Goal: Task Accomplishment & Management: Manage account settings

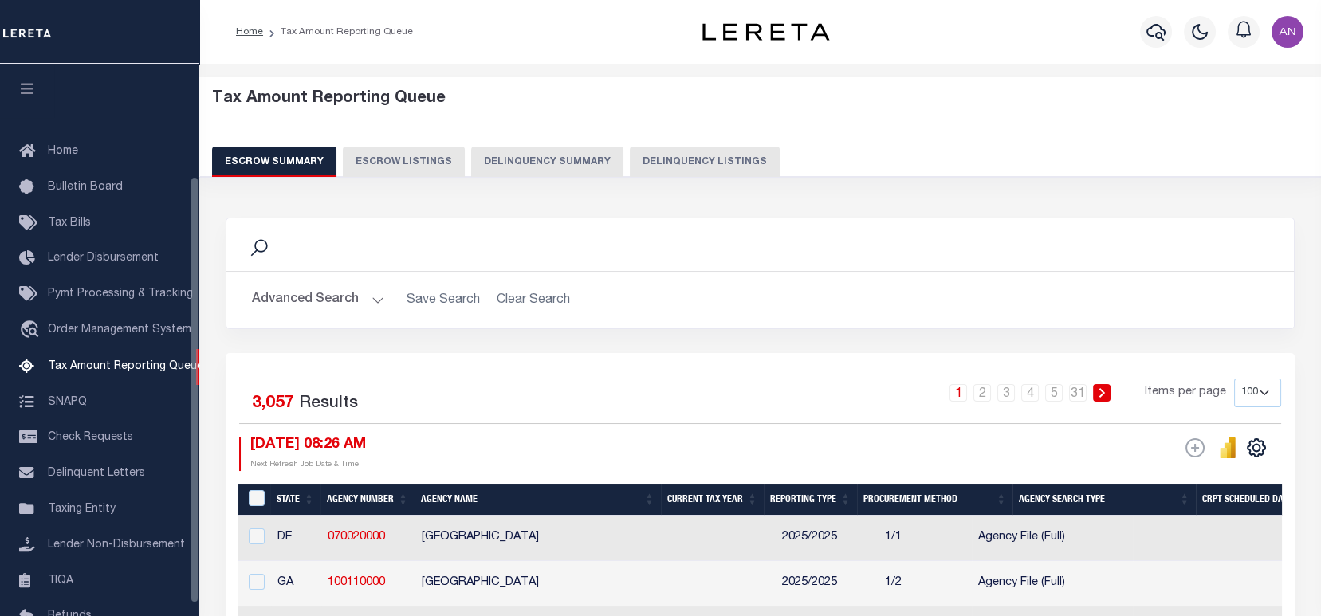
click at [690, 163] on button "Delinquency Listings" at bounding box center [705, 162] width 150 height 30
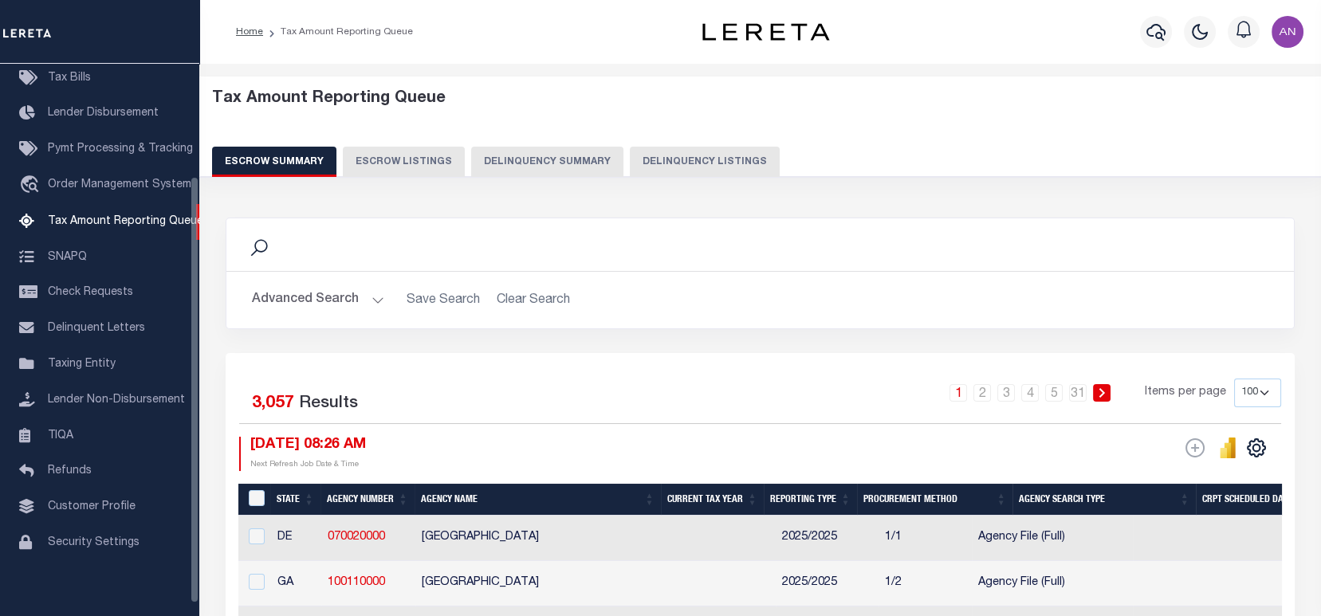
select select "100"
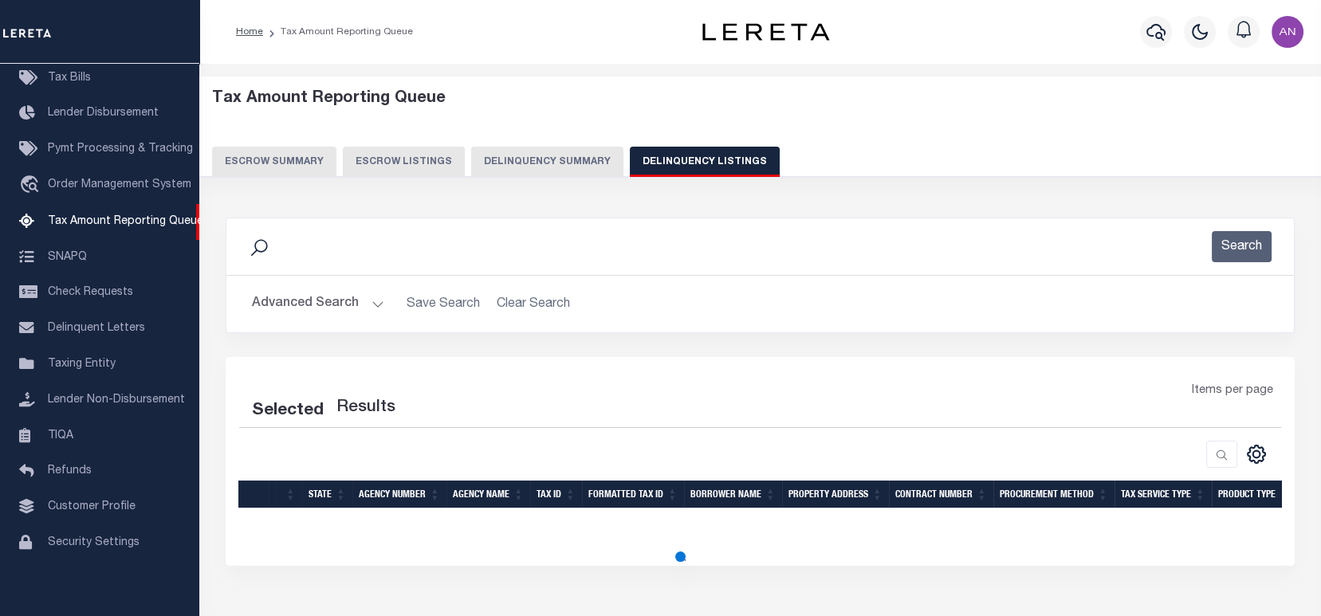
select select "100"
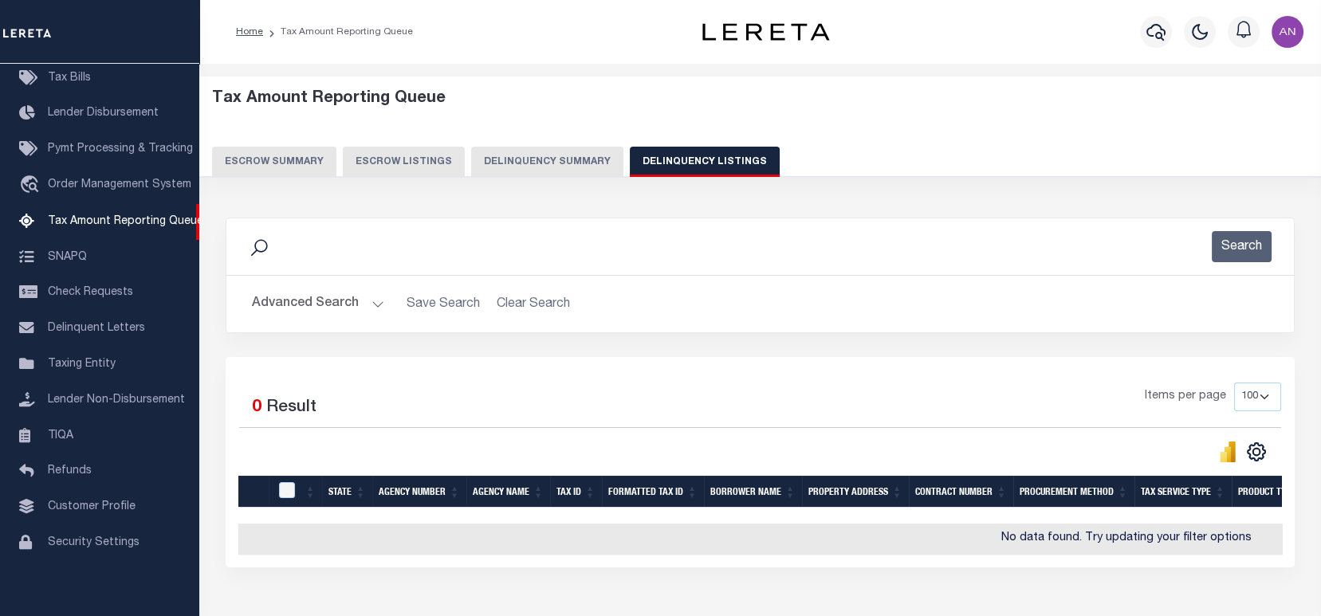
click at [288, 305] on button "Advanced Search" at bounding box center [318, 304] width 132 height 31
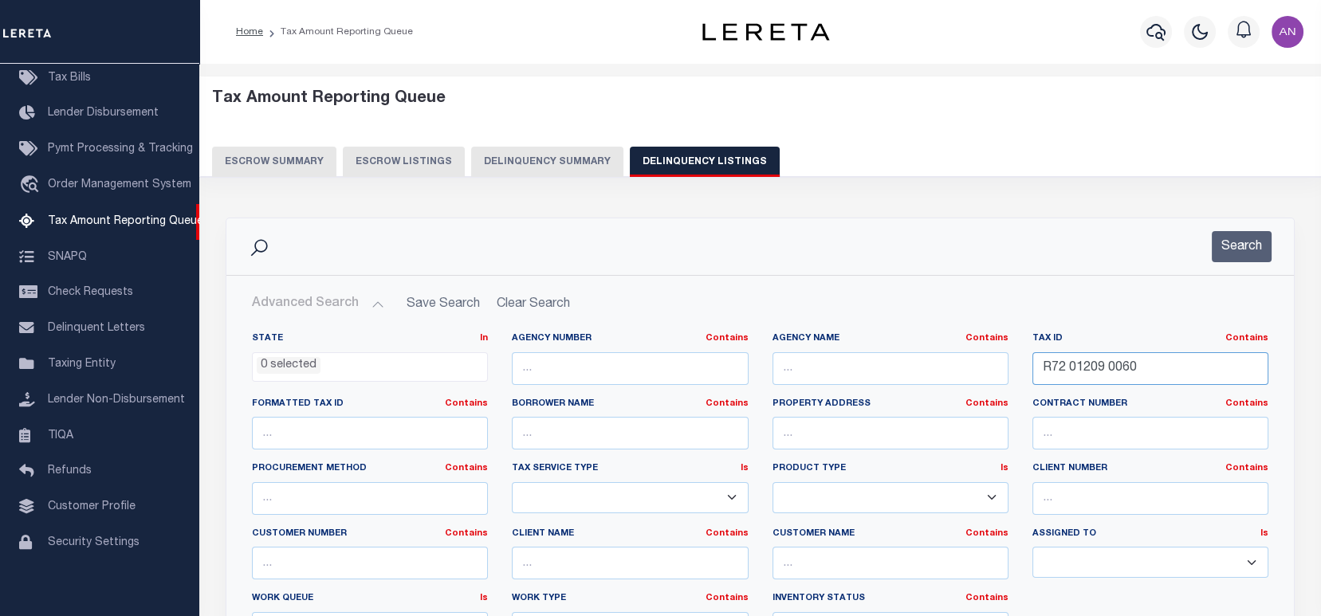
click at [1101, 359] on input "R72 01209 0060" at bounding box center [1150, 368] width 236 height 33
paste input "00041678761"
type input "00041678761"
click at [1243, 246] on button "Search" at bounding box center [1242, 246] width 60 height 31
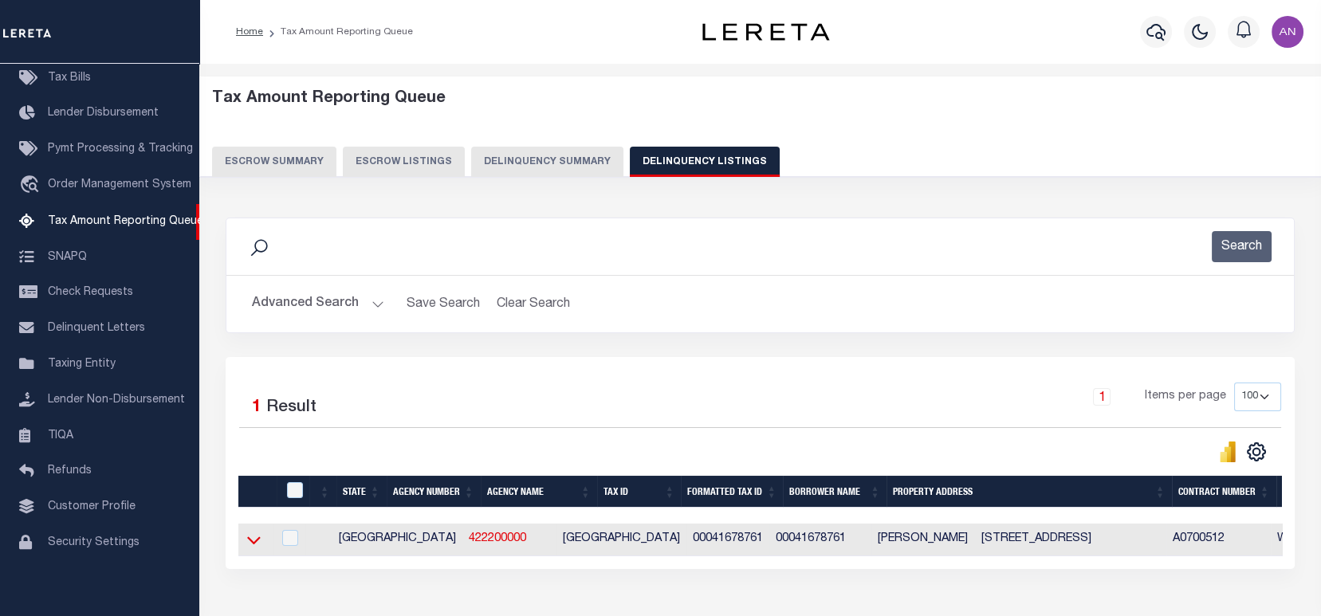
click at [250, 544] on icon at bounding box center [254, 541] width 14 height 8
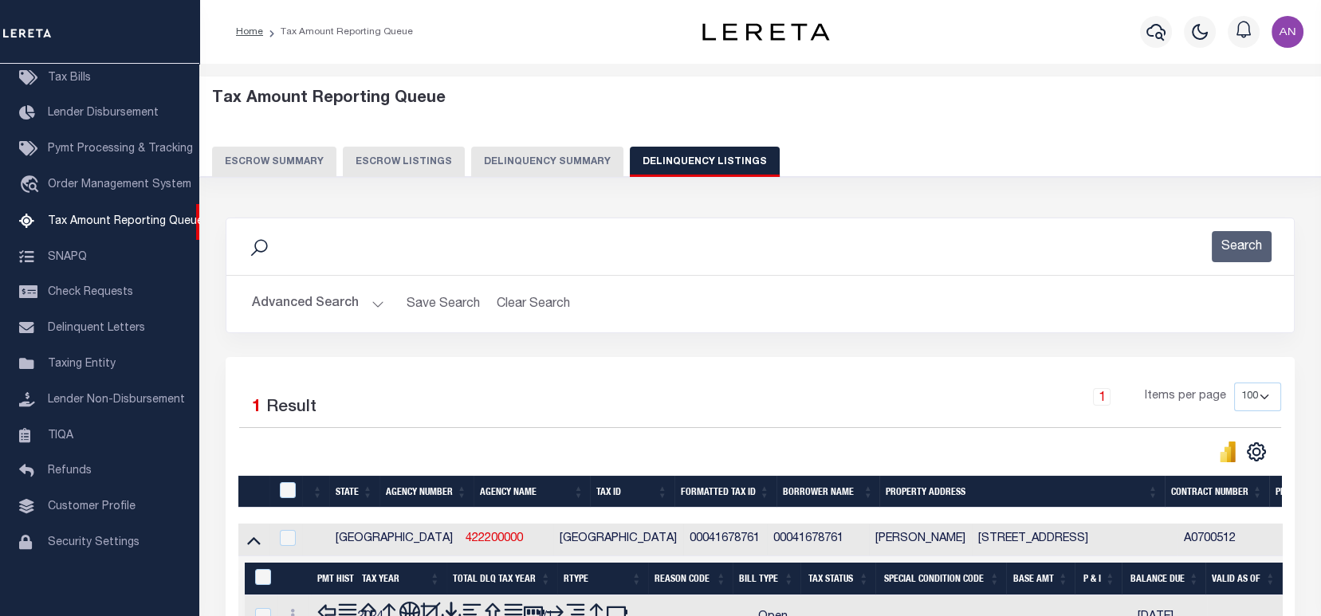
scroll to position [106, 0]
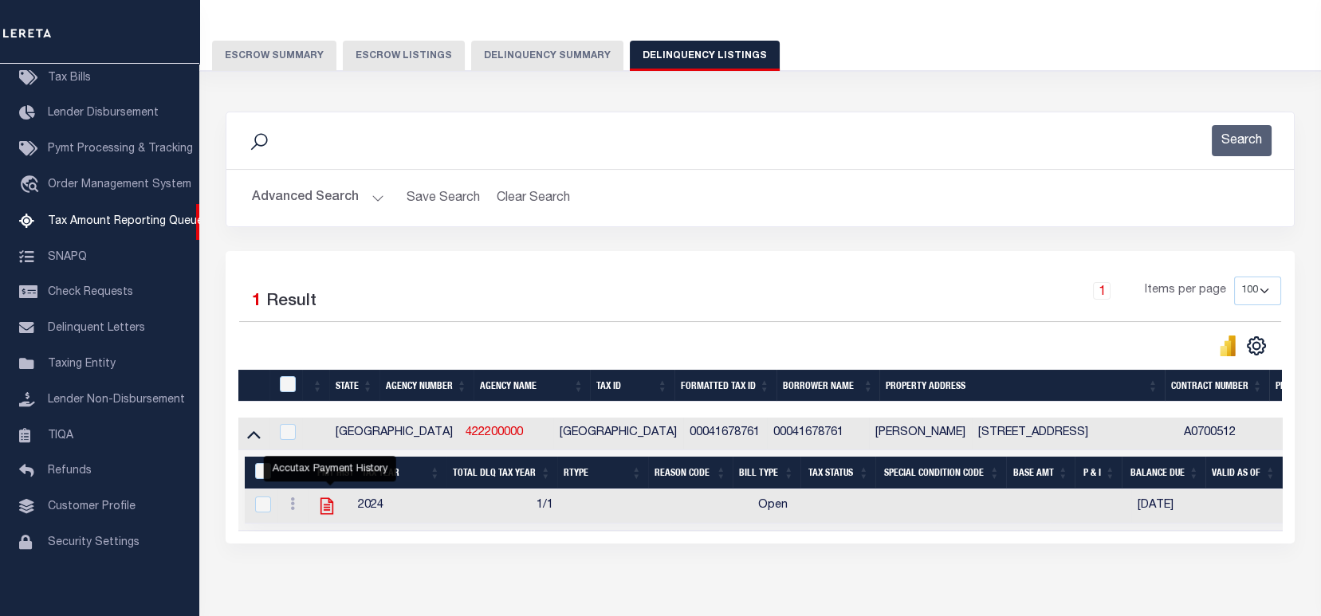
click at [324, 511] on icon "" at bounding box center [327, 506] width 13 height 17
checkbox input "true"
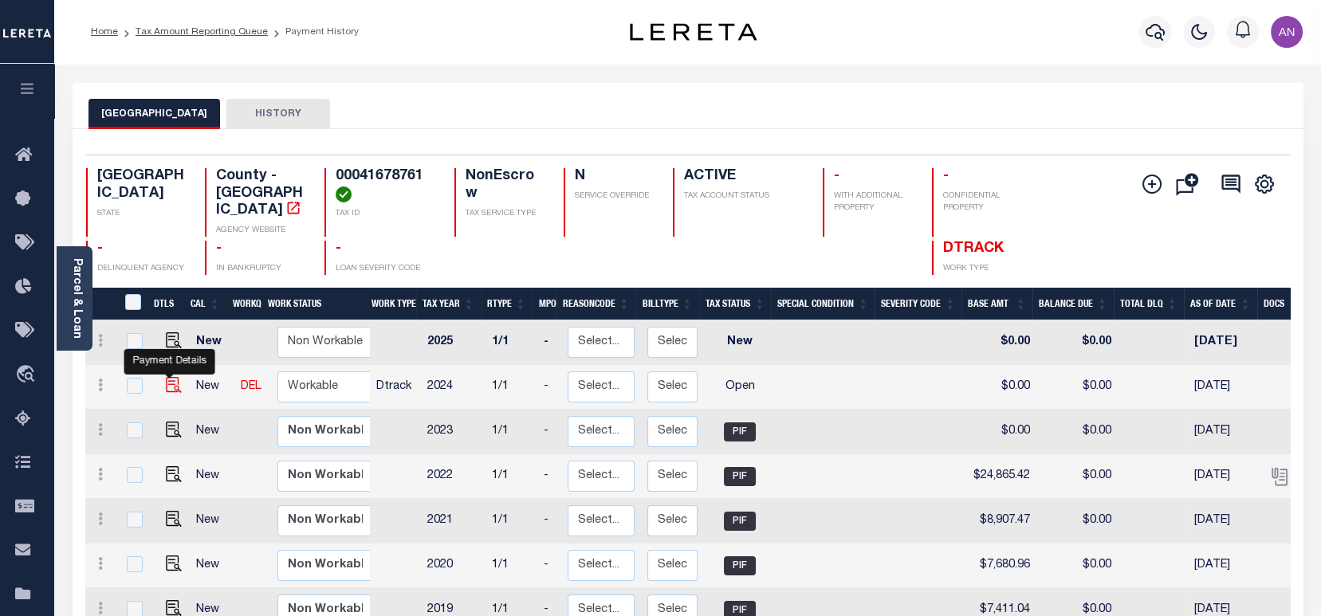
click at [173, 377] on img "" at bounding box center [174, 385] width 16 height 16
checkbox input "true"
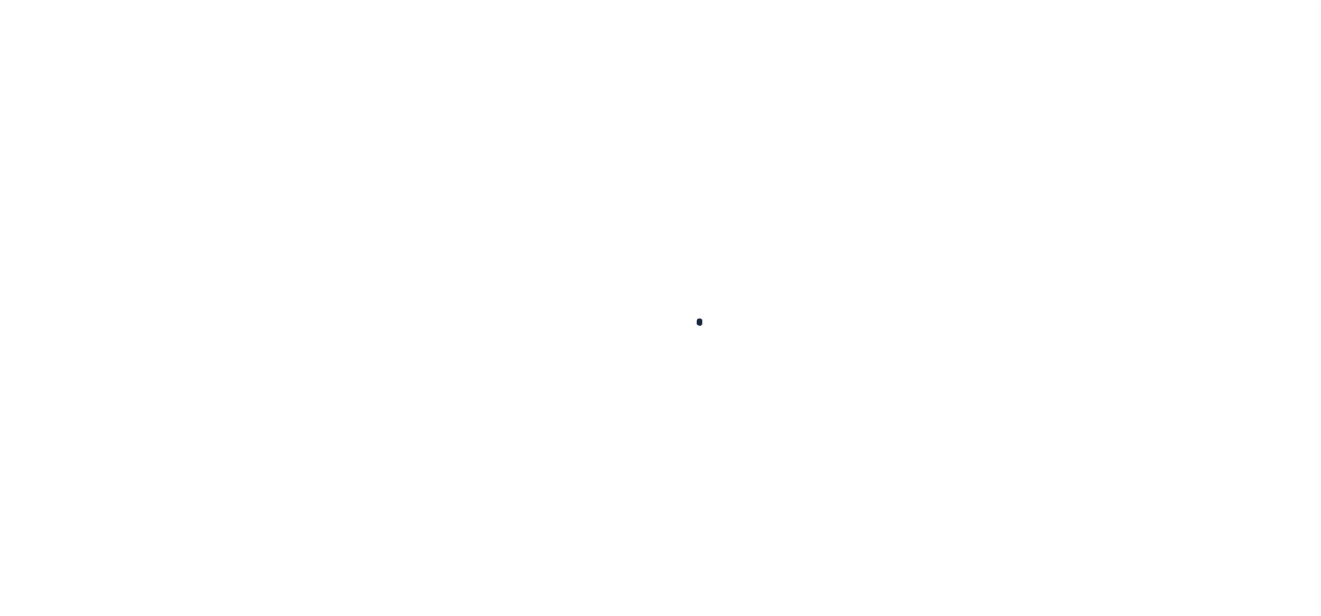
checkbox input "false"
type input "02/01/2025"
select select "OP2"
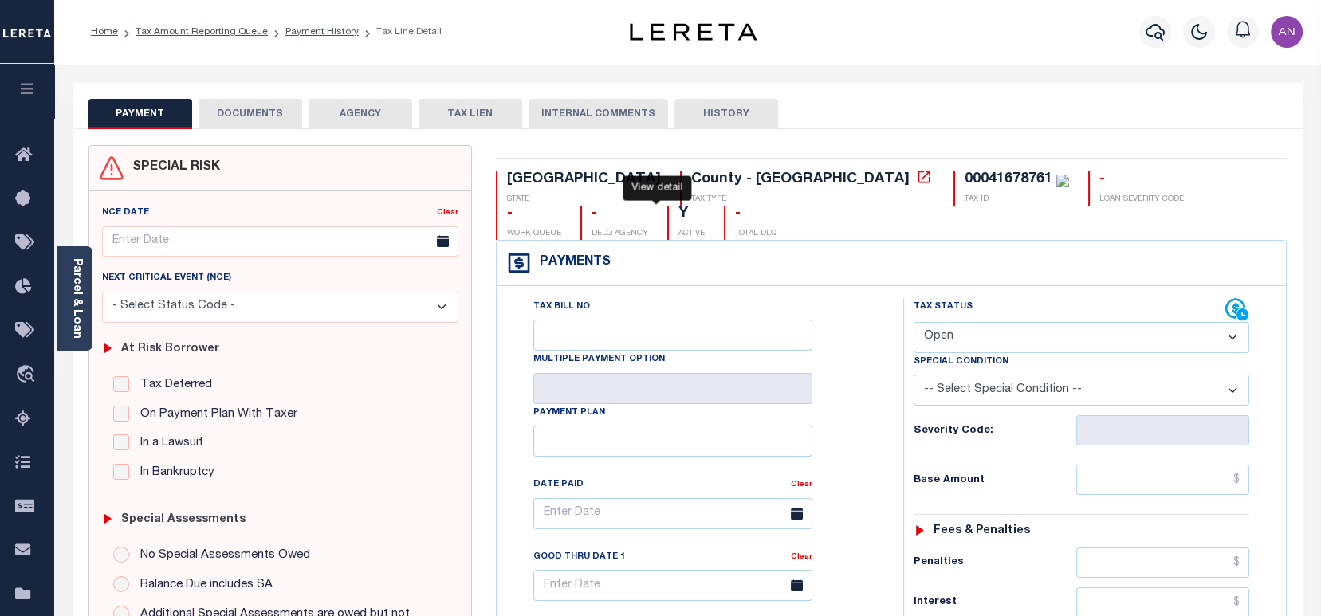
click at [916, 175] on icon at bounding box center [924, 177] width 16 height 16
click at [78, 304] on link "Parcel & Loan" at bounding box center [76, 298] width 11 height 81
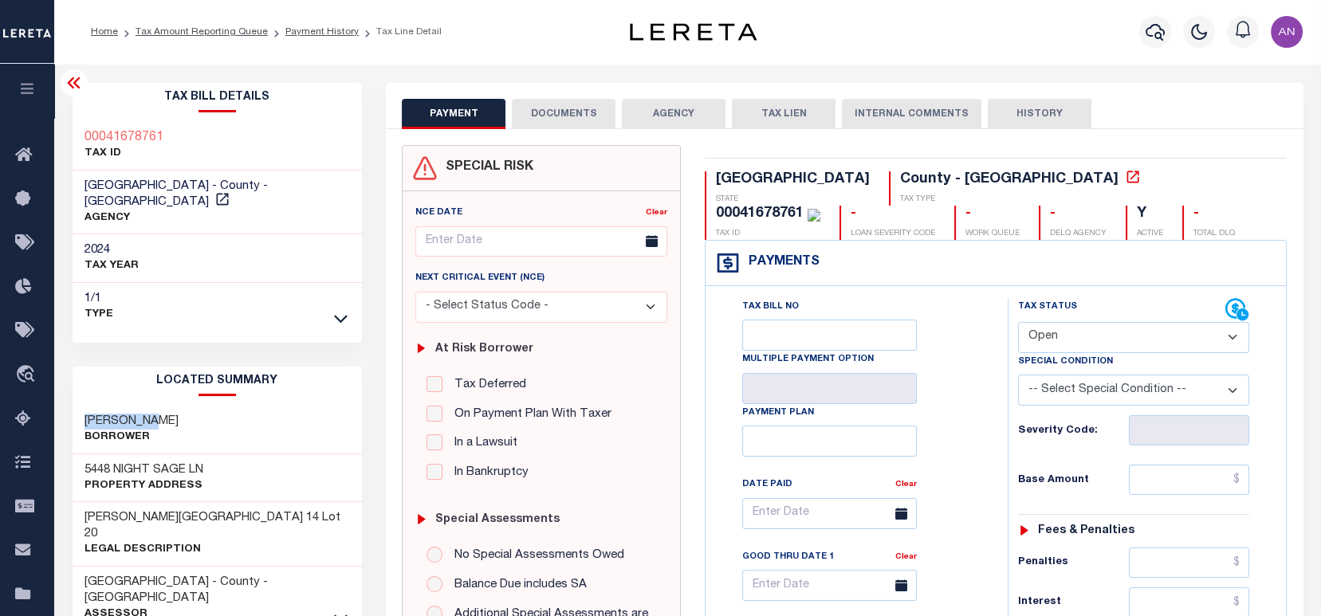
drag, startPoint x: 159, startPoint y: 404, endPoint x: 78, endPoint y: 399, distance: 80.7
click at [78, 406] on div "SCOTT JOHN Borrower" at bounding box center [218, 430] width 290 height 49
copy h3 "SCOTT JOHN"
click at [165, 462] on h3 "5448 NIGHT SAGE LN" at bounding box center [144, 470] width 119 height 16
drag, startPoint x: 185, startPoint y: 453, endPoint x: 65, endPoint y: 453, distance: 120.4
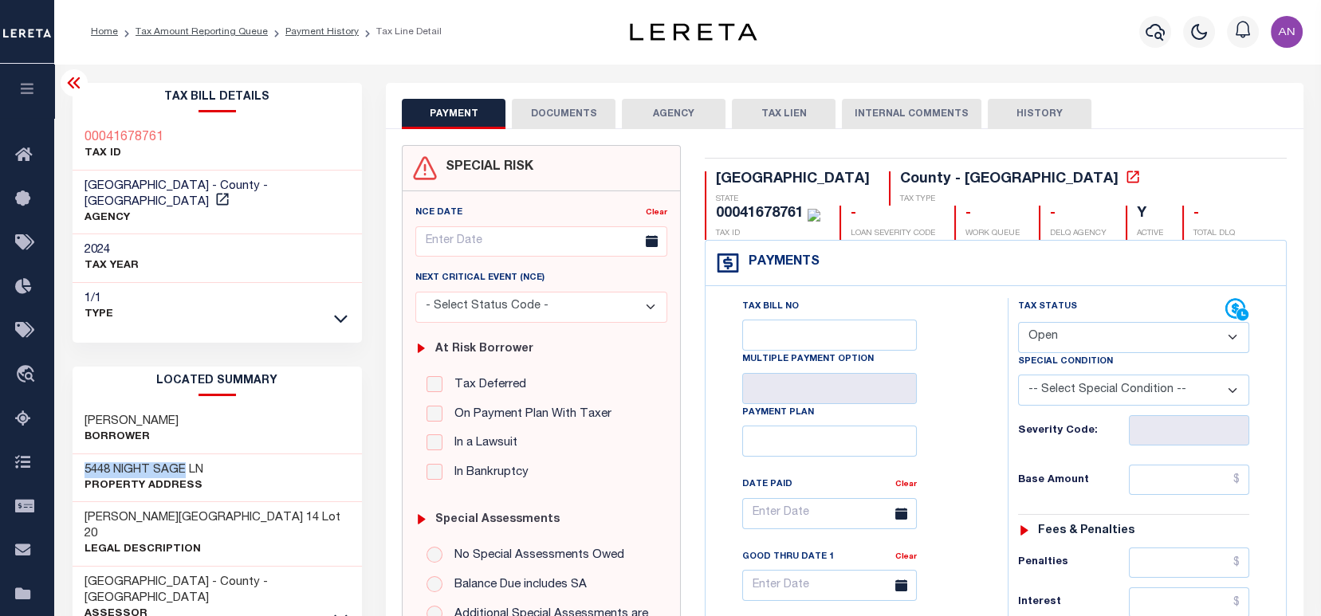
copy h3 "5448 NIGHT SAGE"
drag, startPoint x: 159, startPoint y: 405, endPoint x: 87, endPoint y: 408, distance: 72.6
click at [87, 408] on div "SCOTT JOHN Borrower" at bounding box center [218, 430] width 290 height 49
copy h3 "SCOTT JOHN"
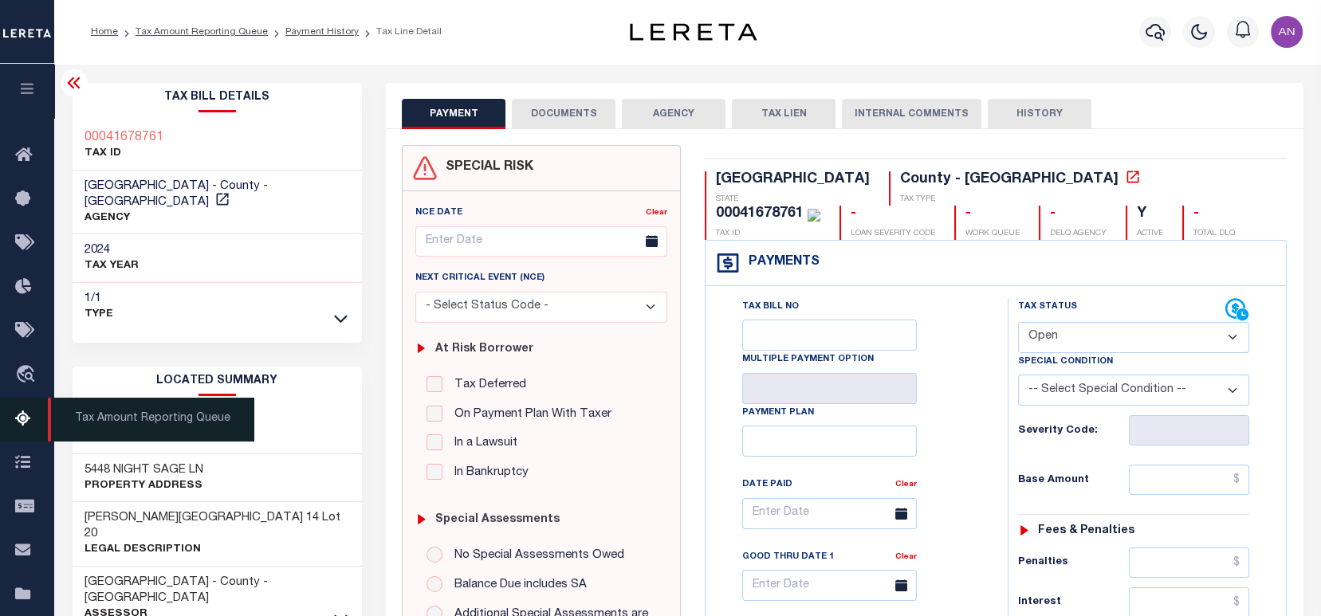
click at [22, 415] on icon at bounding box center [28, 420] width 26 height 20
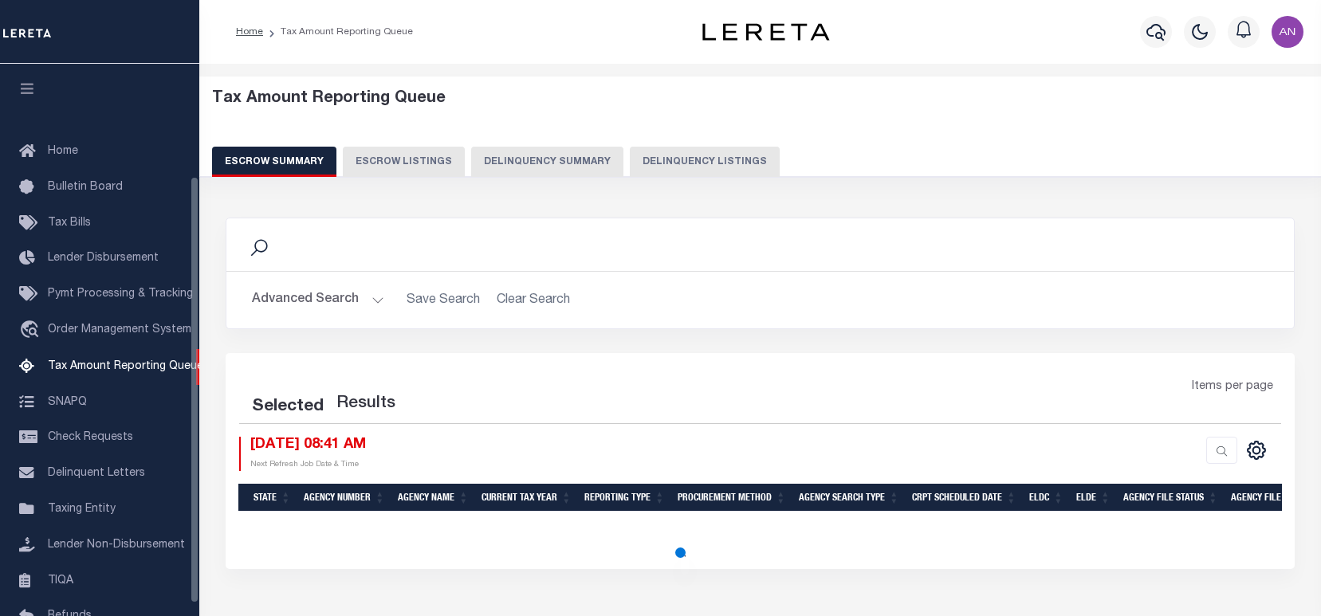
click at [661, 159] on button "Delinquency Listings" at bounding box center [705, 162] width 150 height 30
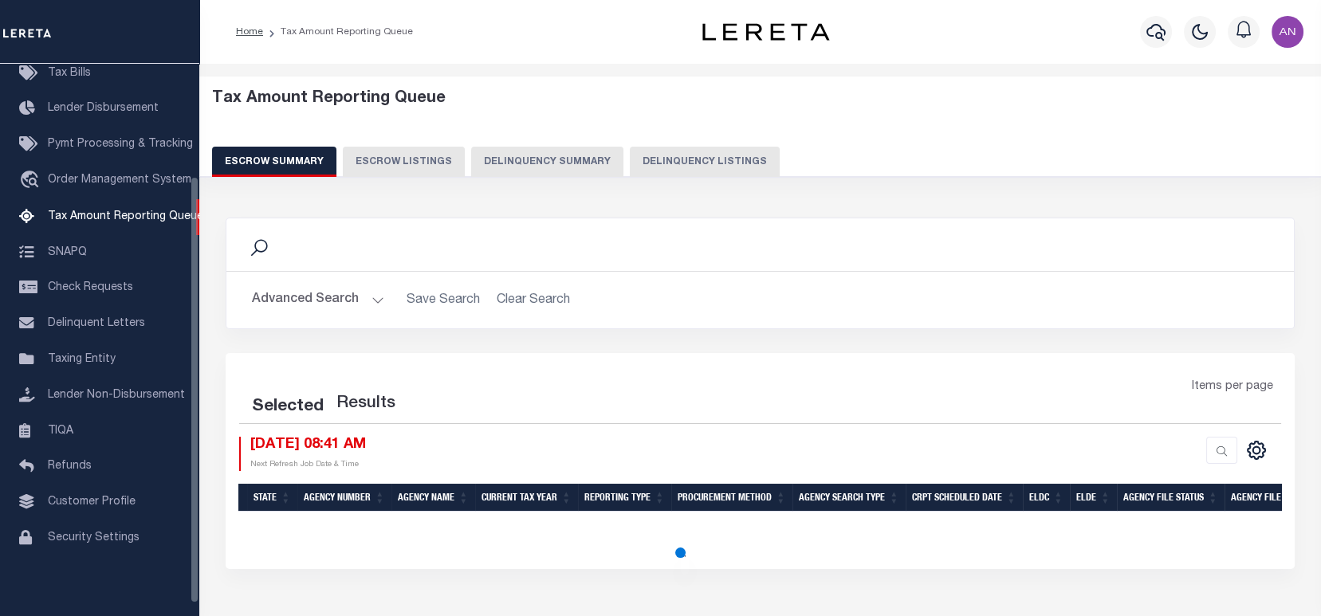
select select "100"
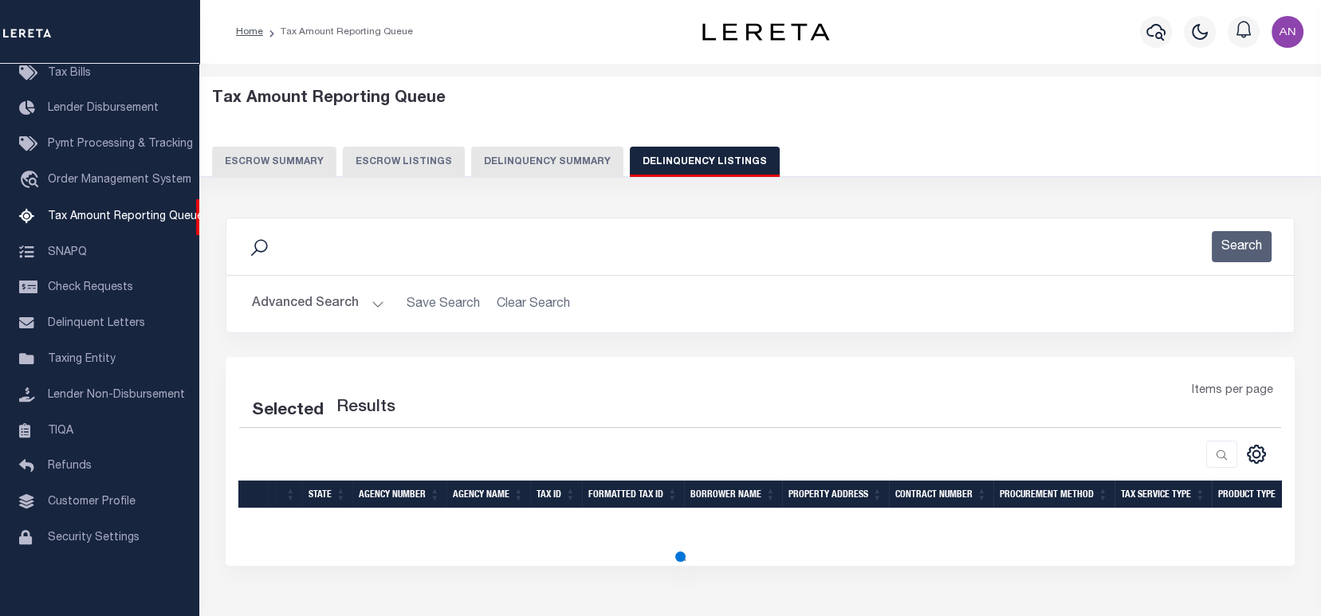
select select "100"
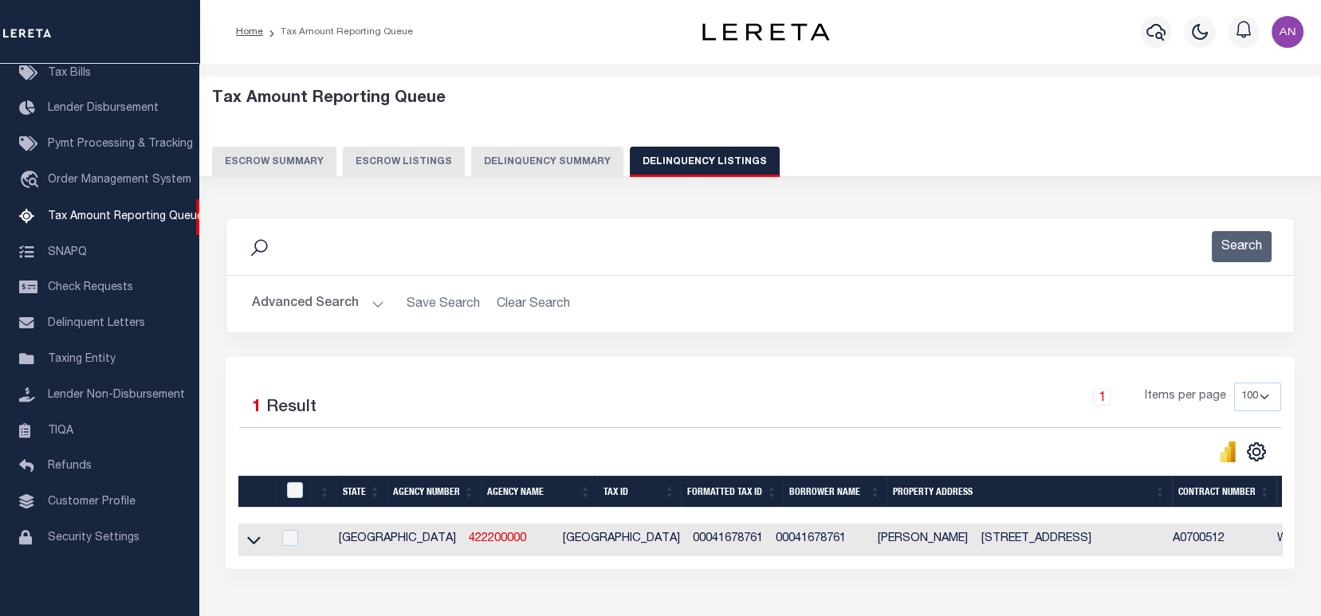
click at [294, 299] on button "Advanced Search" at bounding box center [318, 304] width 132 height 31
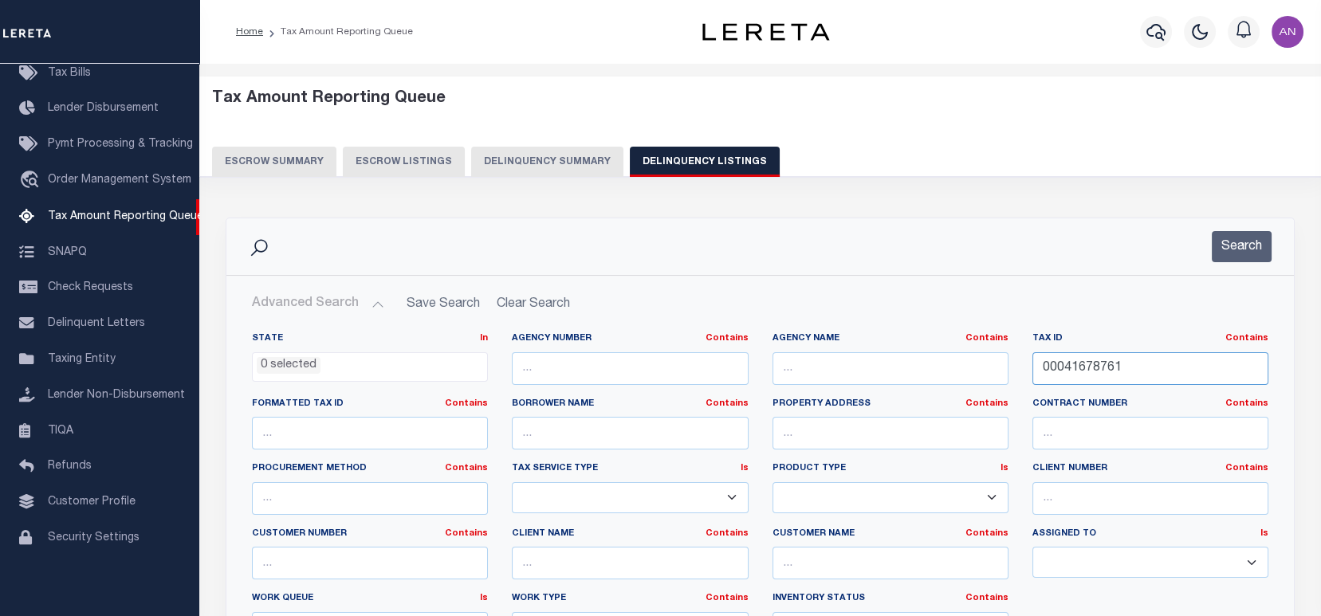
click at [1162, 370] on input "00041678761" at bounding box center [1150, 368] width 236 height 33
paste input "1170404010000"
type input "01170404010000"
click at [1252, 237] on button "Search" at bounding box center [1242, 246] width 60 height 31
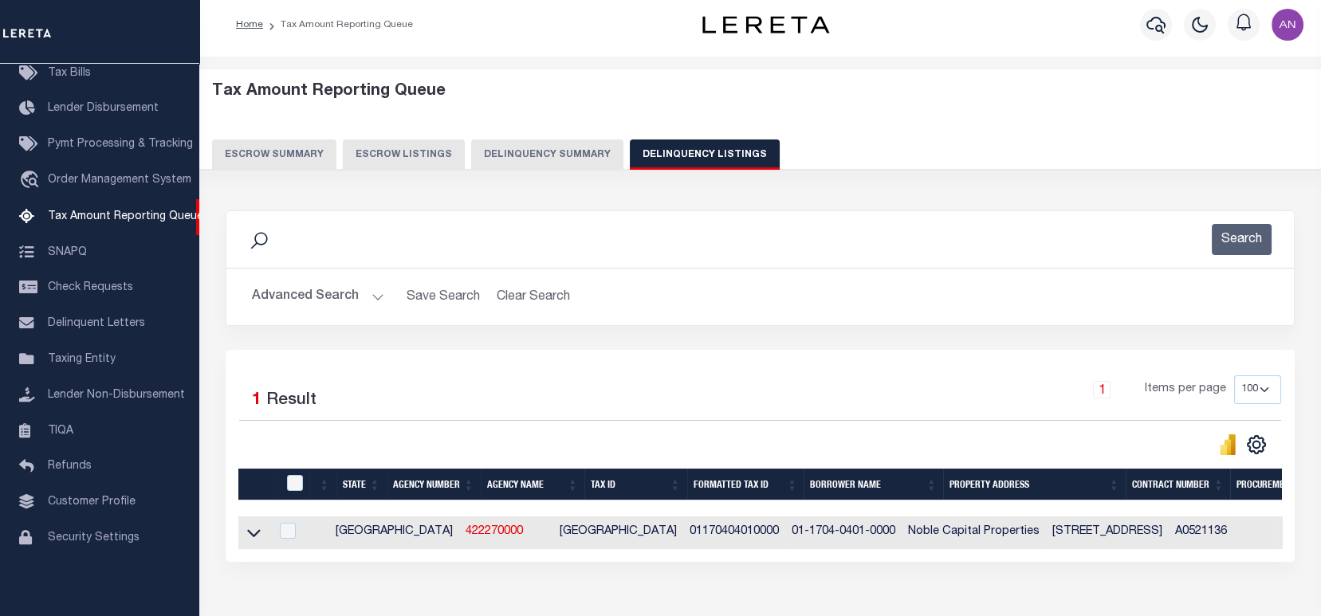
scroll to position [106, 0]
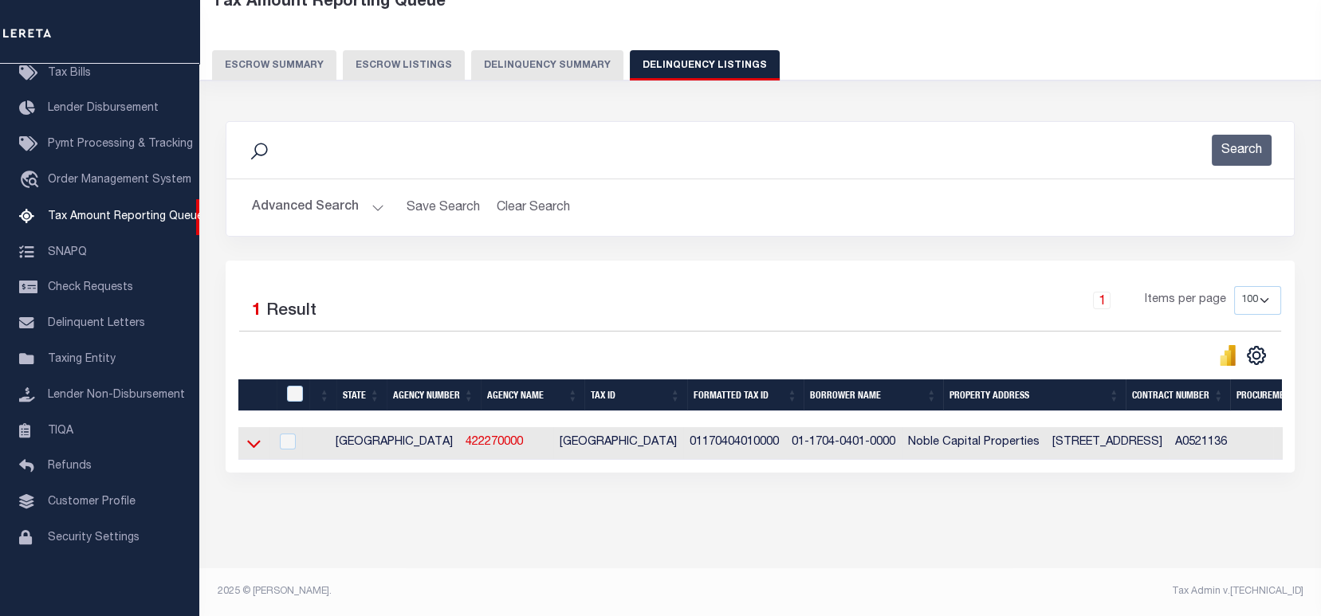
click at [254, 441] on icon at bounding box center [254, 445] width 14 height 8
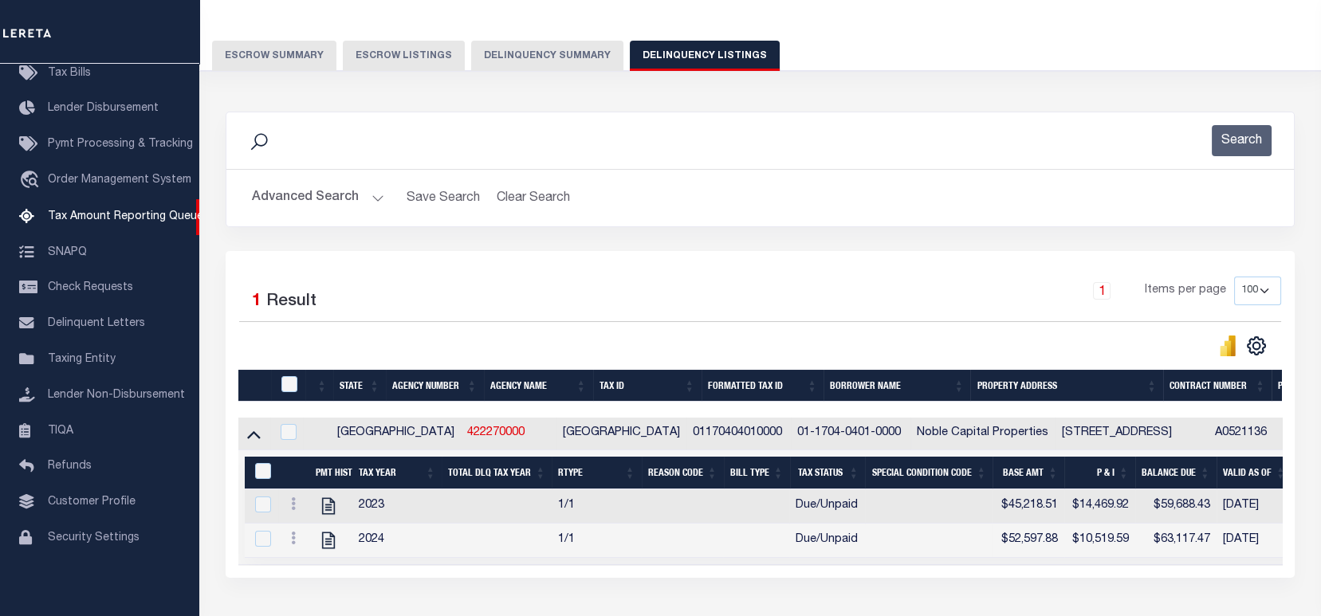
scroll to position [224, 0]
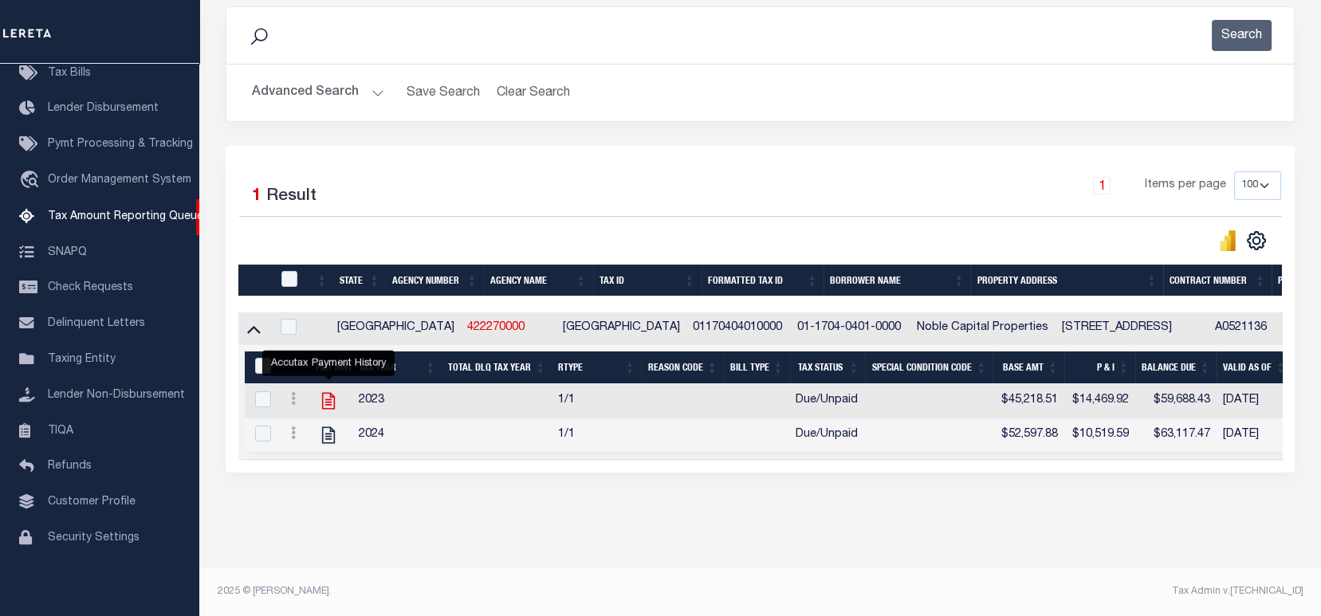
click at [329, 394] on icon "" at bounding box center [328, 401] width 13 height 17
checkbox input "true"
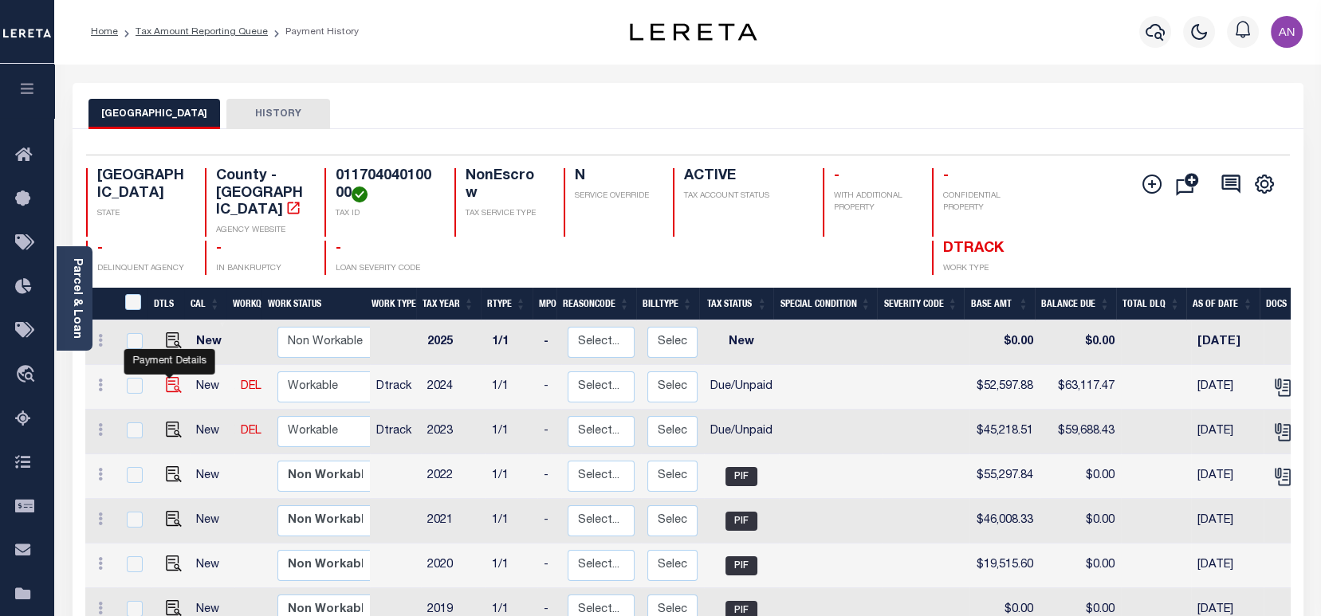
click at [172, 377] on img "" at bounding box center [174, 385] width 16 height 16
checkbox input "true"
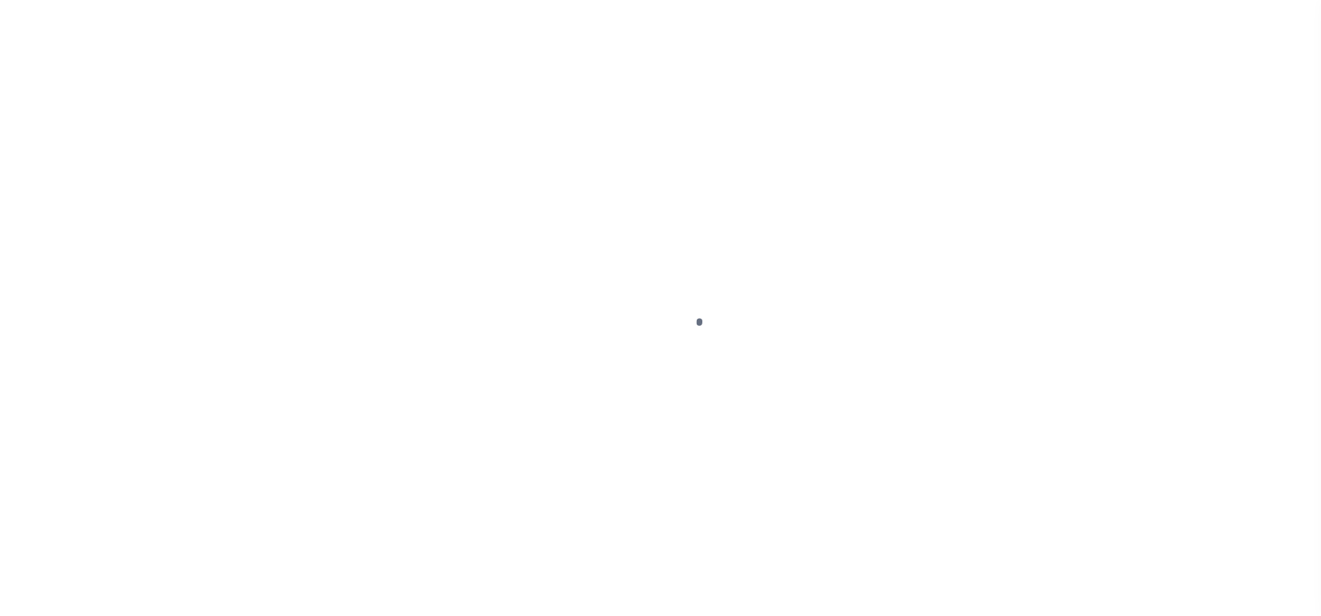
select select "DUE"
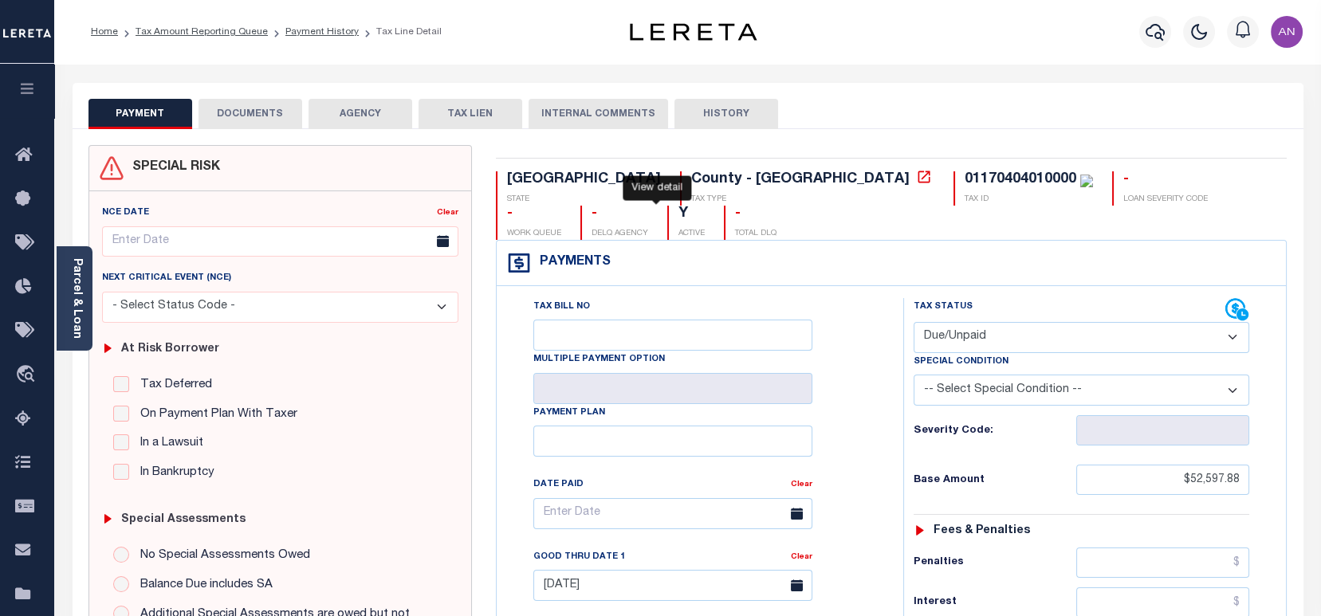
click at [916, 173] on icon at bounding box center [924, 177] width 16 height 16
click at [965, 182] on div "01170404010000" at bounding box center [1021, 179] width 112 height 14
copy div "01170404010000"
click at [88, 317] on div "Parcel & Loan" at bounding box center [75, 298] width 36 height 104
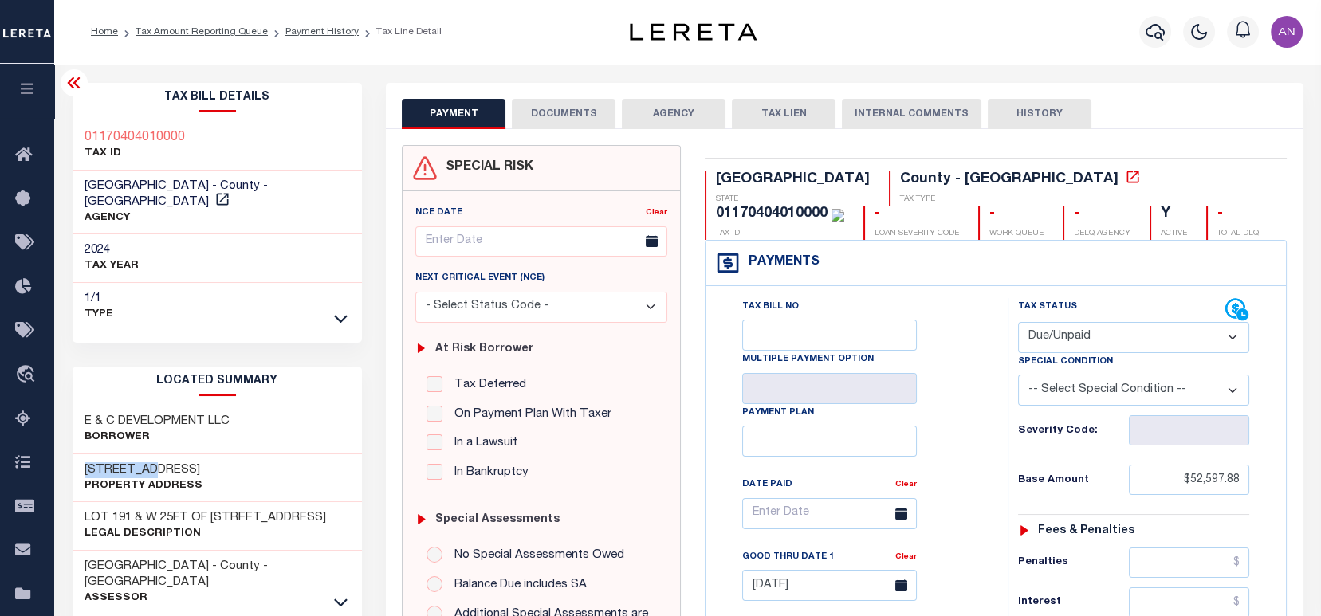
drag, startPoint x: 157, startPoint y: 450, endPoint x: 77, endPoint y: 459, distance: 81.1
click at [77, 459] on div "2405 TOWER DR Property Address" at bounding box center [218, 478] width 290 height 49
copy h3 "2405 TOWER"
drag, startPoint x: 203, startPoint y: 406, endPoint x: 81, endPoint y: 406, distance: 122.0
click at [81, 406] on div "E & C DEVELOPMENT LLC Borrower" at bounding box center [218, 430] width 290 height 49
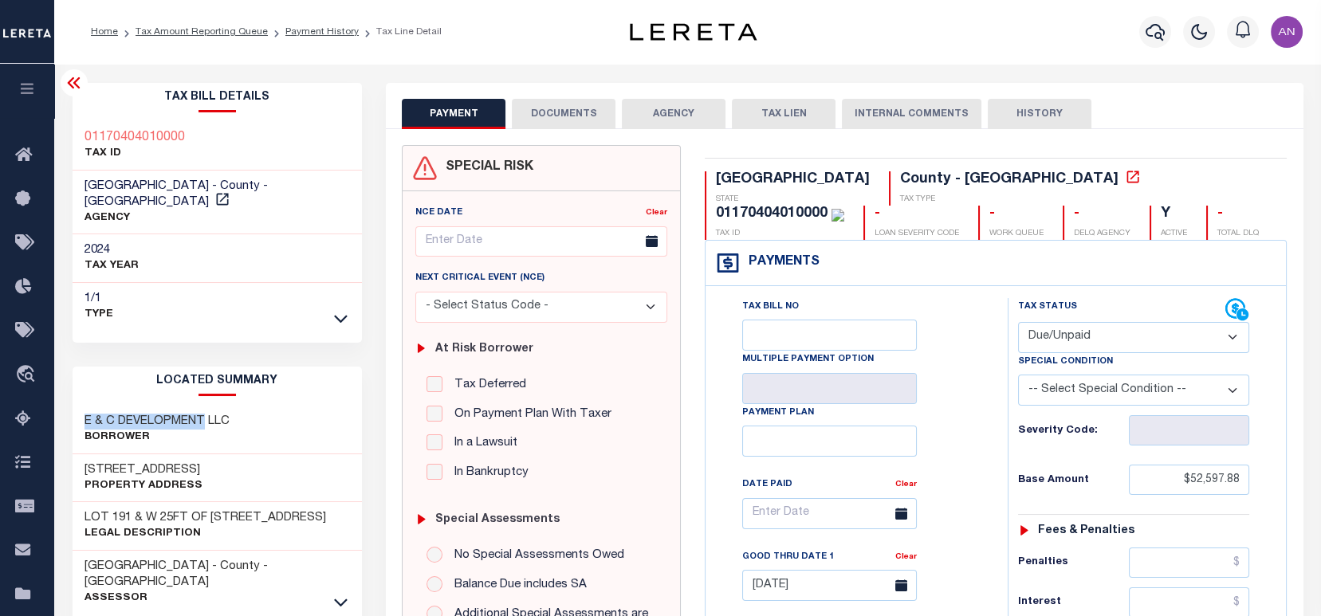
copy h3 "E & C DEVELOPMENT"
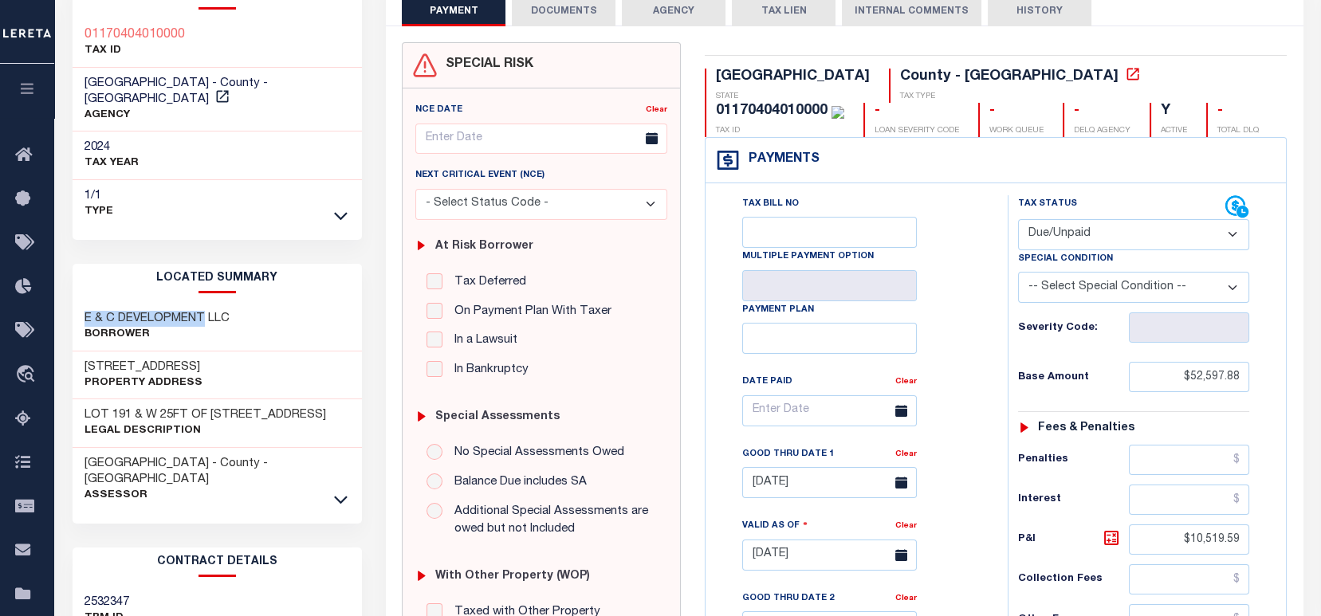
scroll to position [106, 0]
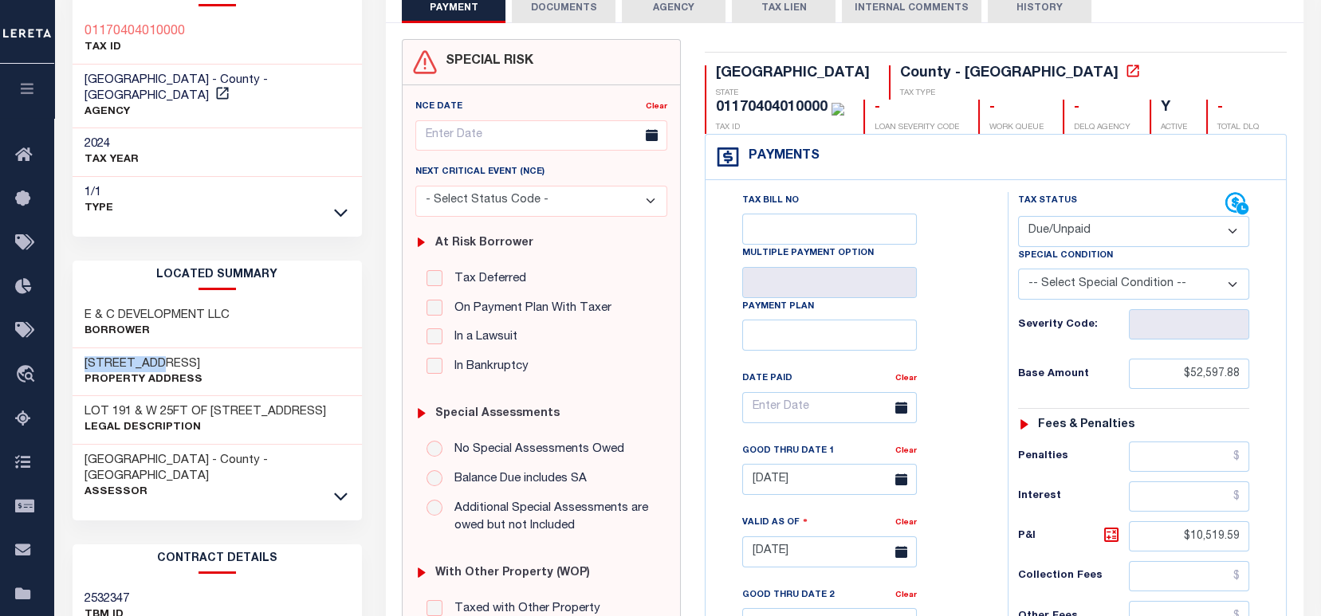
drag, startPoint x: 159, startPoint y: 349, endPoint x: 57, endPoint y: 351, distance: 102.1
click at [57, 351] on div "Parcel & Loan Tax Bill Details 01170404010000 TAX ID" at bounding box center [687, 529] width 1267 height 1142
copy h3 "2405 TOWER"
click at [828, 100] on div "01170404010000" at bounding box center [772, 107] width 112 height 14
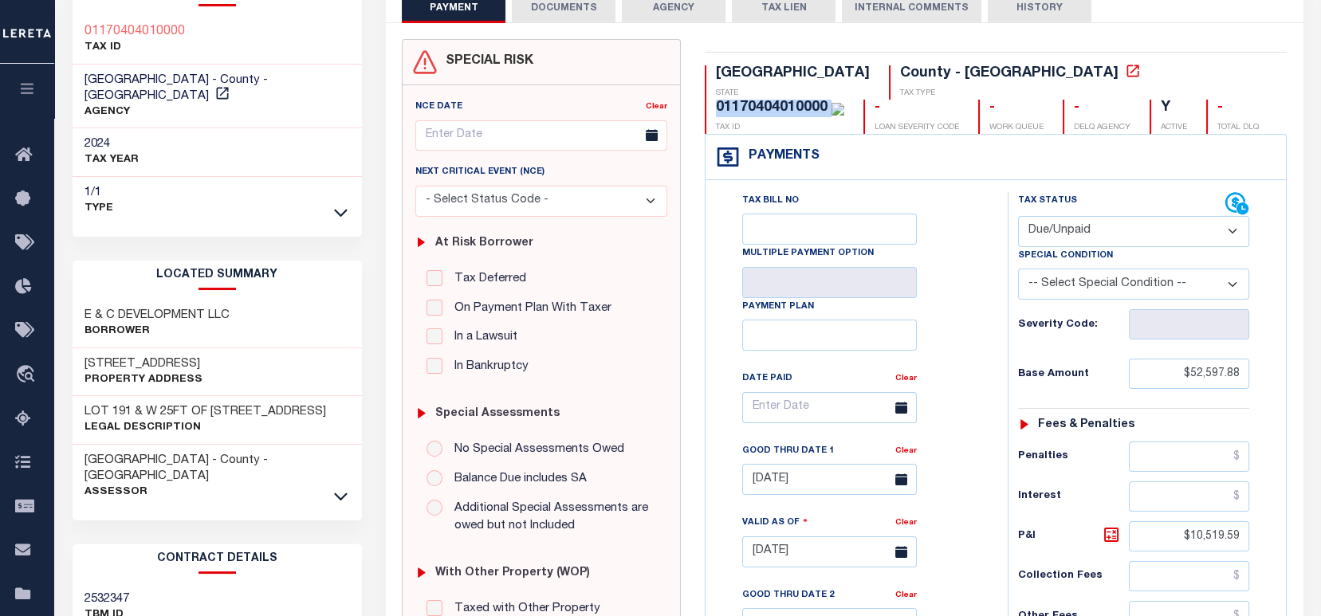
copy div "01170404010000"
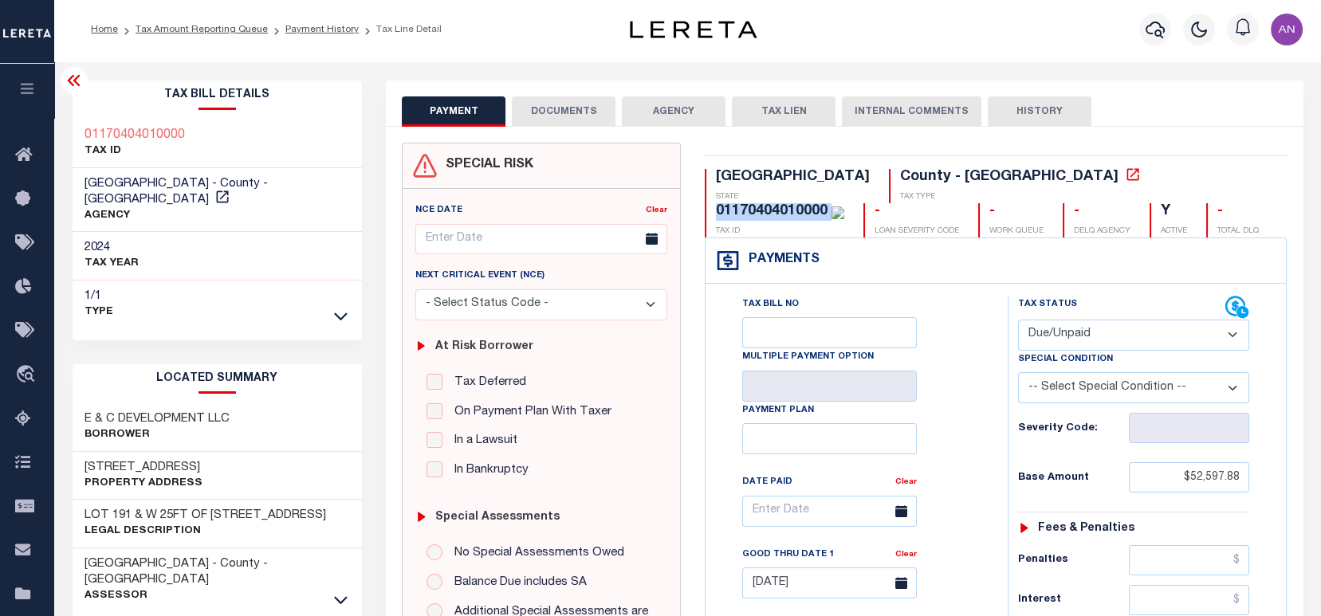
scroll to position [0, 0]
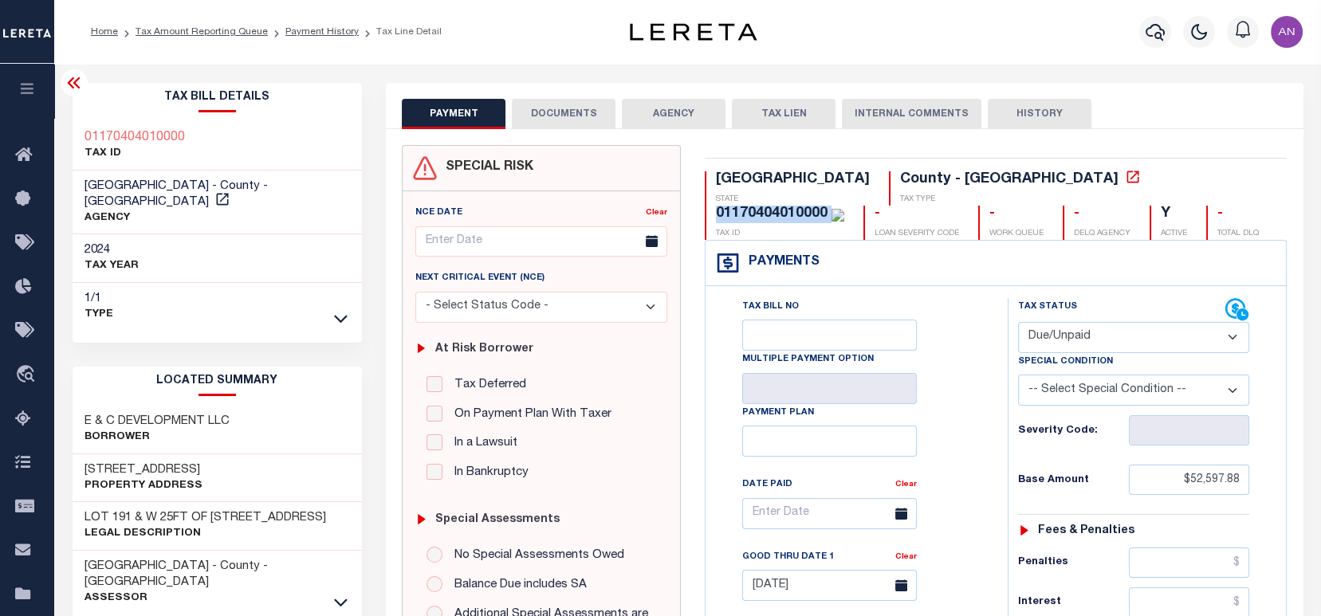
drag, startPoint x: 308, startPoint y: 31, endPoint x: 333, endPoint y: 59, distance: 37.8
click at [308, 31] on link "Payment History" at bounding box center [321, 32] width 73 height 10
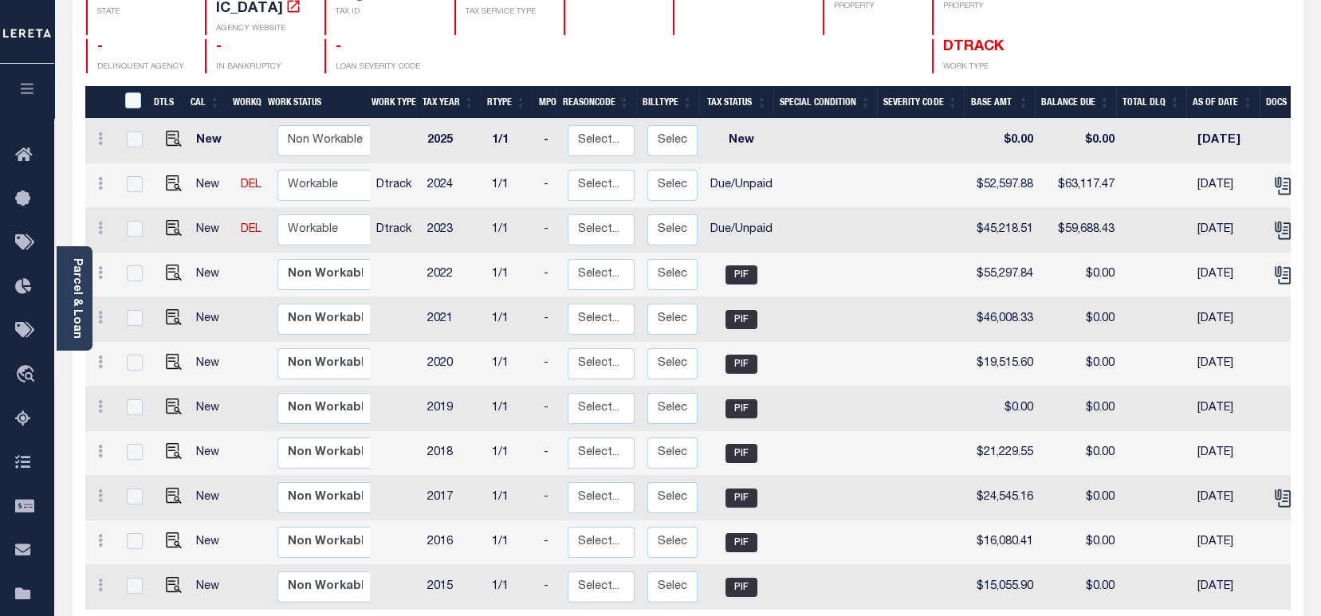
scroll to position [154, 0]
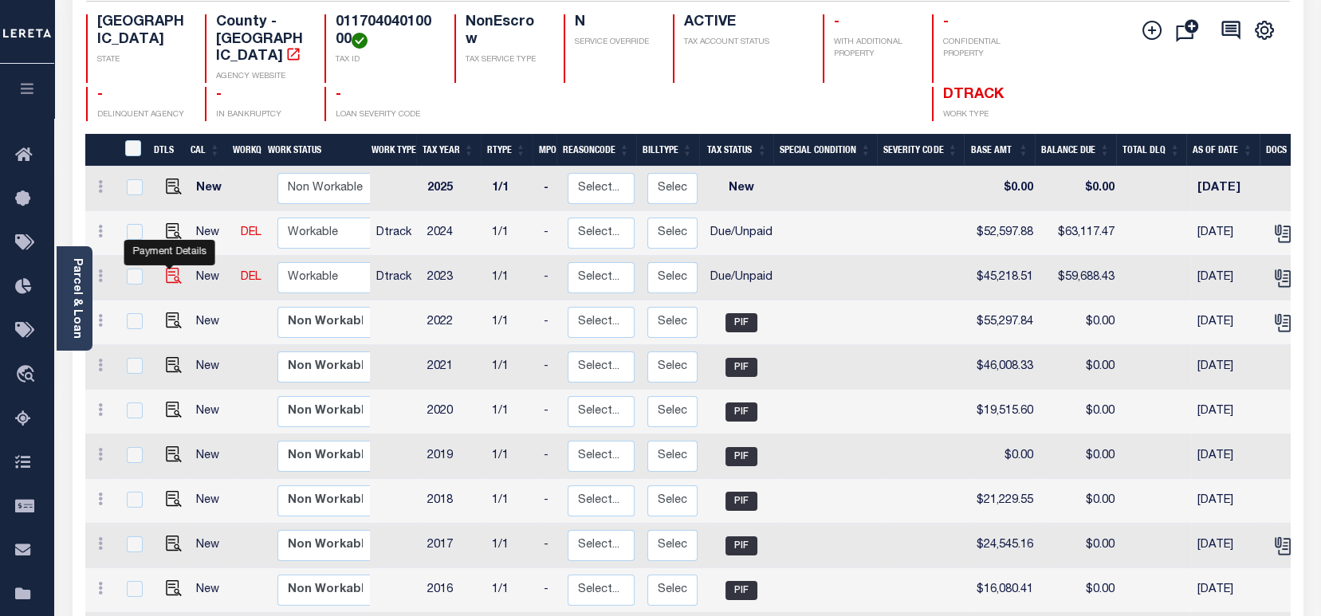
click at [172, 268] on img "" at bounding box center [174, 276] width 16 height 16
checkbox input "true"
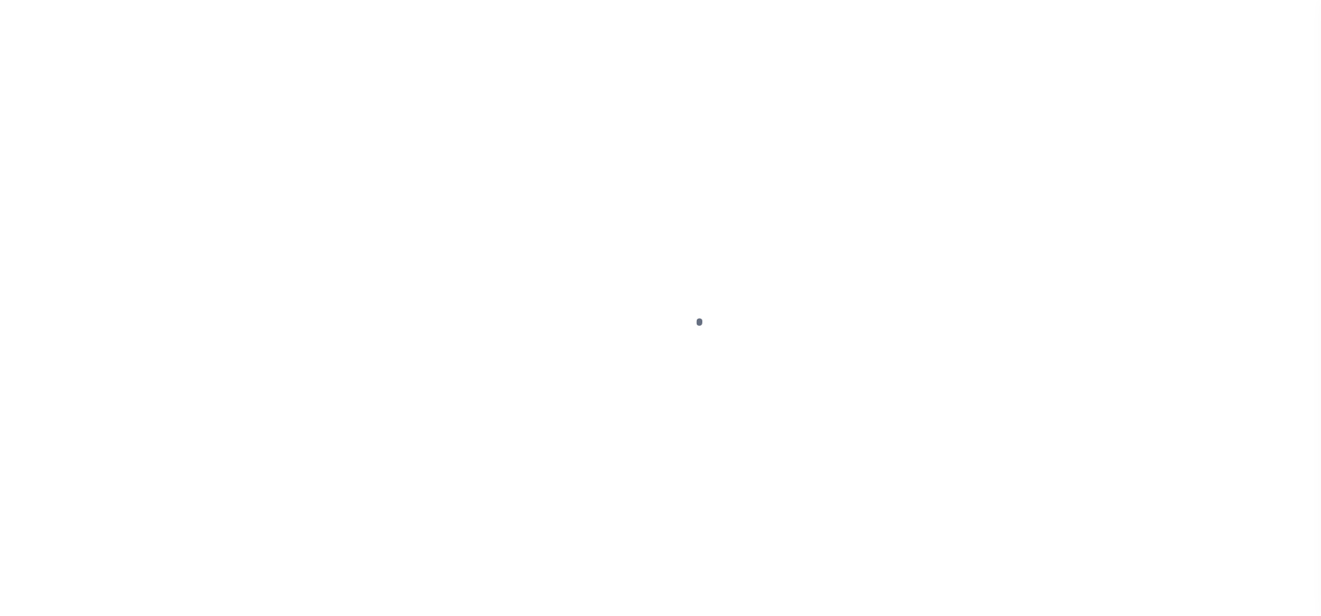
select select "DUE"
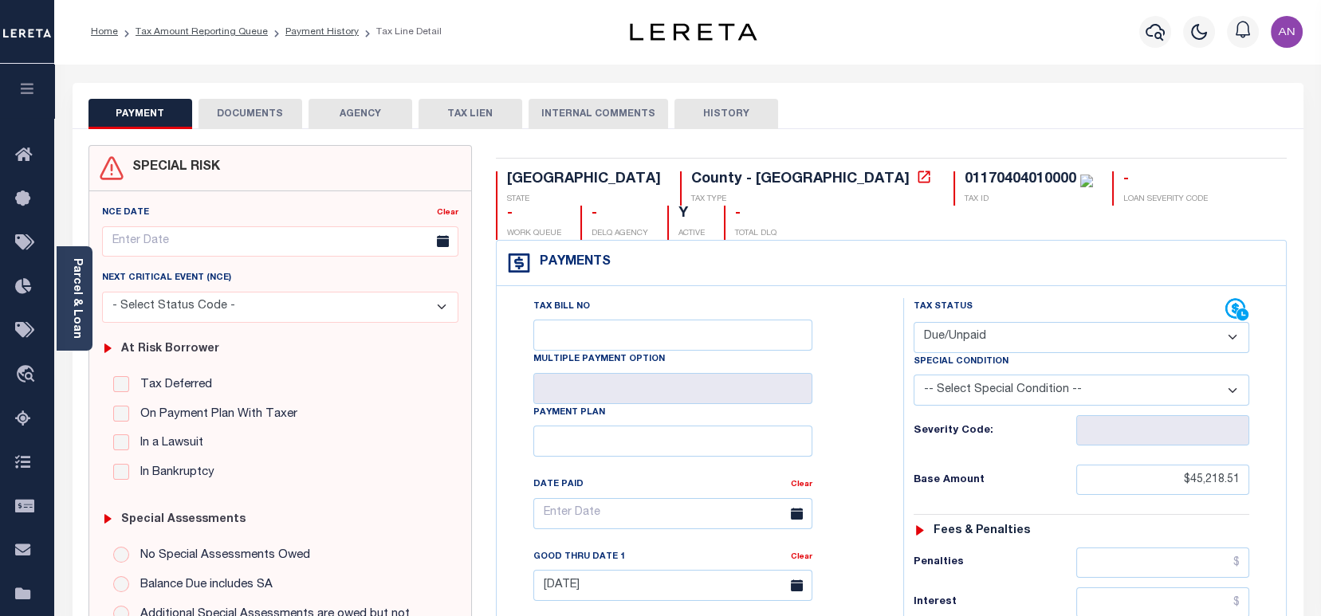
click at [259, 127] on button "DOCUMENTS" at bounding box center [251, 114] width 104 height 30
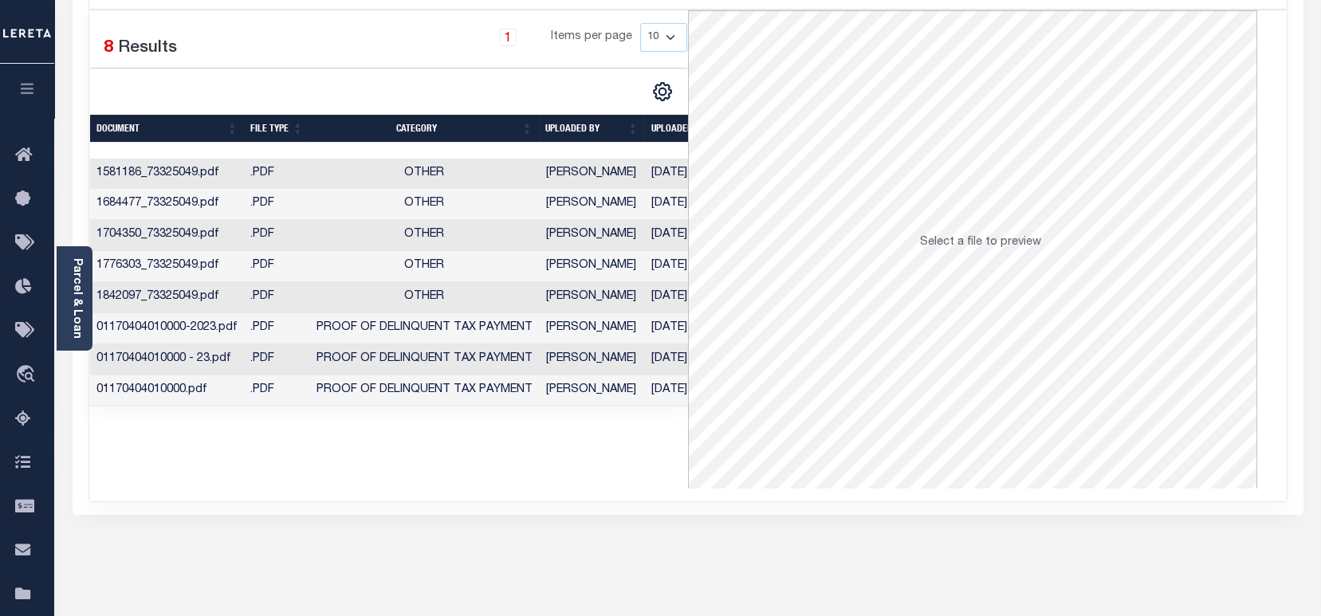
scroll to position [212, 0]
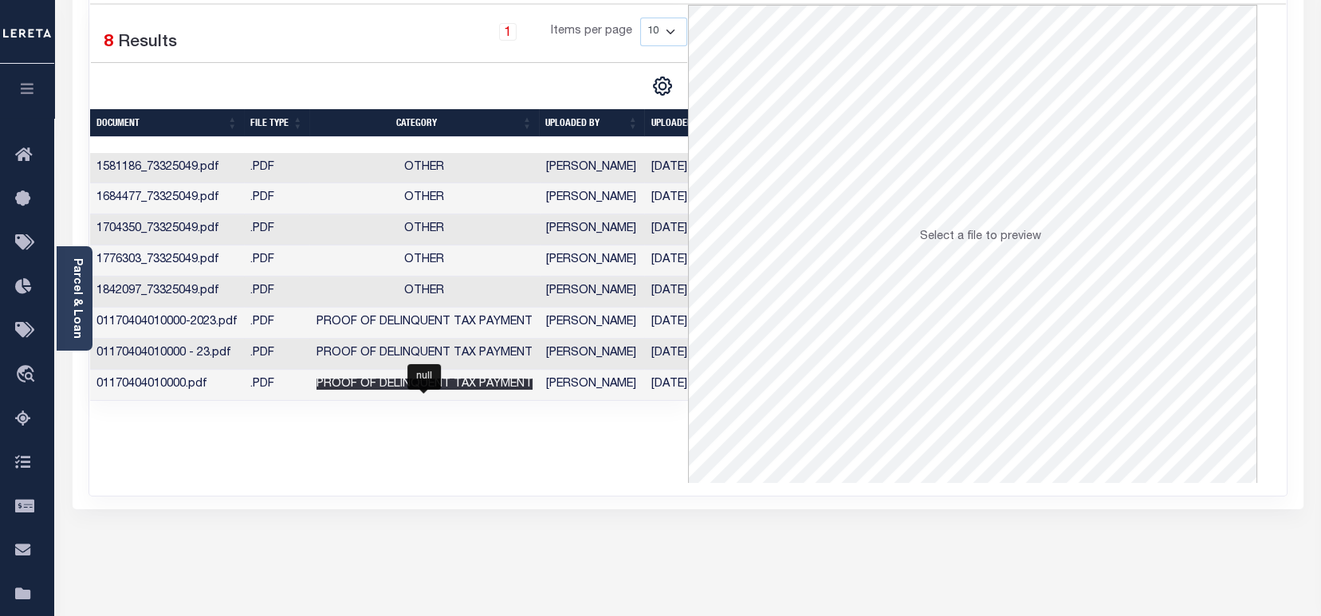
click at [517, 387] on span "Proof of Delinquent Tax Payment" at bounding box center [425, 384] width 216 height 11
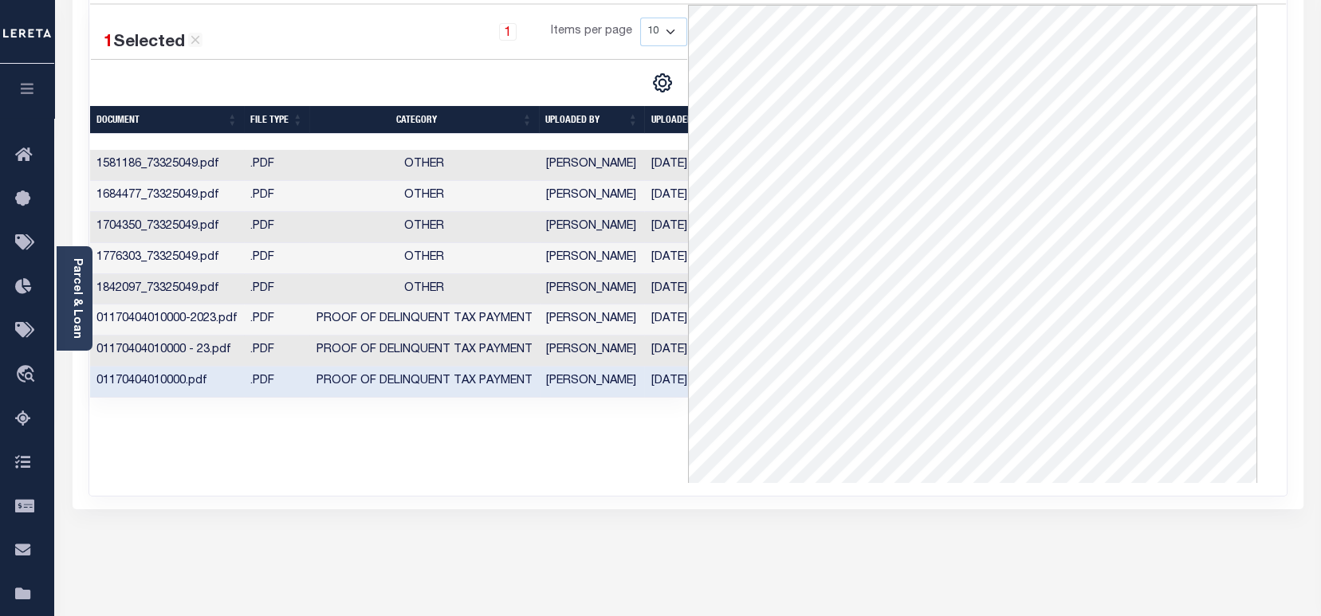
click at [557, 336] on td "[PERSON_NAME]" at bounding box center [592, 320] width 105 height 31
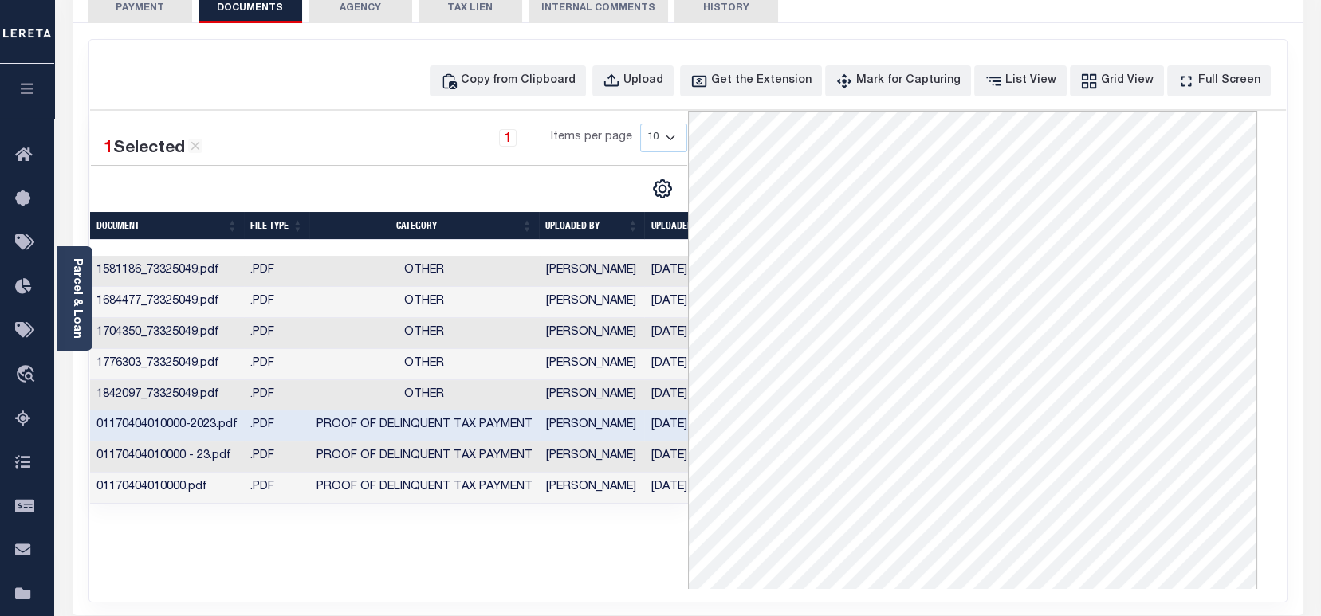
scroll to position [0, 0]
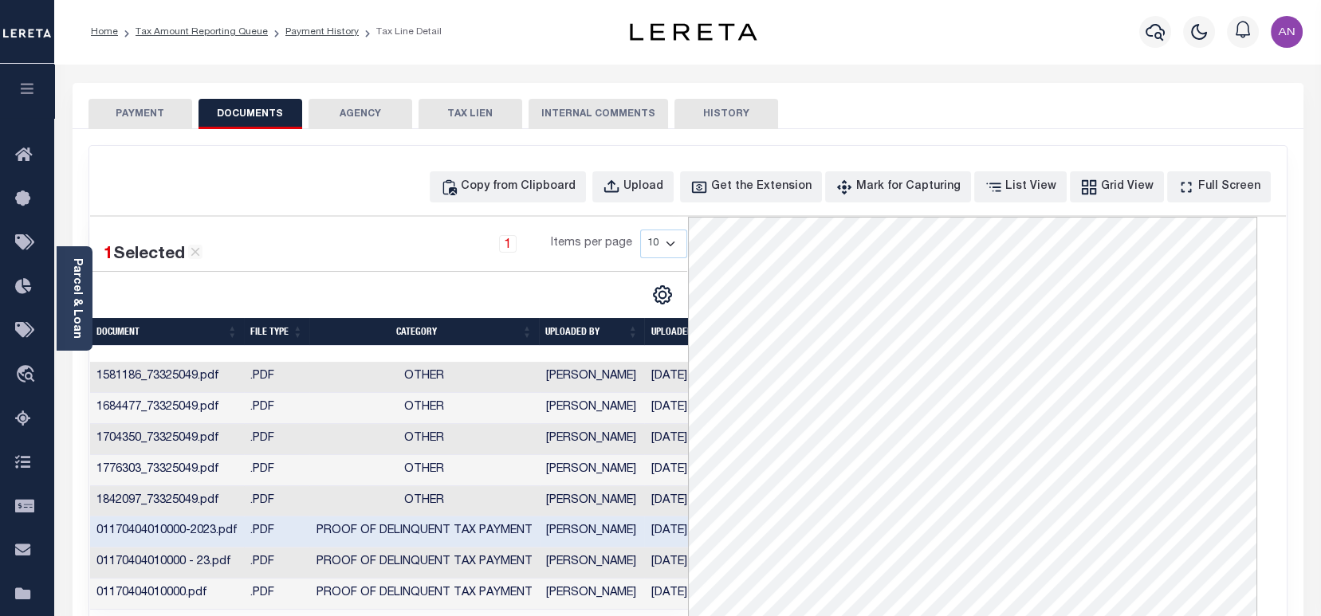
click at [165, 120] on button "PAYMENT" at bounding box center [140, 114] width 104 height 30
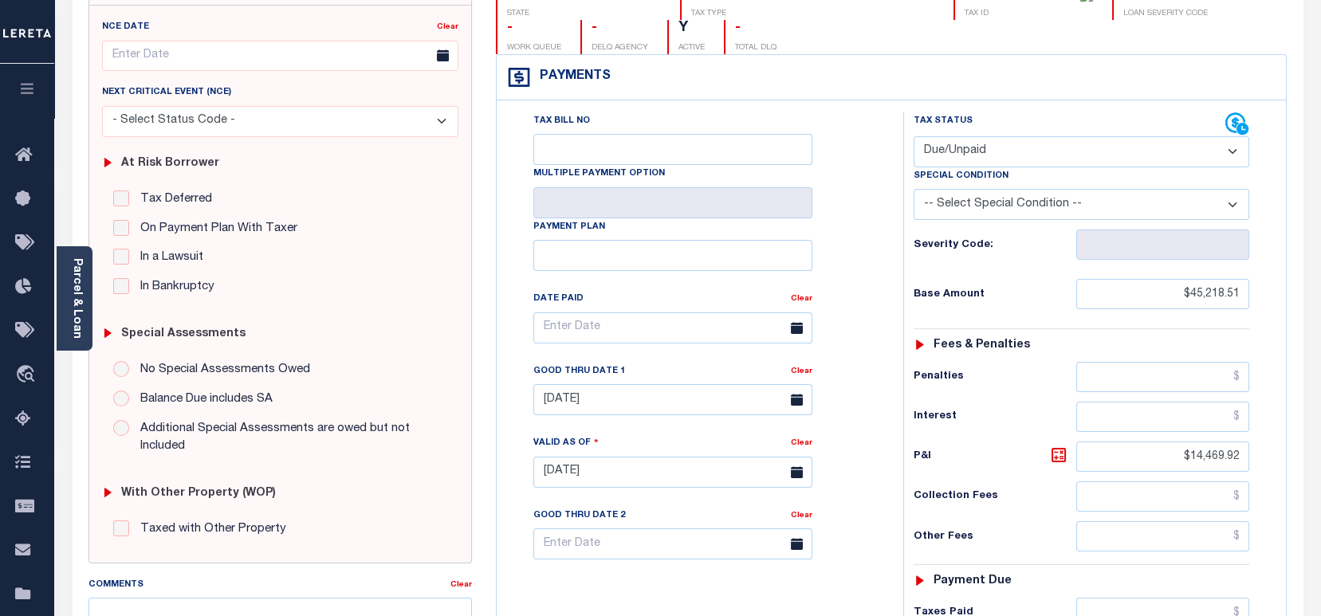
scroll to position [212, 0]
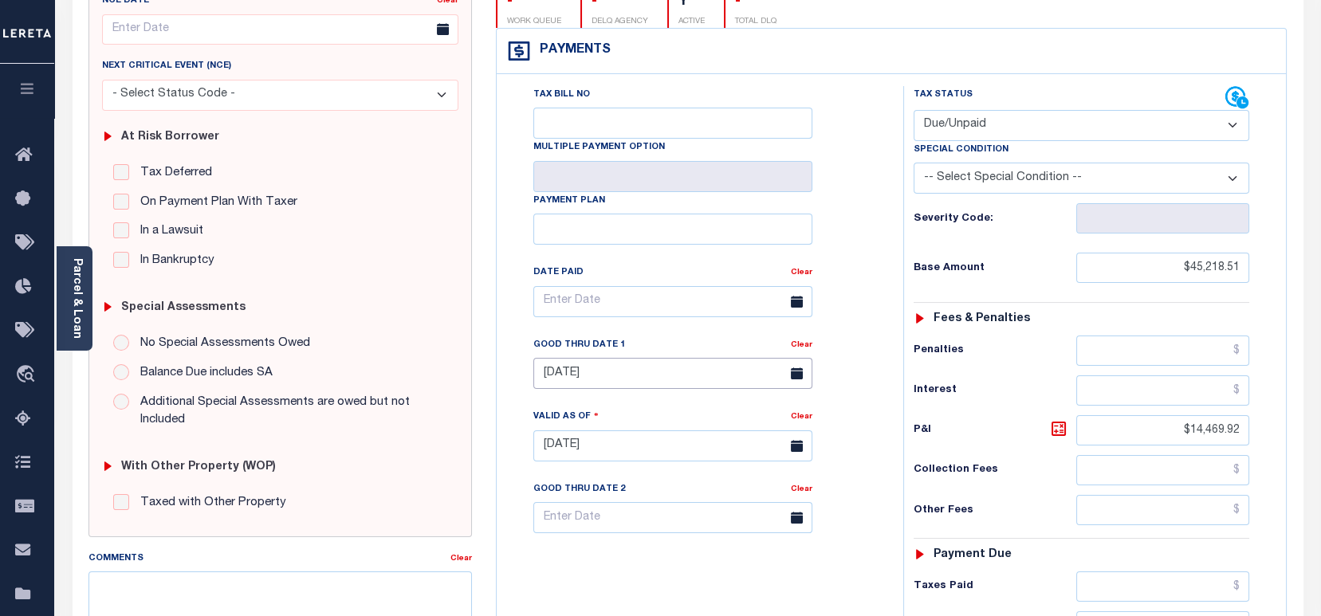
click at [580, 358] on input "[DATE]" at bounding box center [672, 373] width 279 height 31
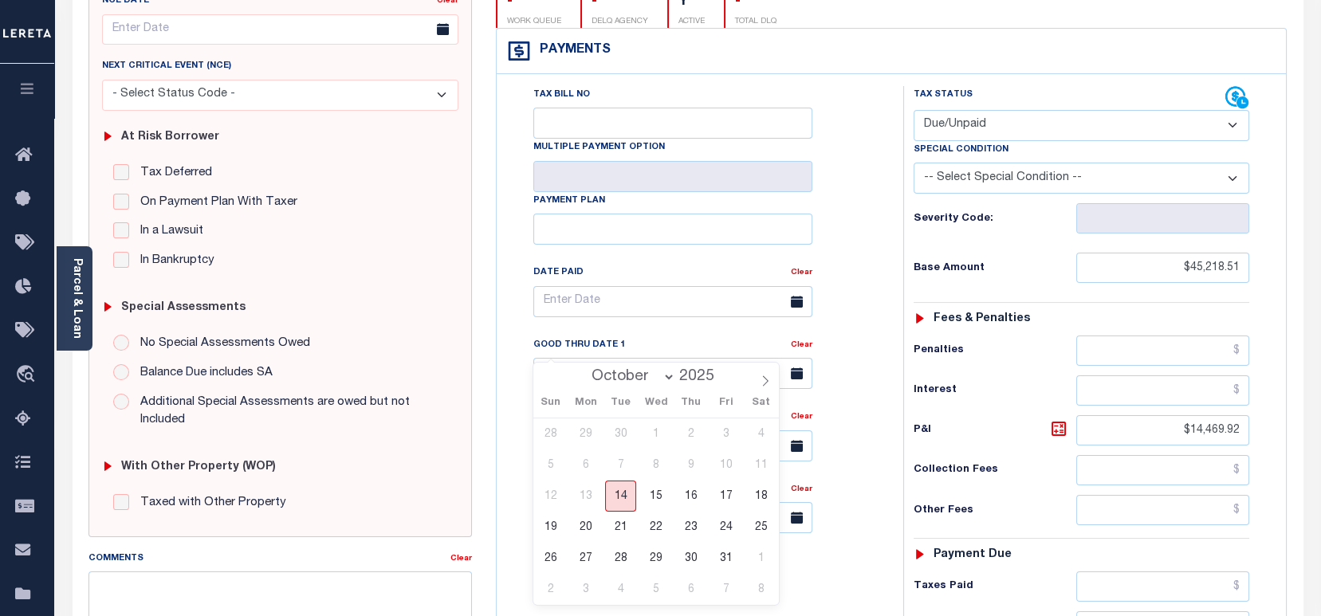
click at [628, 496] on span "14" at bounding box center [620, 496] width 31 height 31
type input "[DATE]"
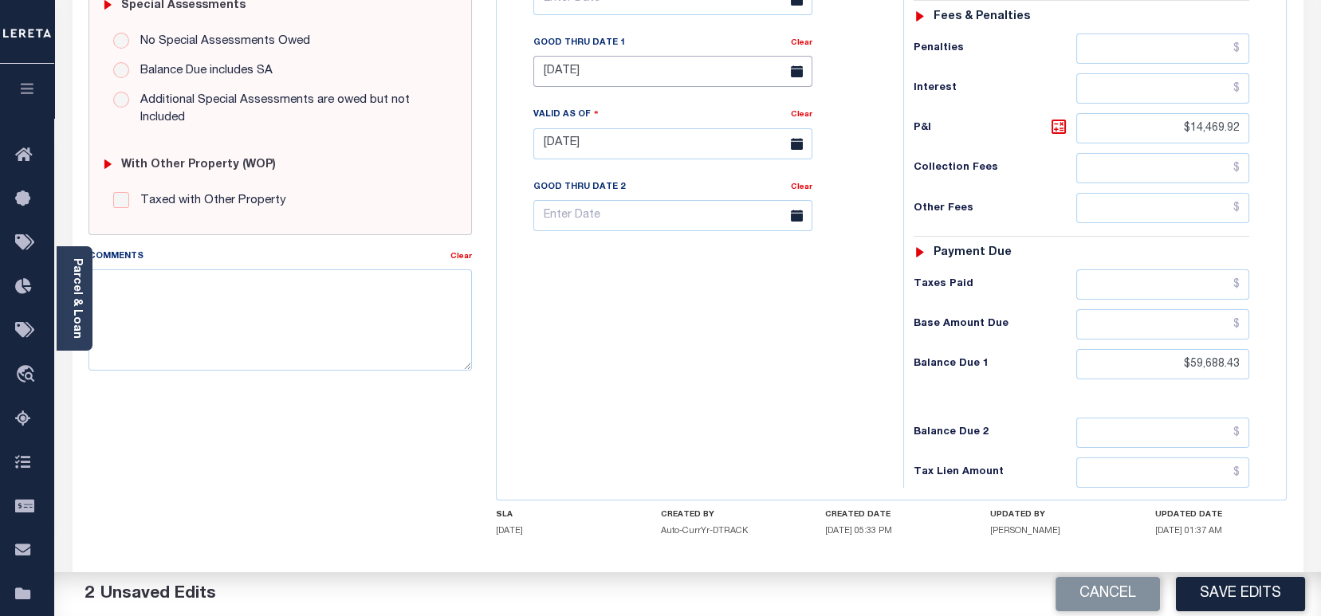
scroll to position [531, 0]
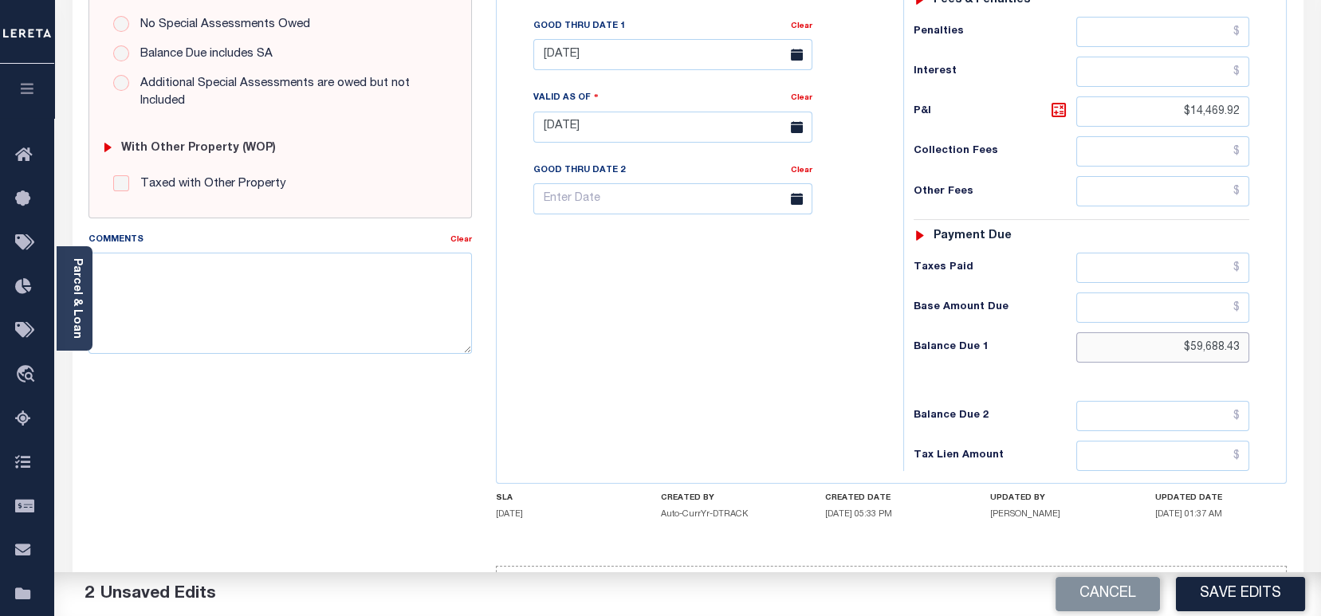
drag, startPoint x: 1238, startPoint y: 316, endPoint x: 1189, endPoint y: 313, distance: 49.5
click at [1189, 332] on input "$59,688.43" at bounding box center [1162, 347] width 173 height 30
paste input "60,140.62"
type input "$60,140.62"
click at [1061, 105] on icon at bounding box center [1059, 110] width 10 height 10
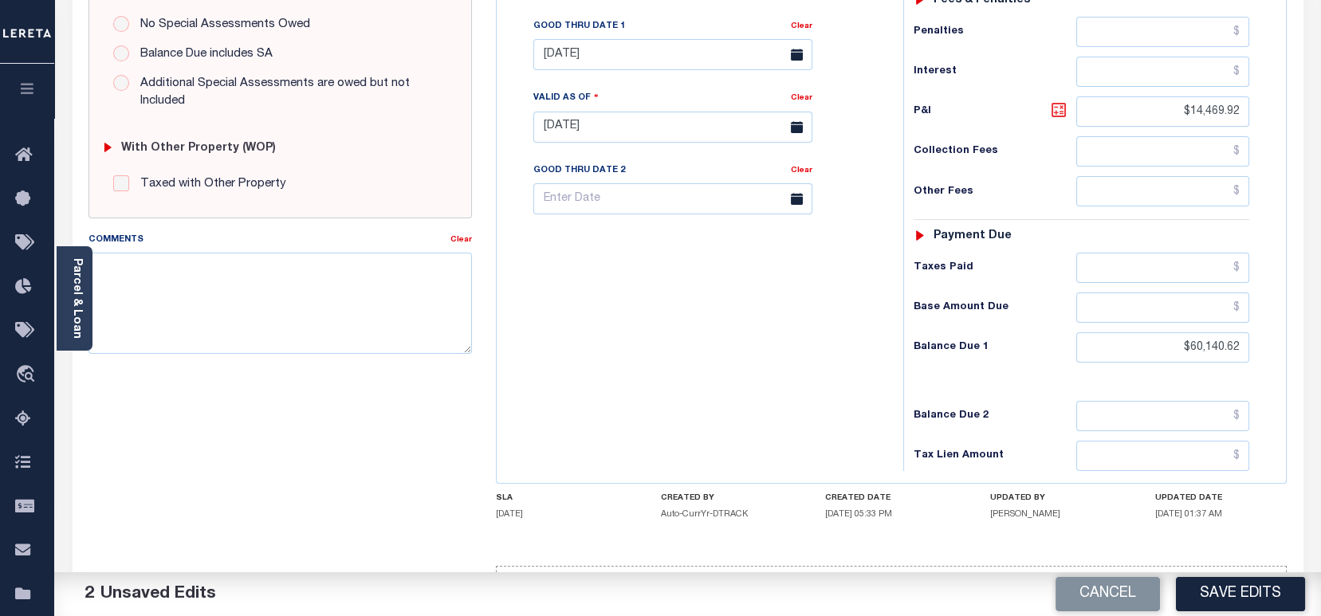
type input "$14,922.11"
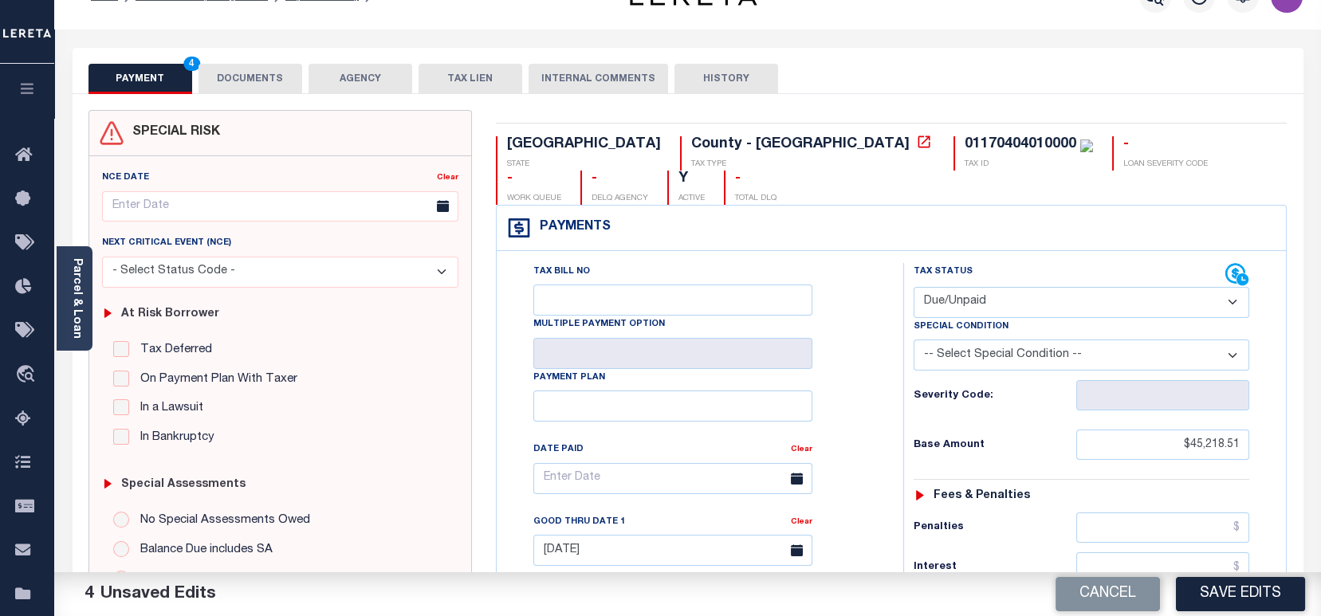
scroll to position [0, 0]
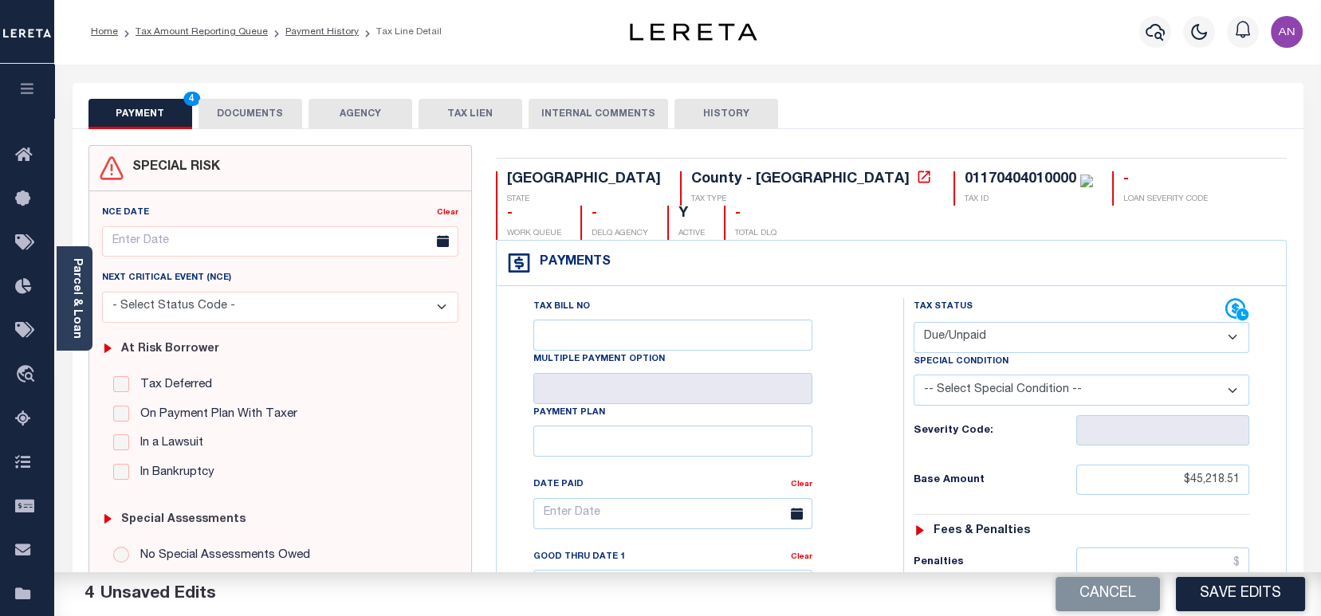
click at [277, 118] on button "DOCUMENTS" at bounding box center [251, 114] width 104 height 30
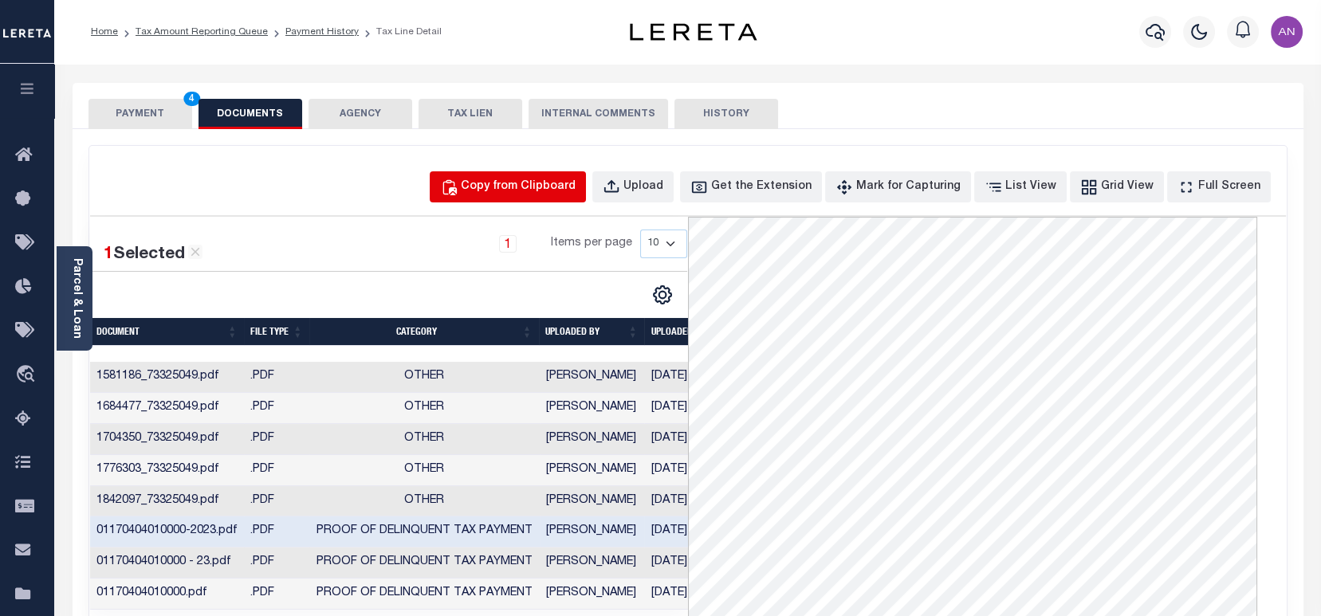
click at [547, 184] on div "Copy from Clipboard" at bounding box center [518, 188] width 115 height 18
select select "POP"
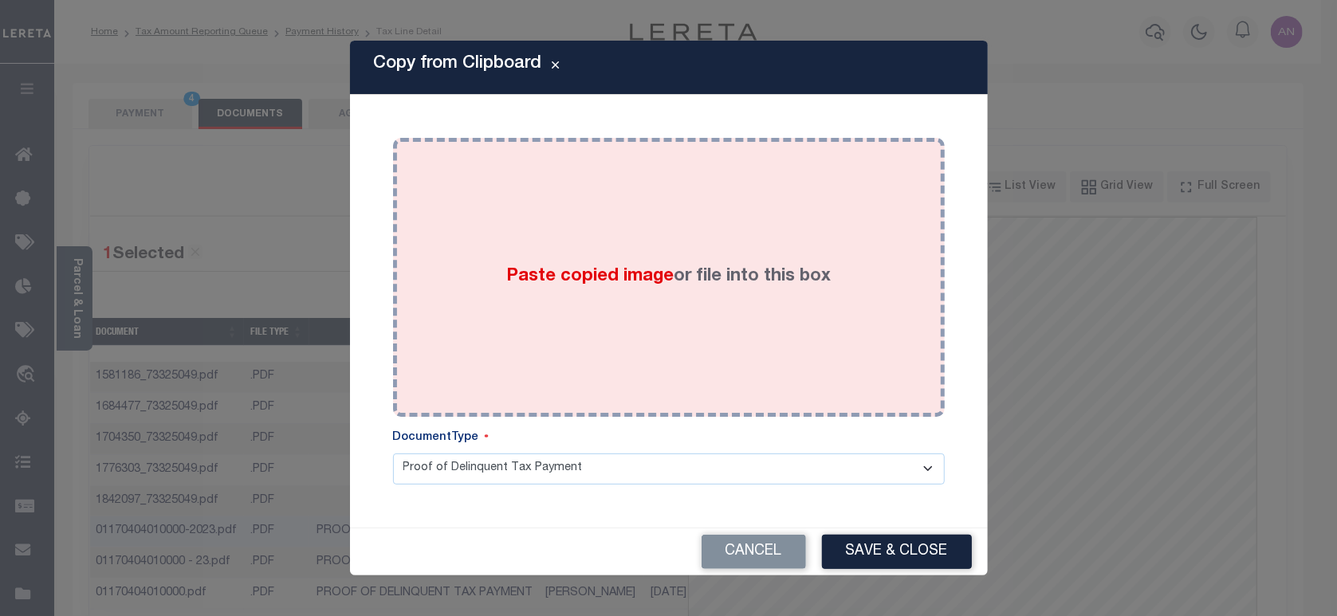
click at [670, 218] on div "Paste copied image or file into this box" at bounding box center [669, 277] width 528 height 255
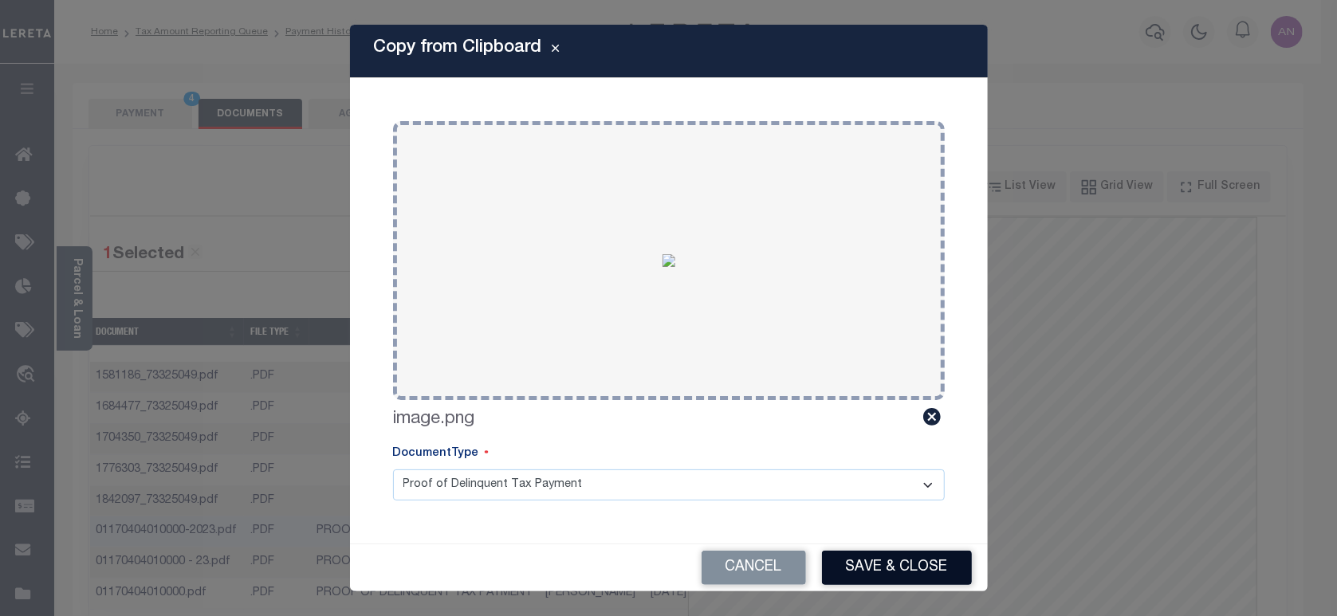
click at [860, 574] on button "Save & Close" at bounding box center [897, 568] width 150 height 34
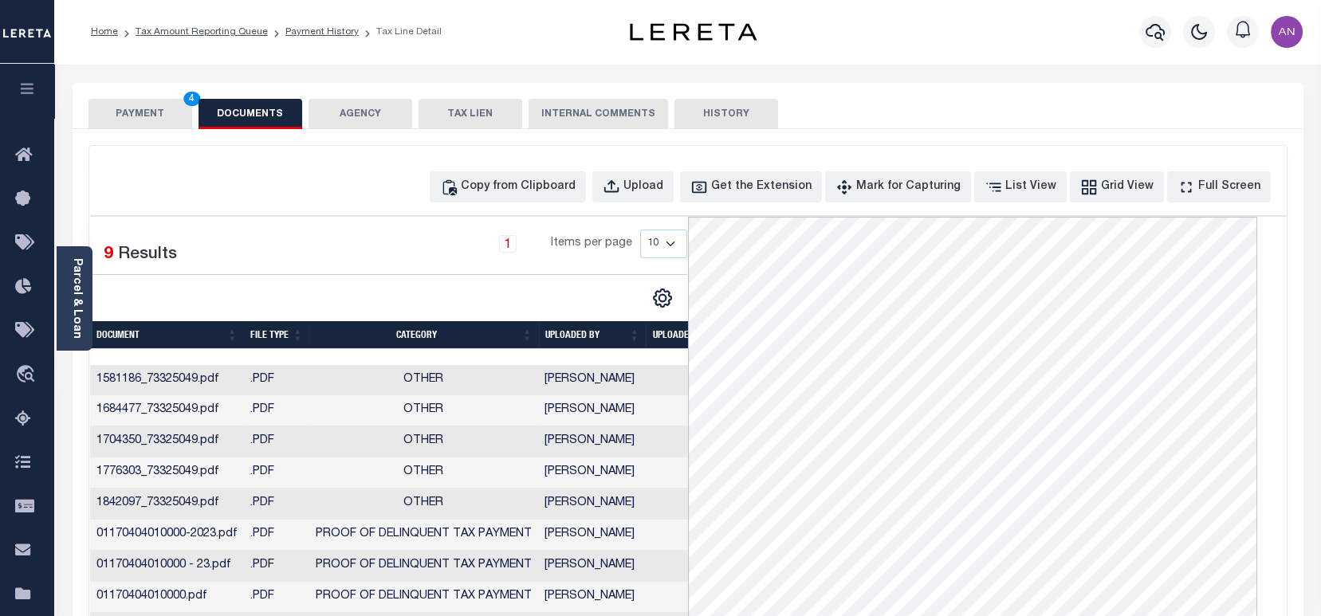
click at [129, 115] on button "PAYMENT 4" at bounding box center [140, 114] width 104 height 30
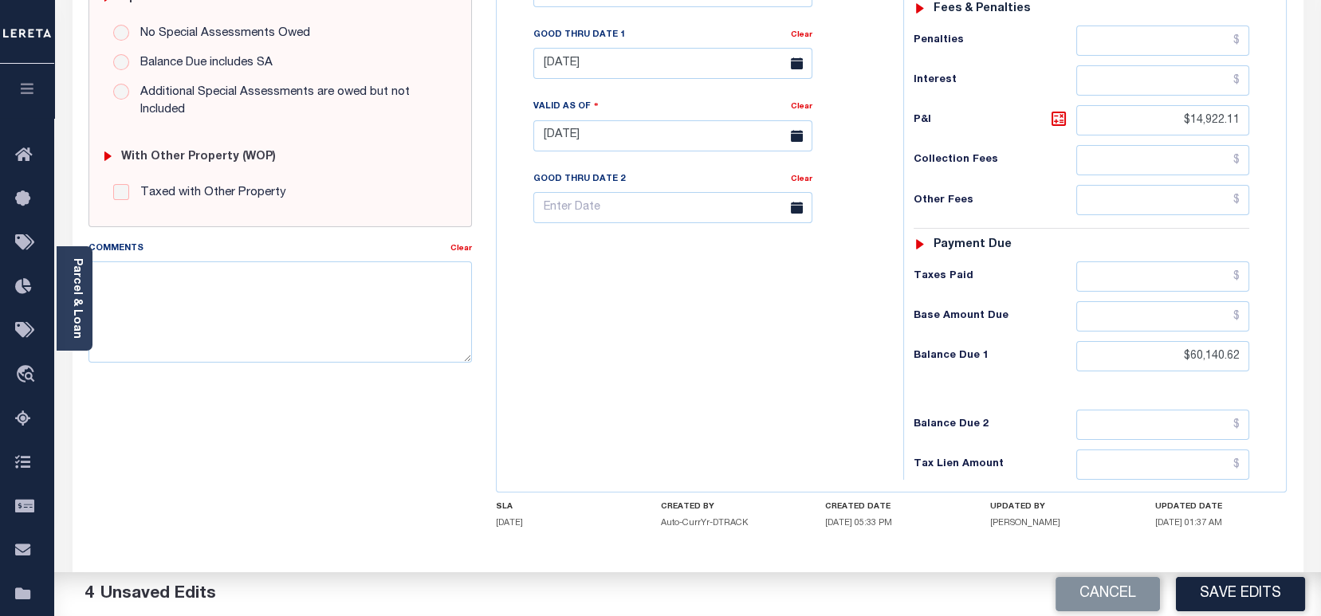
scroll to position [549, 0]
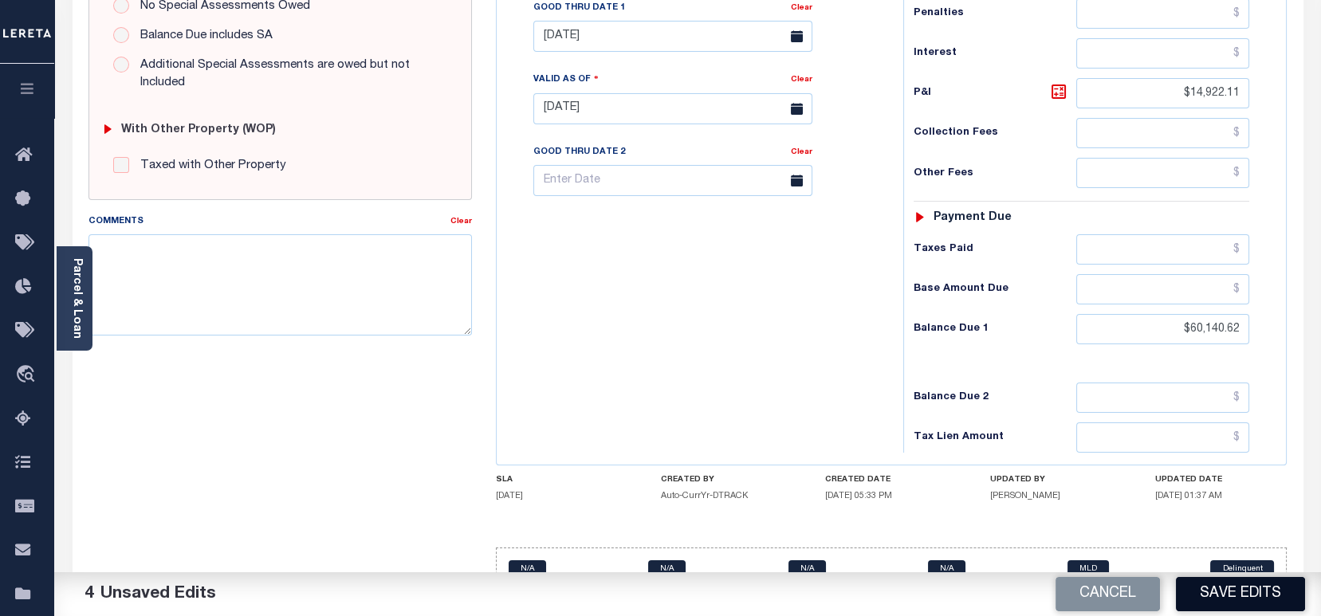
click at [1217, 592] on button "Save Edits" at bounding box center [1240, 594] width 129 height 34
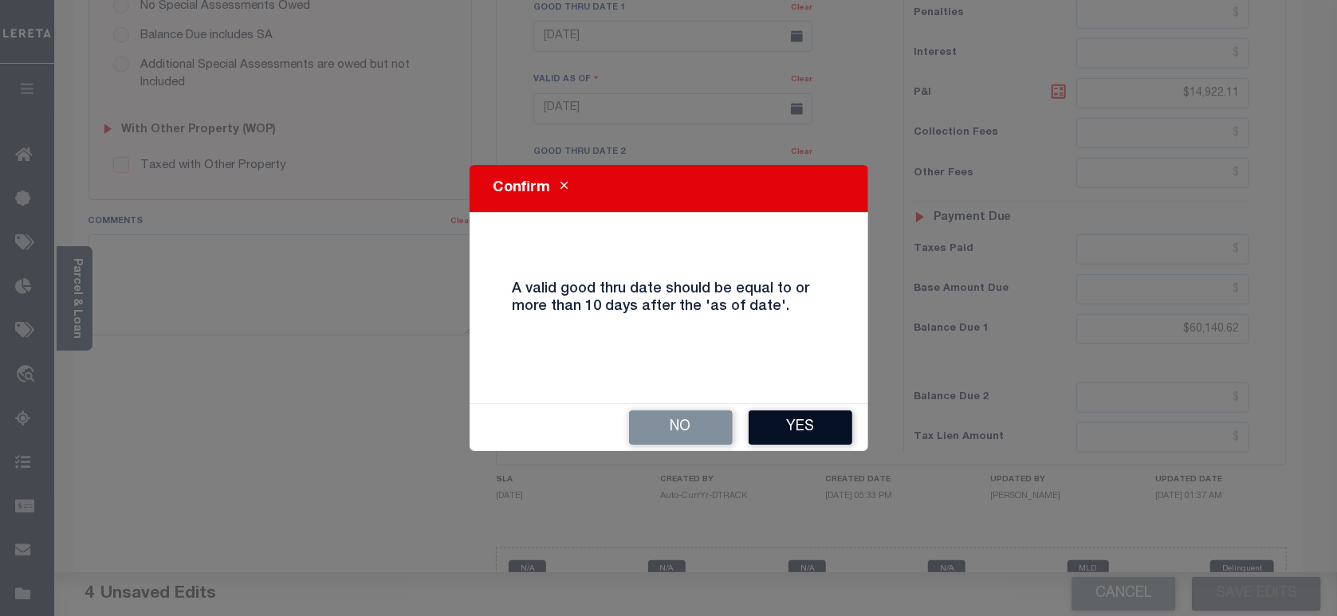
click at [792, 429] on button "Yes" at bounding box center [801, 428] width 104 height 34
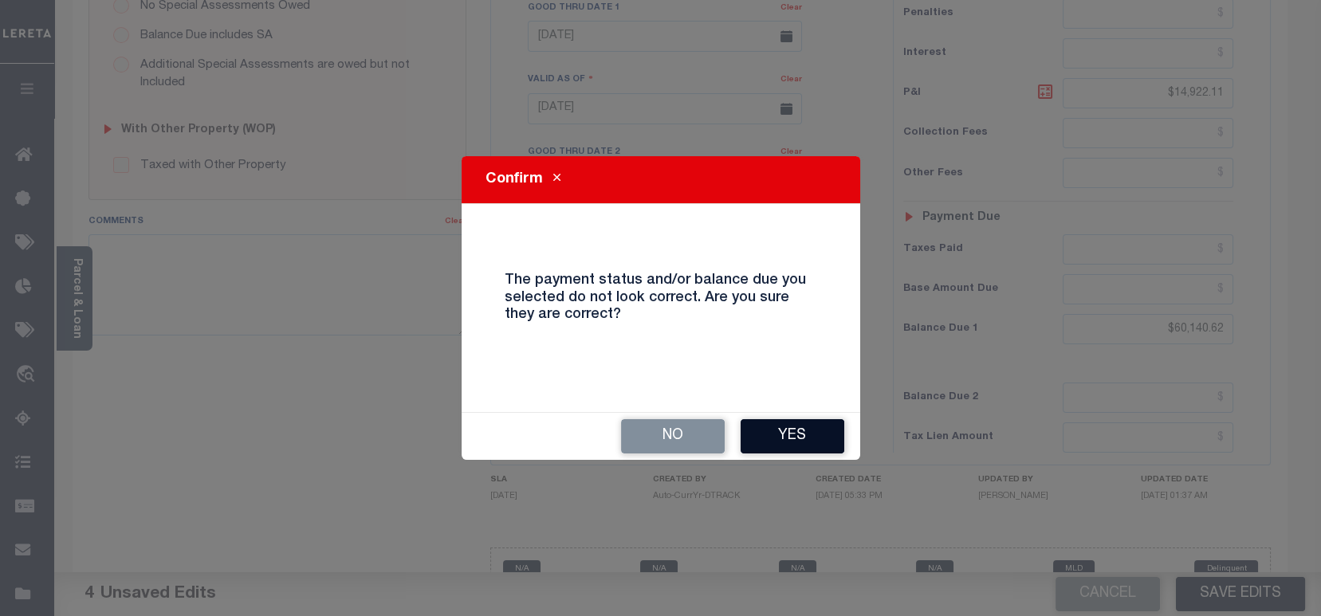
click at [812, 442] on button "Yes" at bounding box center [793, 436] width 104 height 34
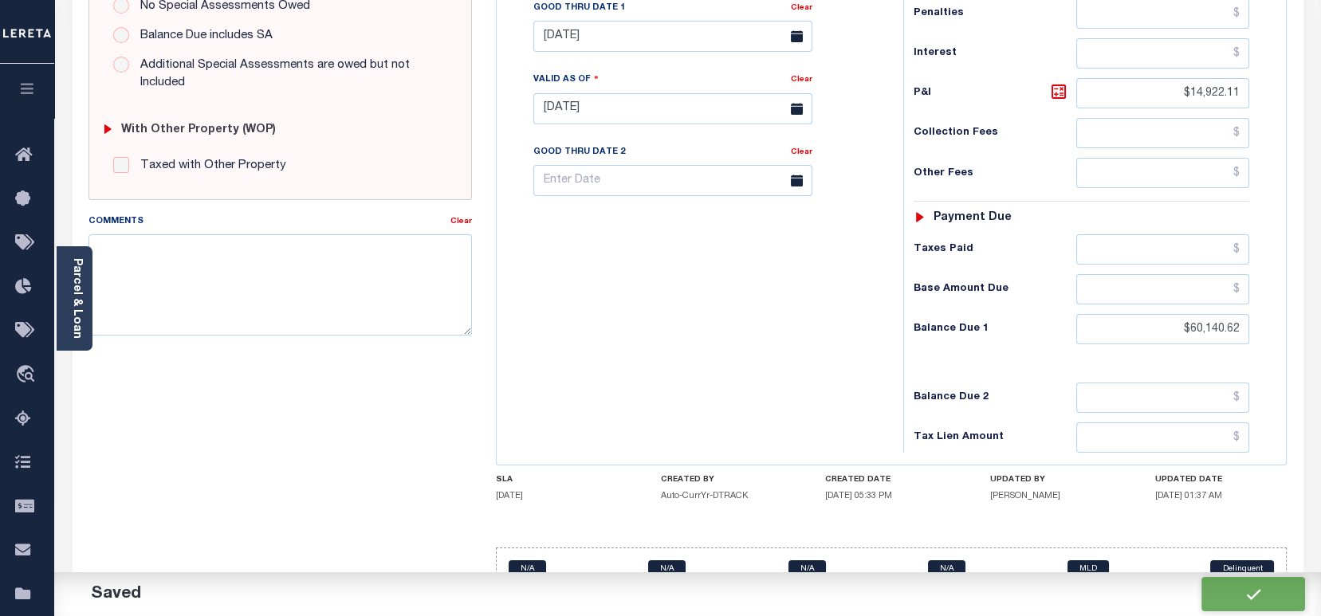
checkbox input "false"
type input "$45,218.51"
type input "$14,922.11"
type input "$60,140.62"
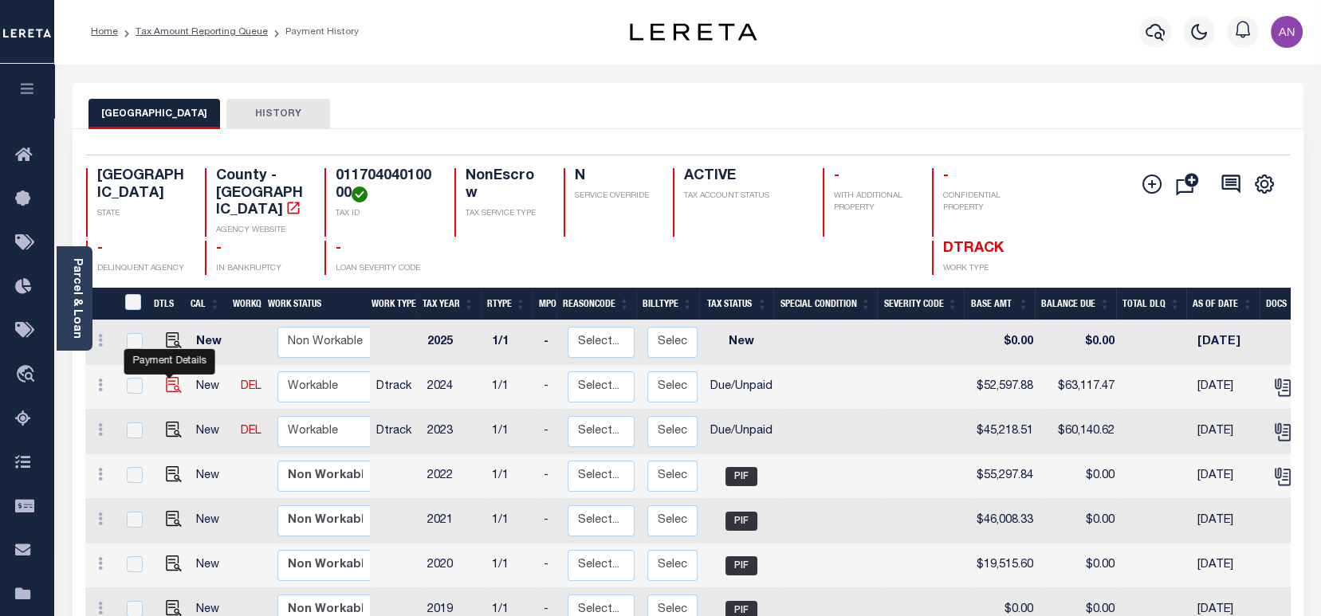
click at [166, 377] on img "" at bounding box center [174, 385] width 16 height 16
checkbox input "true"
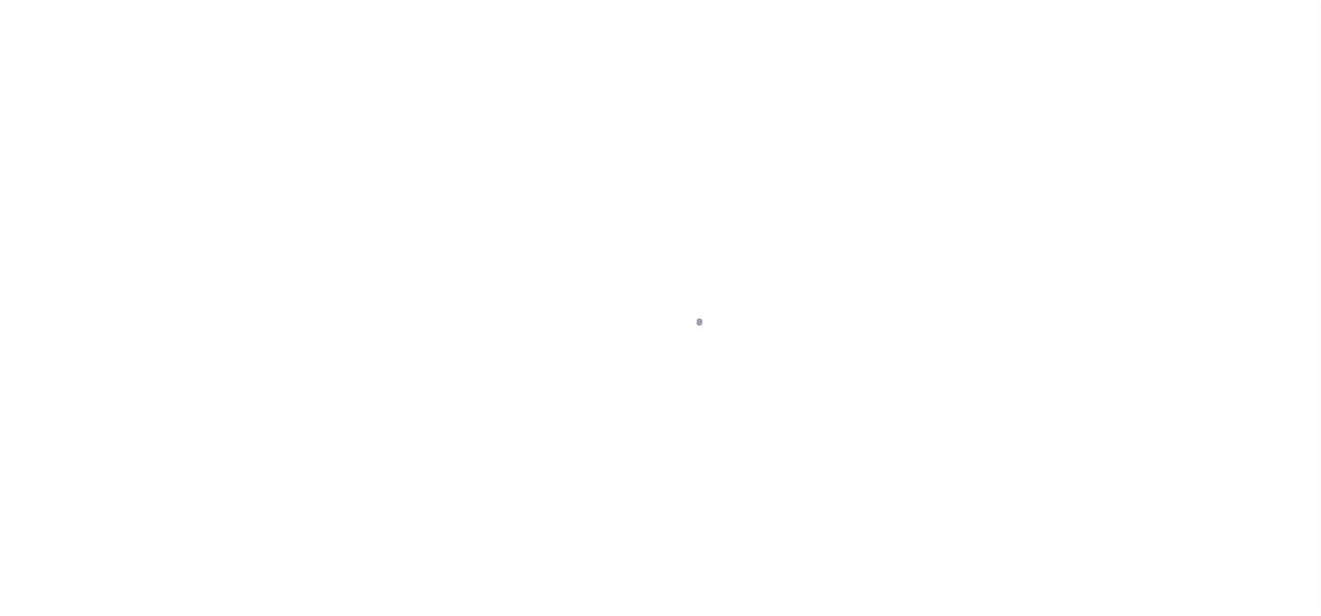
select select "DUE"
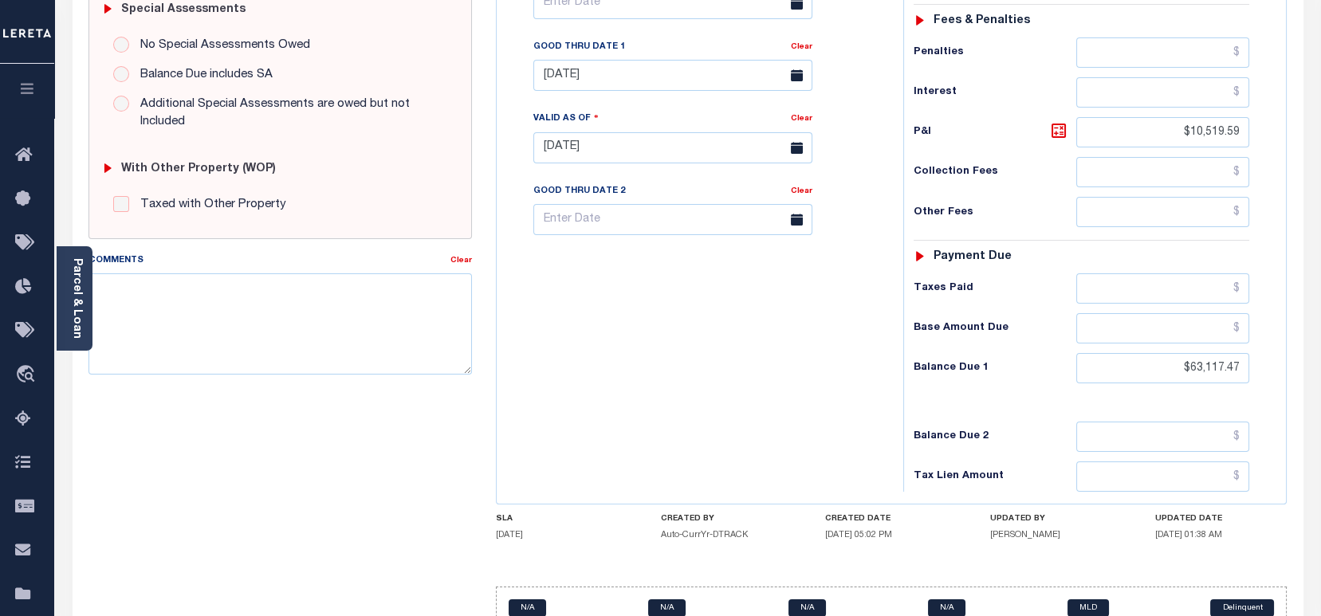
scroll to position [531, 0]
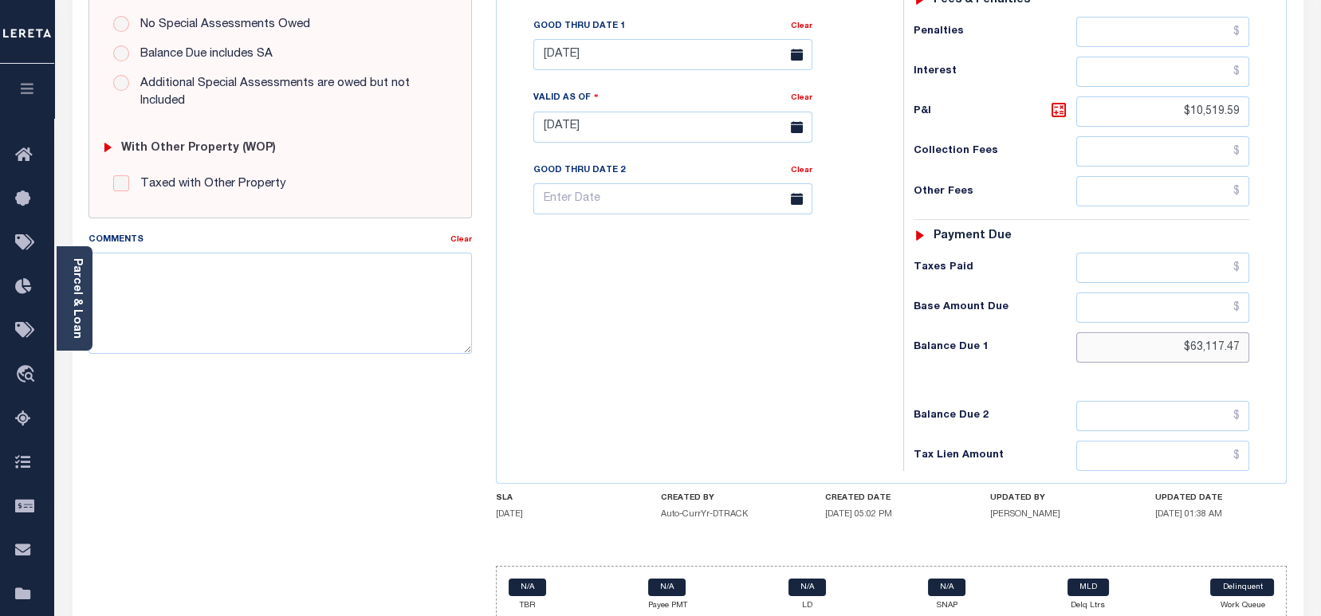
click at [1213, 332] on input "$63,117.47" at bounding box center [1162, 347] width 173 height 30
paste input "643.43"
type input "$63,643.43"
type input "[DATE]"
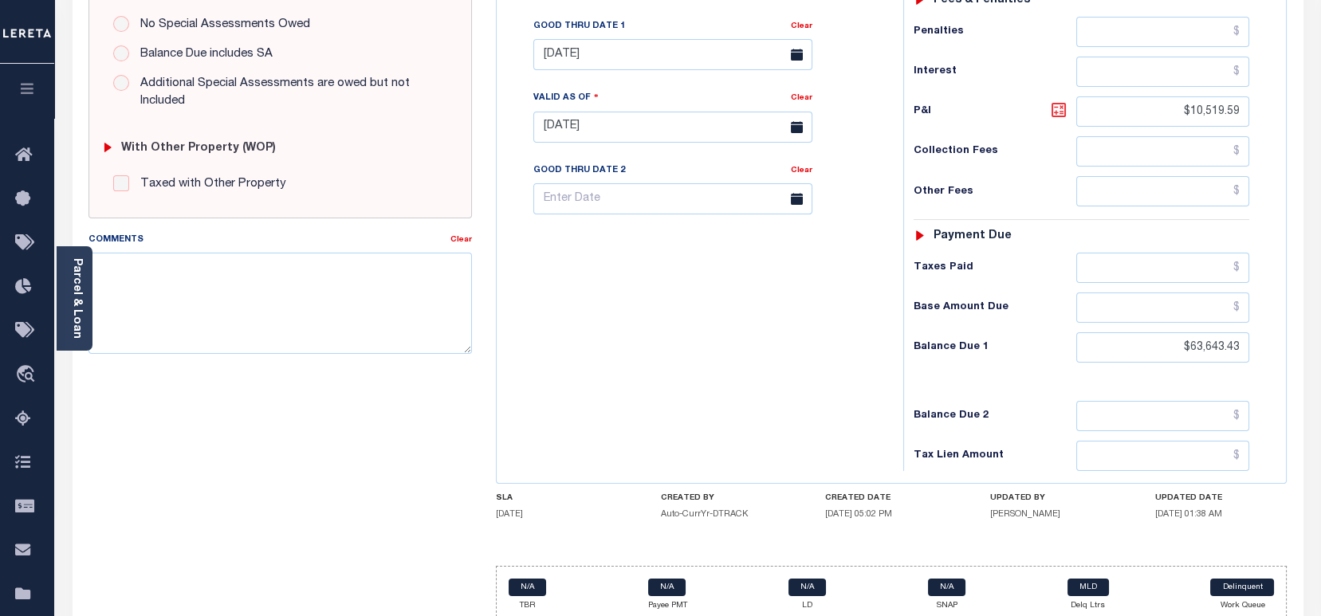
click at [1059, 100] on icon at bounding box center [1058, 109] width 19 height 19
type input "$11,045.55"
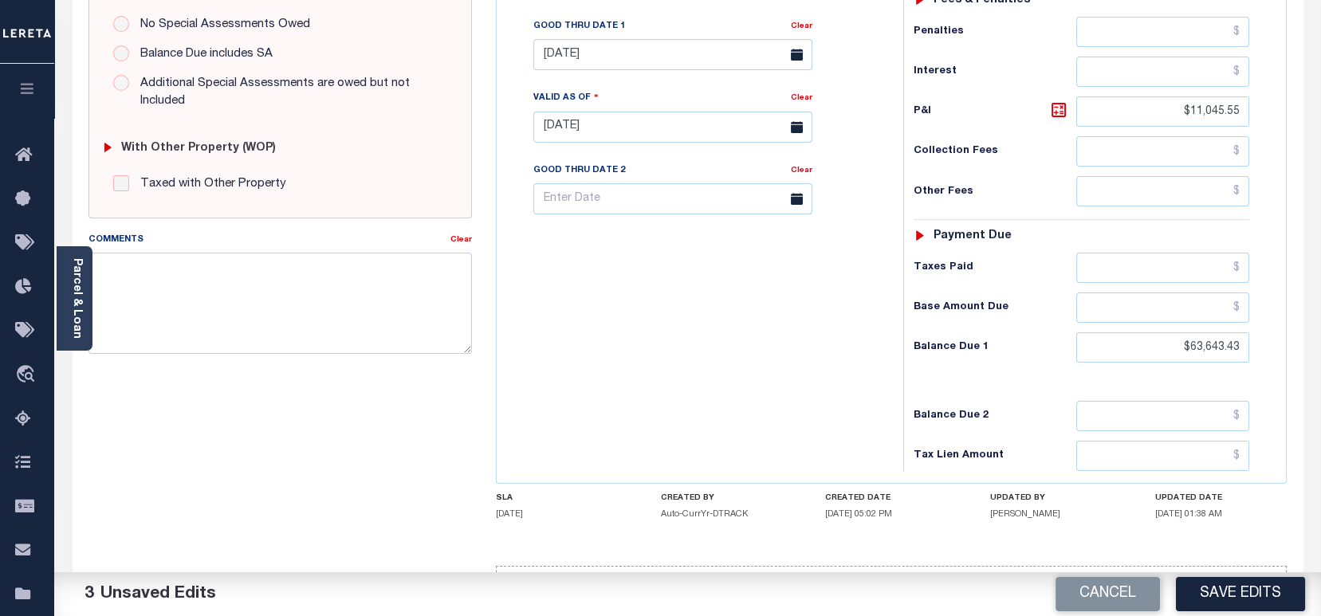
click at [813, 314] on div "Tax Bill No Multiple Payment Option Payment Plan Clear" at bounding box center [696, 119] width 391 height 704
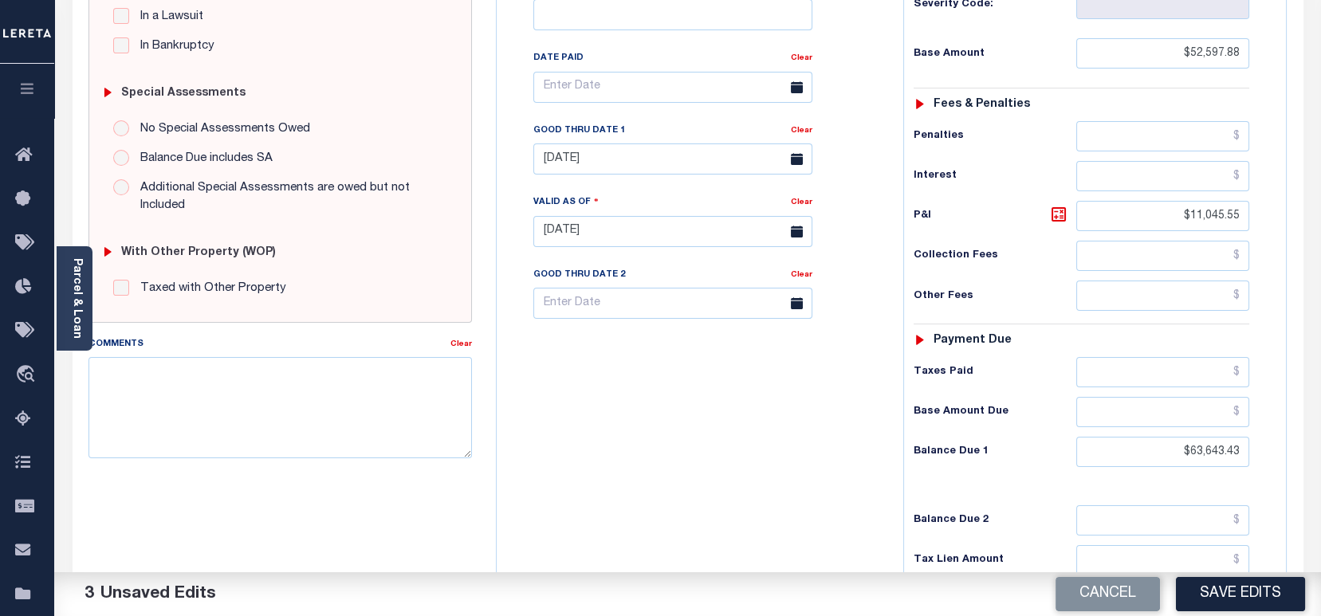
scroll to position [425, 0]
click at [606, 145] on input "[DATE]" at bounding box center [672, 160] width 279 height 31
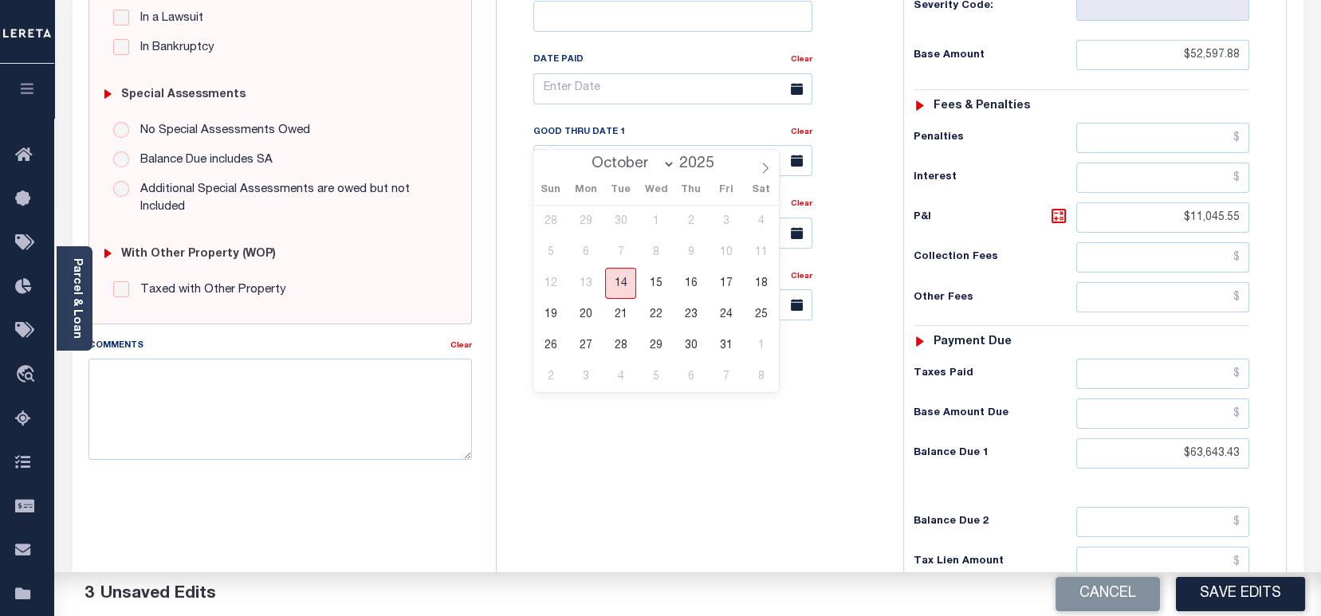
click at [631, 283] on span "14" at bounding box center [620, 283] width 31 height 31
type input "10/14/2025"
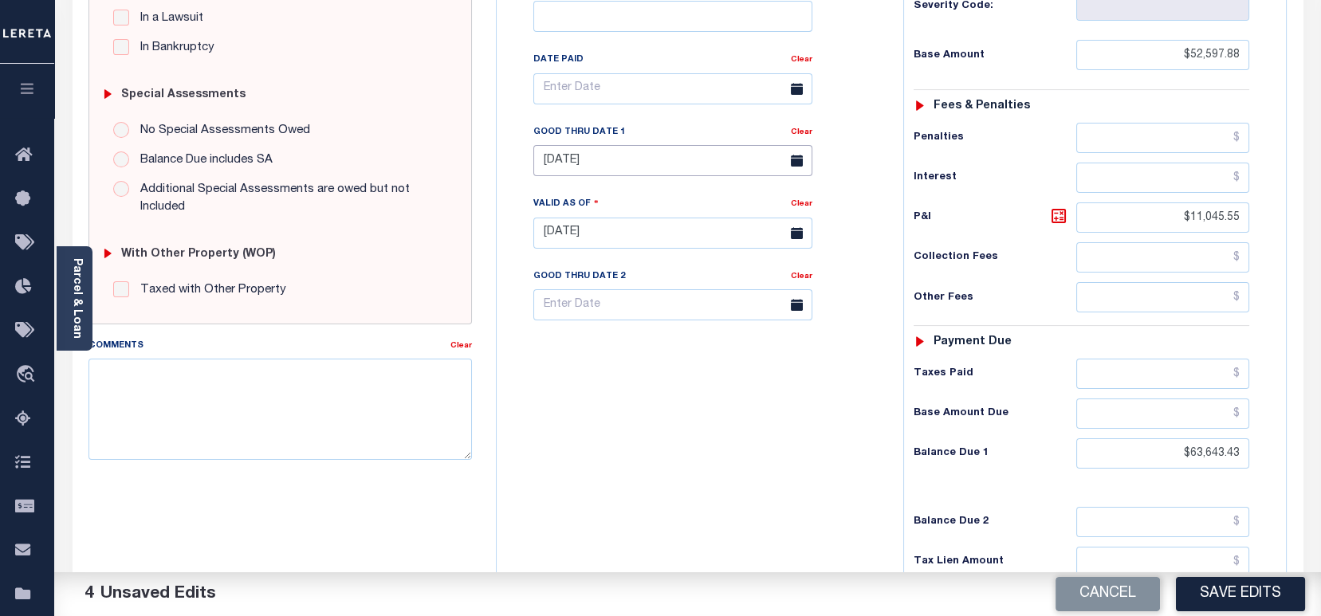
scroll to position [0, 0]
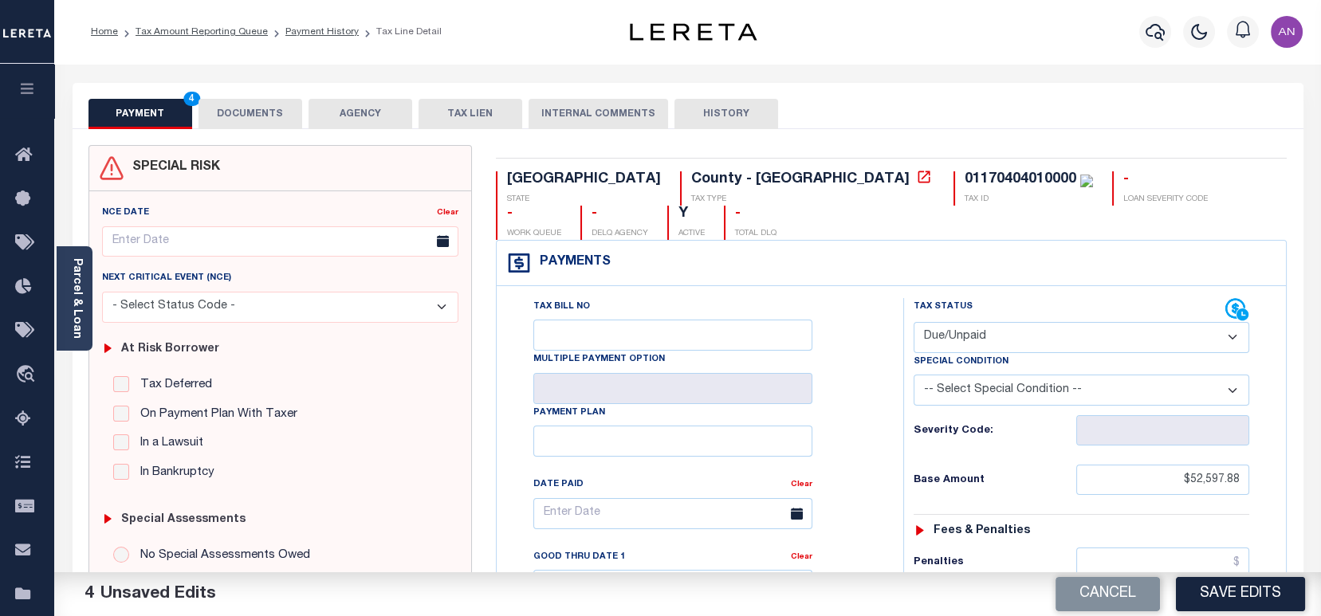
click at [251, 118] on button "DOCUMENTS" at bounding box center [251, 114] width 104 height 30
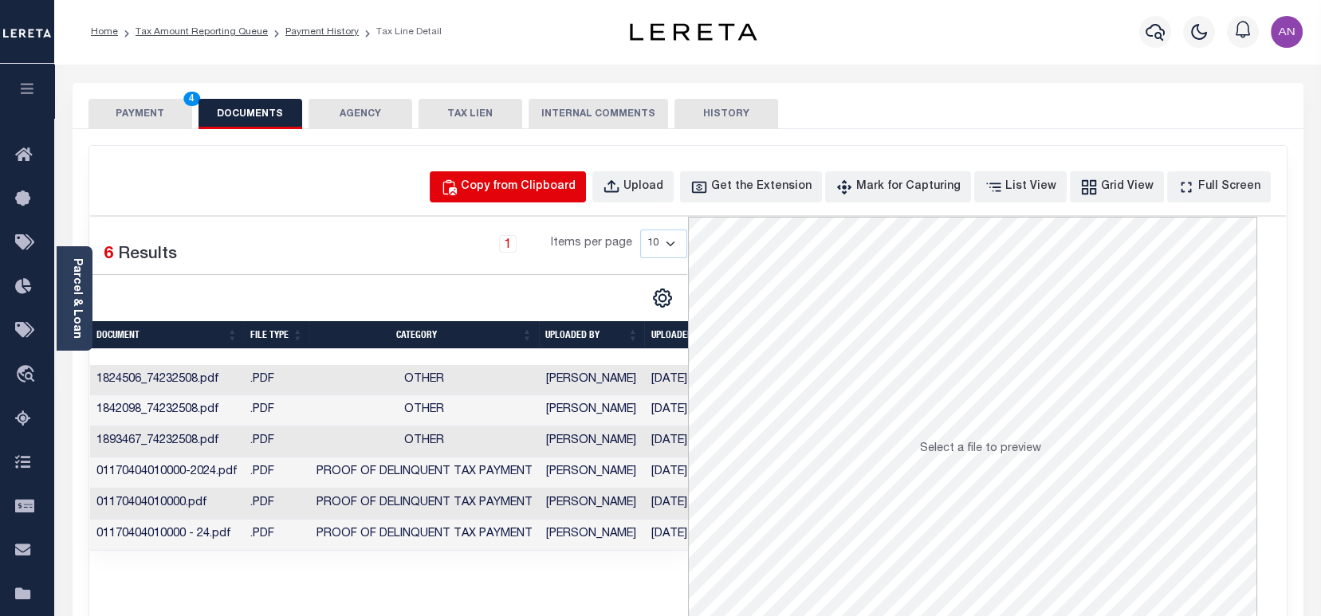
click at [527, 188] on div "Copy from Clipboard" at bounding box center [518, 188] width 115 height 18
select select "POP"
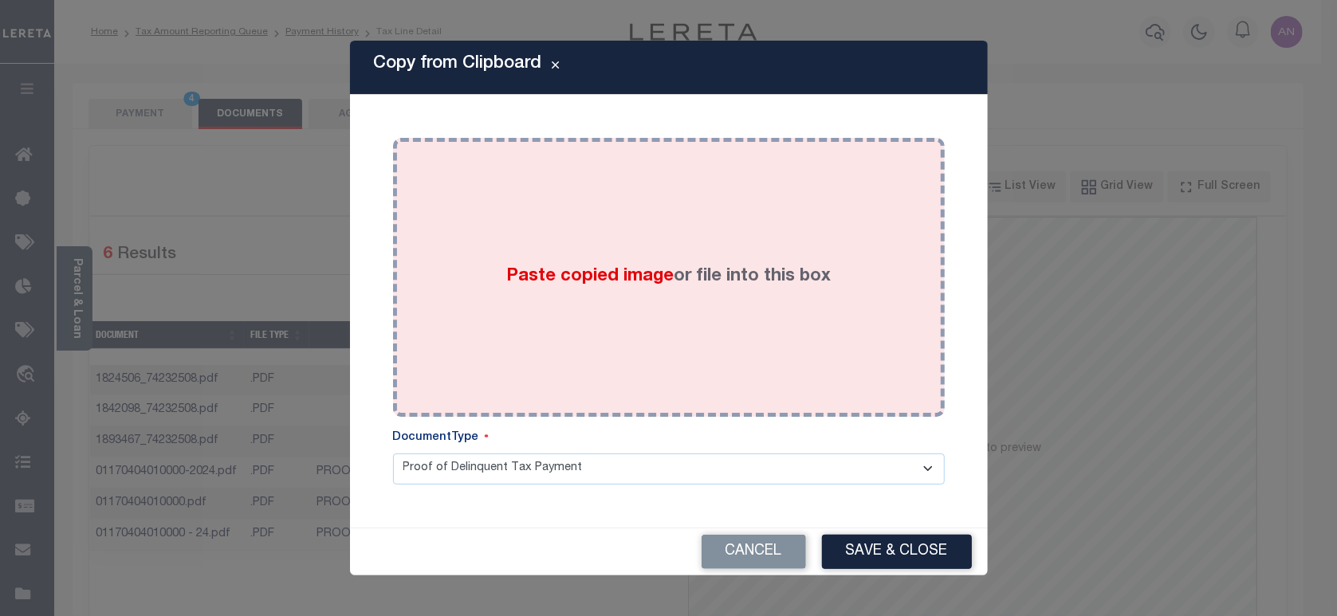
click at [680, 212] on div "Paste copied image or file into this box" at bounding box center [669, 277] width 528 height 255
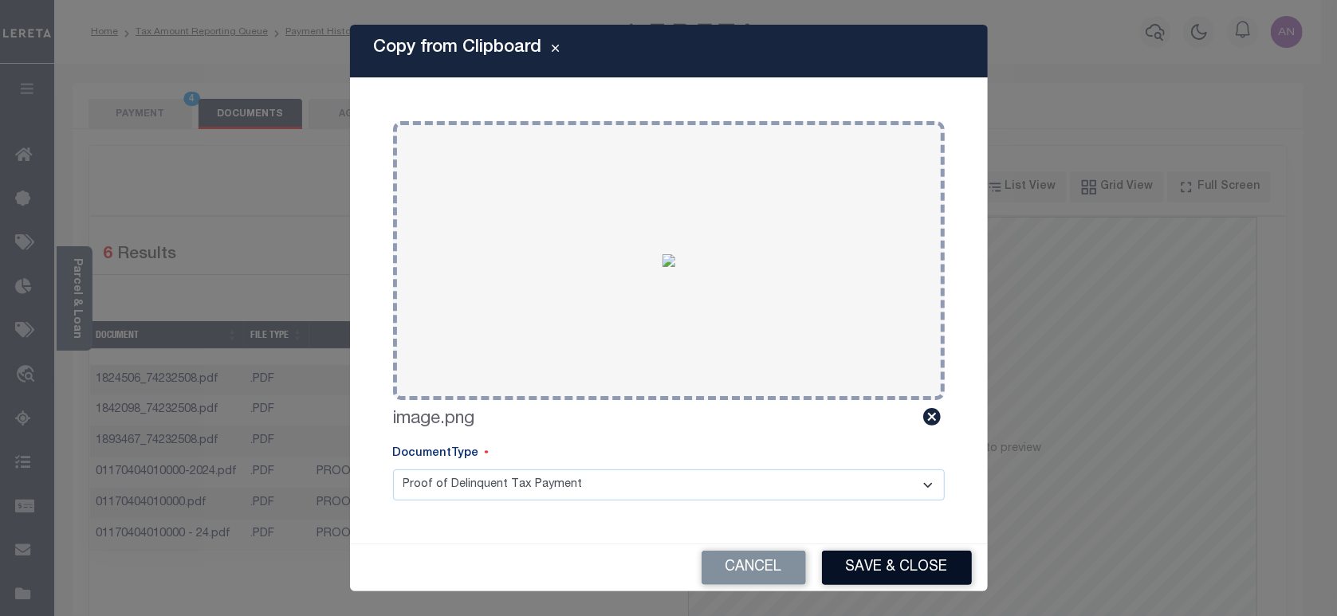
click at [871, 554] on button "Save & Close" at bounding box center [897, 568] width 150 height 34
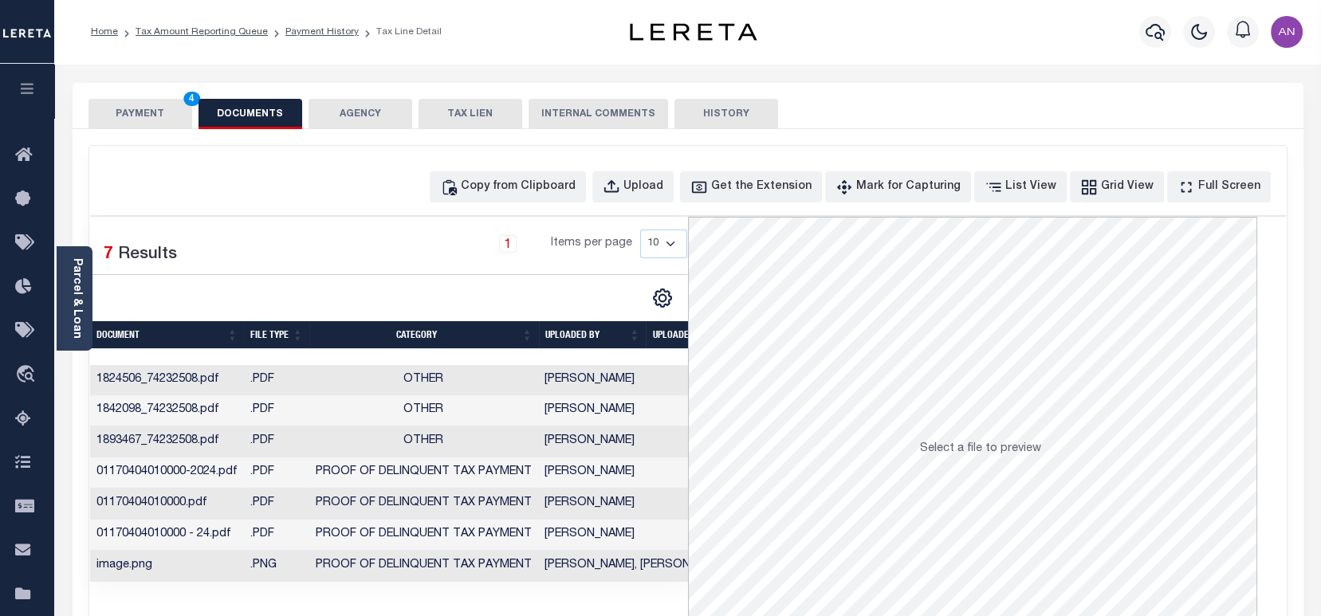
click at [121, 113] on button "PAYMENT 4" at bounding box center [140, 114] width 104 height 30
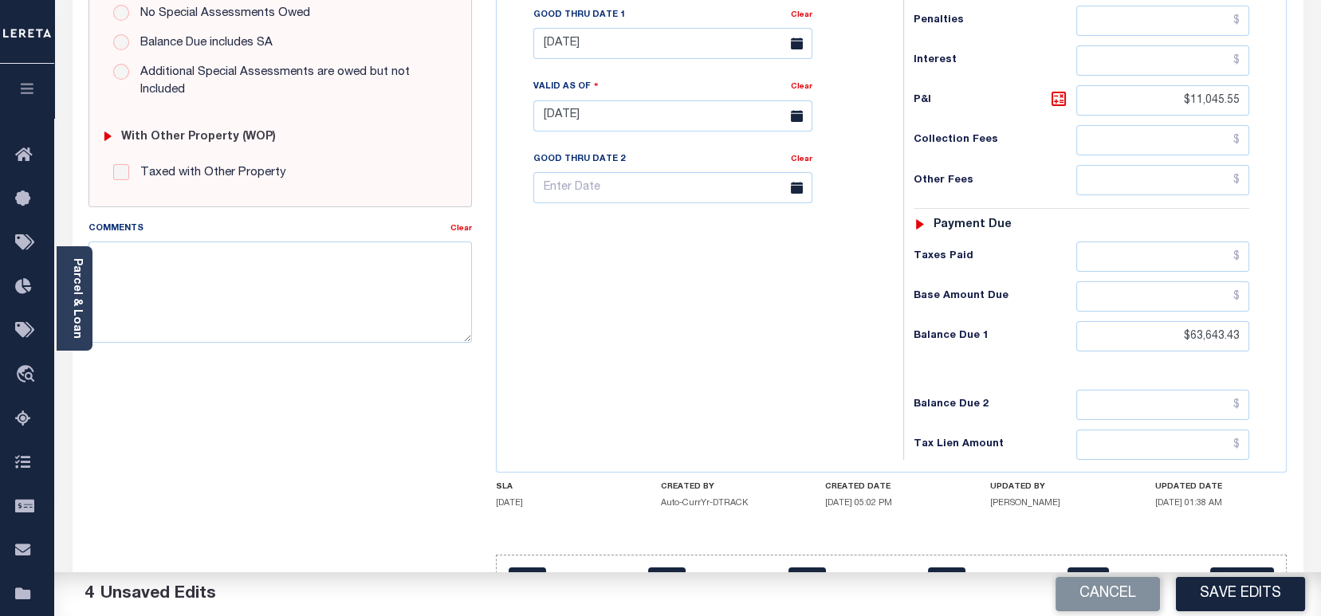
scroll to position [549, 0]
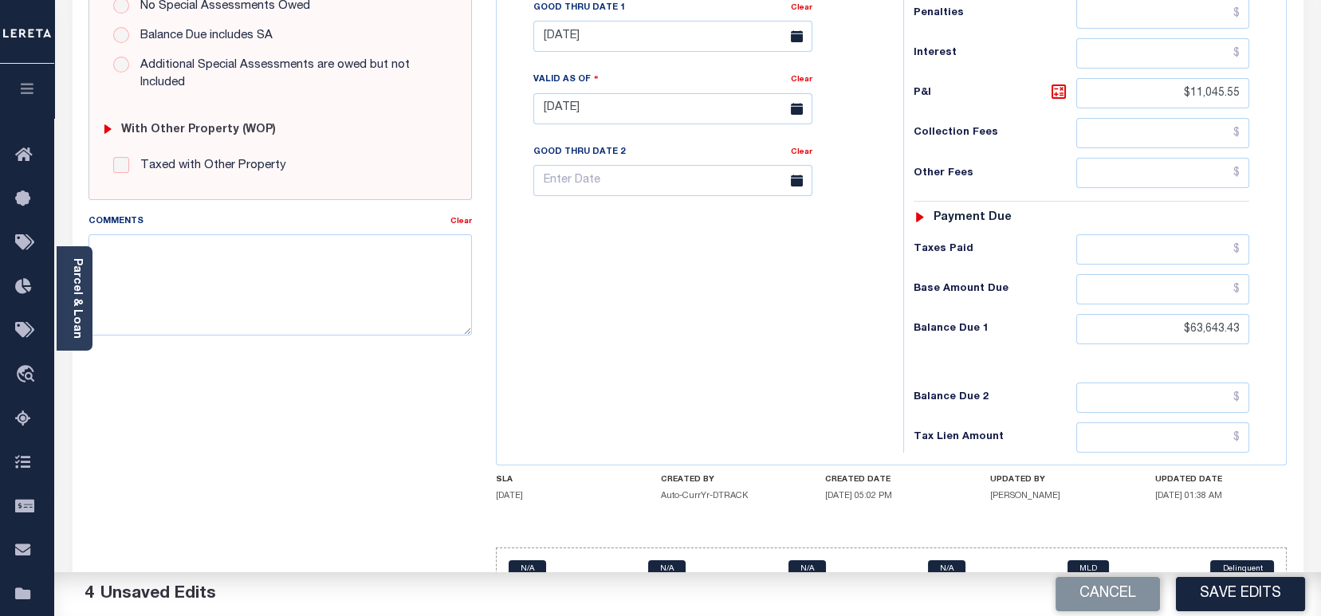
click at [1259, 592] on button "Save Edits" at bounding box center [1240, 594] width 129 height 34
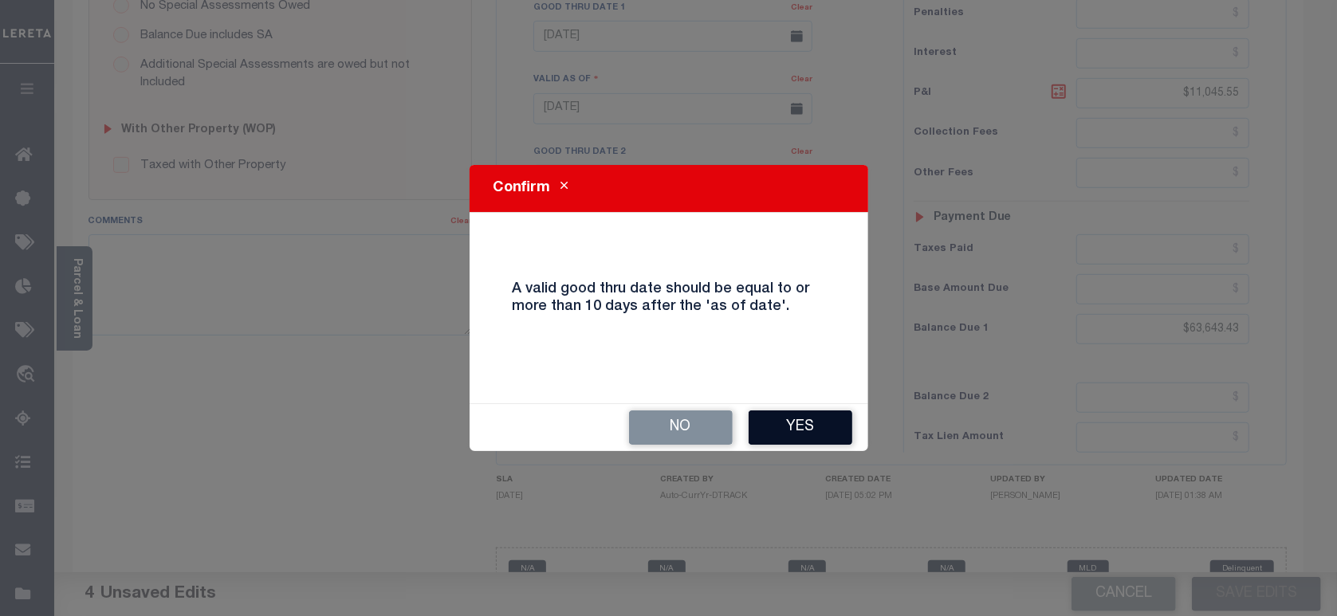
click at [792, 428] on button "Yes" at bounding box center [801, 428] width 104 height 34
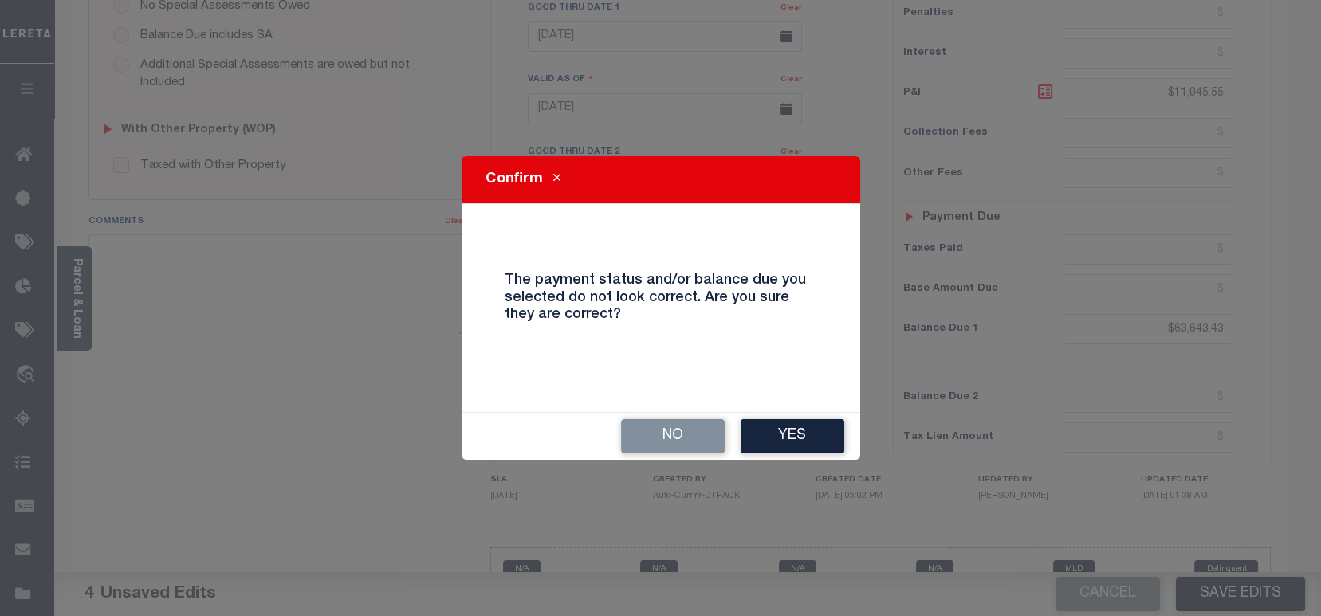
click at [789, 424] on button "Yes" at bounding box center [793, 436] width 104 height 34
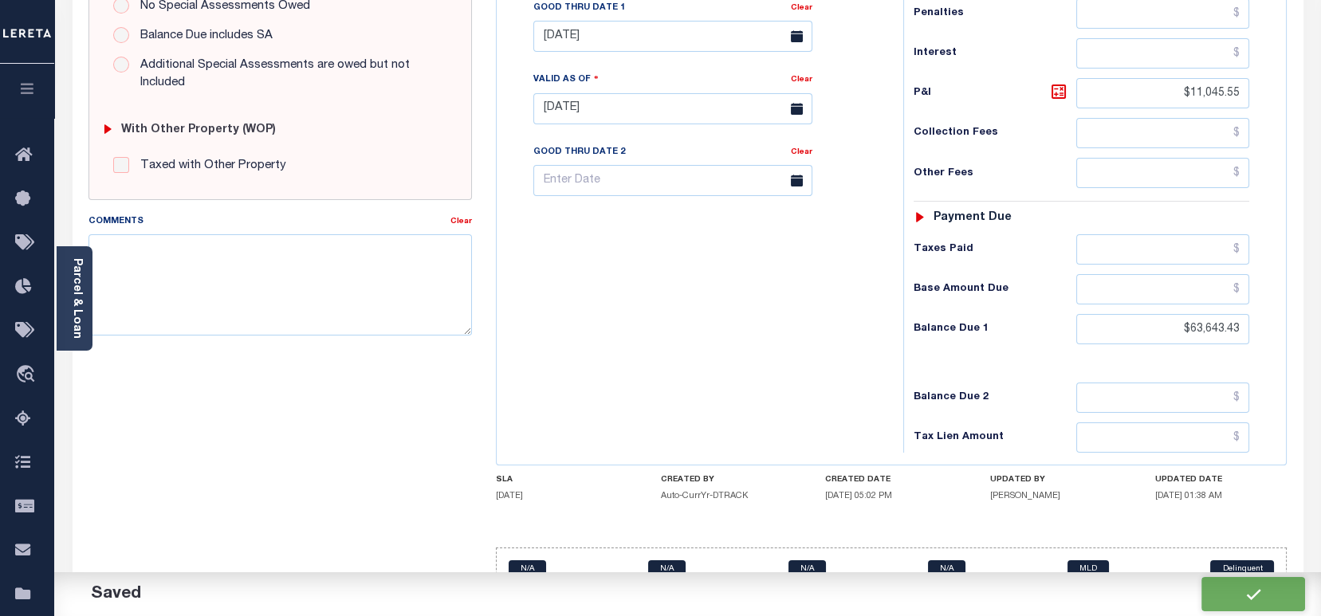
checkbox input "false"
type input "$52,597.88"
type input "$11,045.55"
type input "$63,643.43"
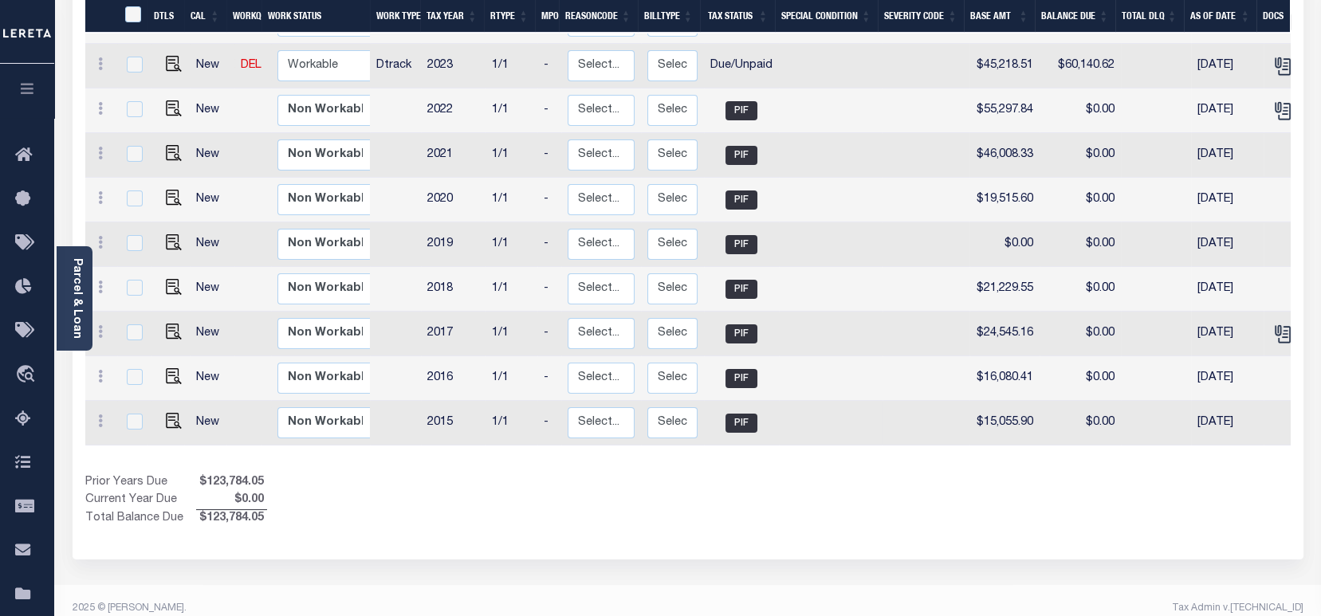
scroll to position [367, 0]
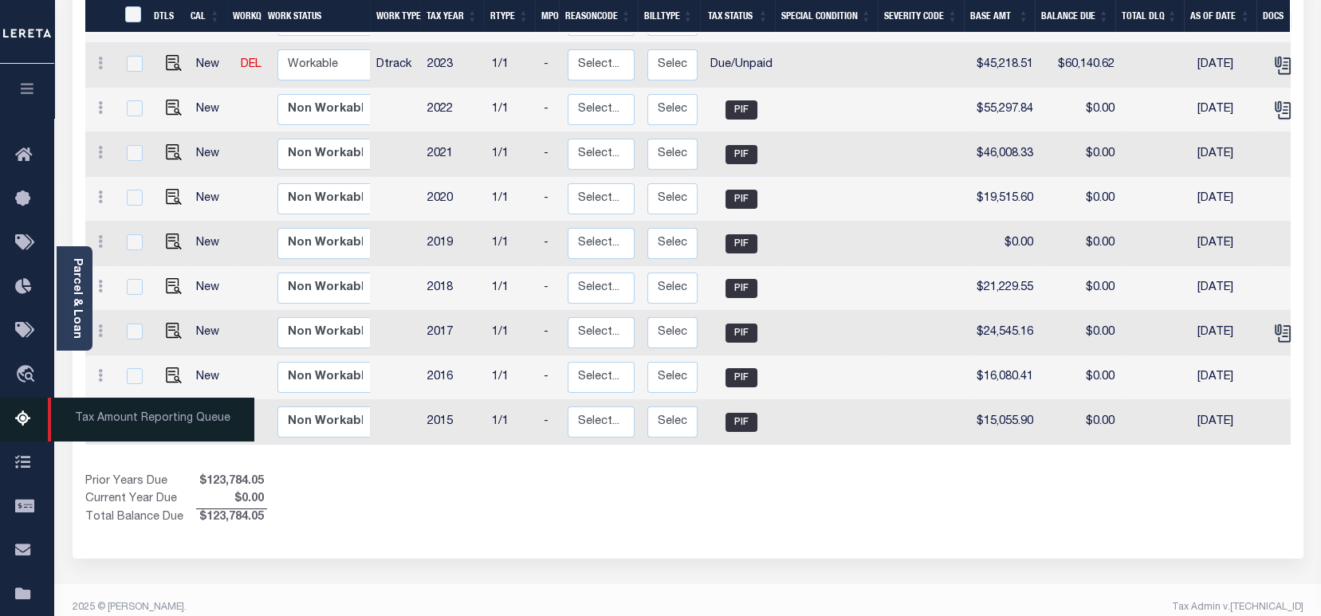
click at [25, 417] on icon at bounding box center [28, 420] width 26 height 20
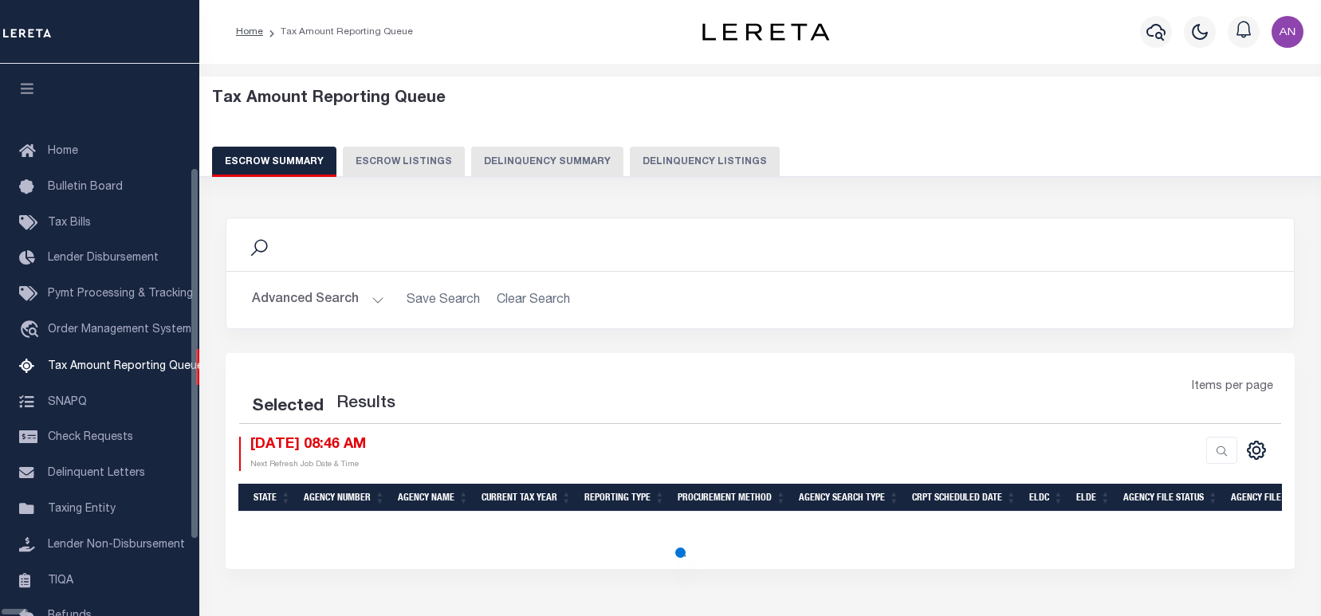
select select "100"
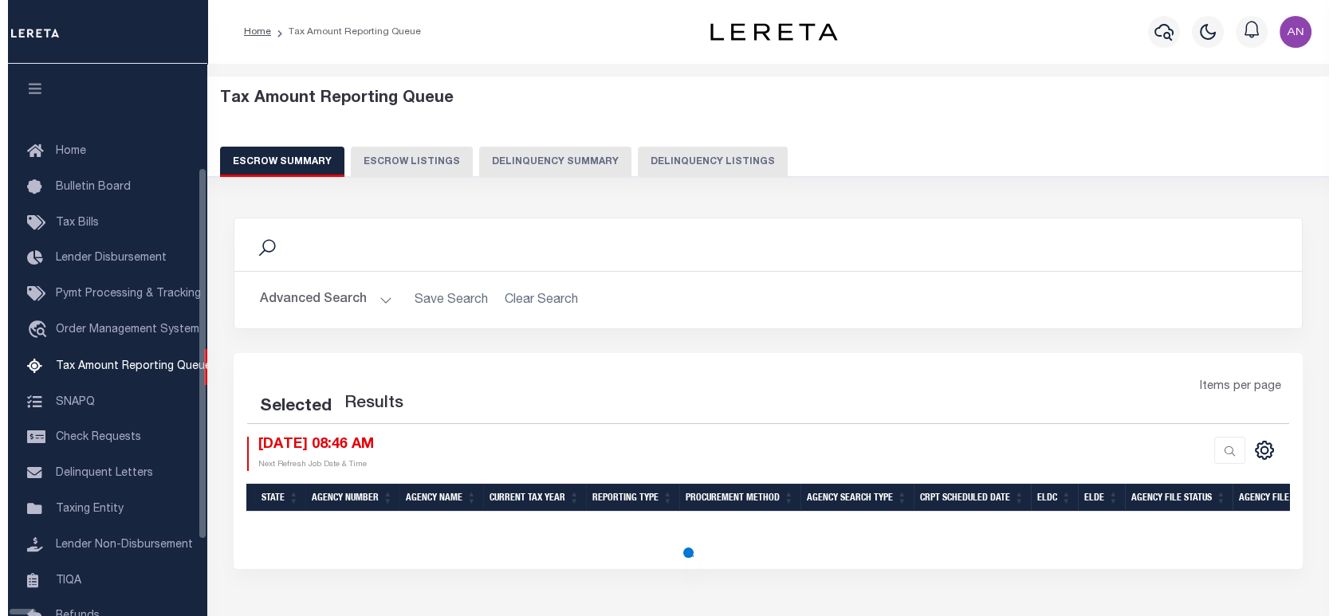
scroll to position [145, 0]
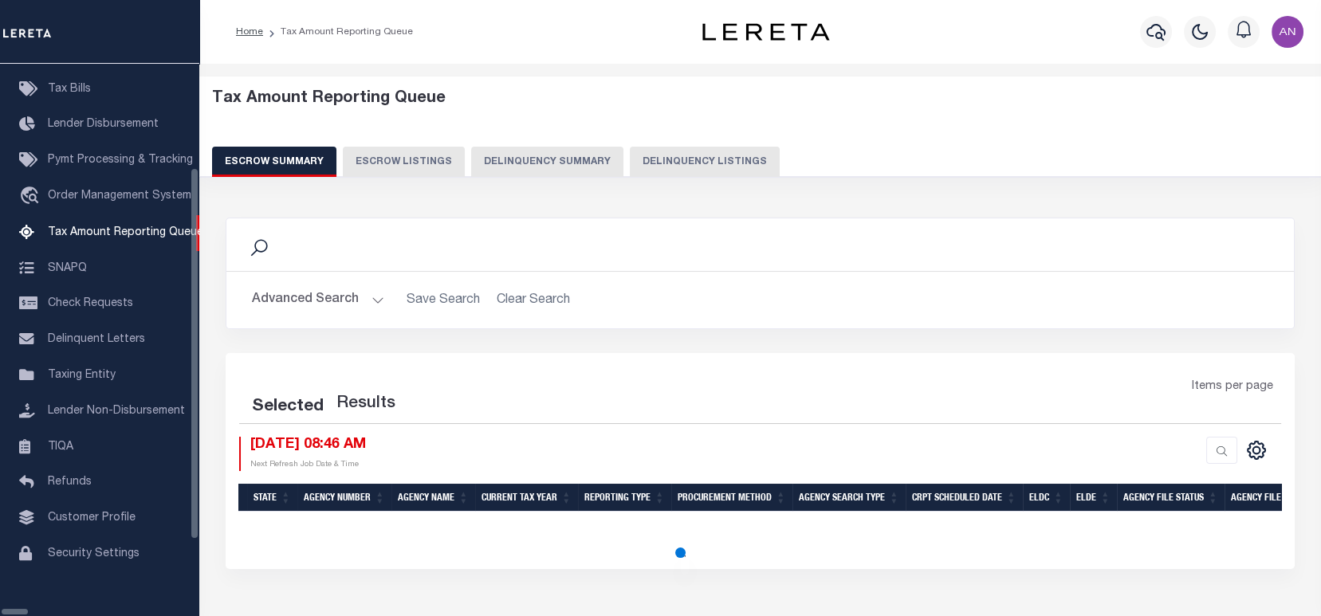
select select "100"
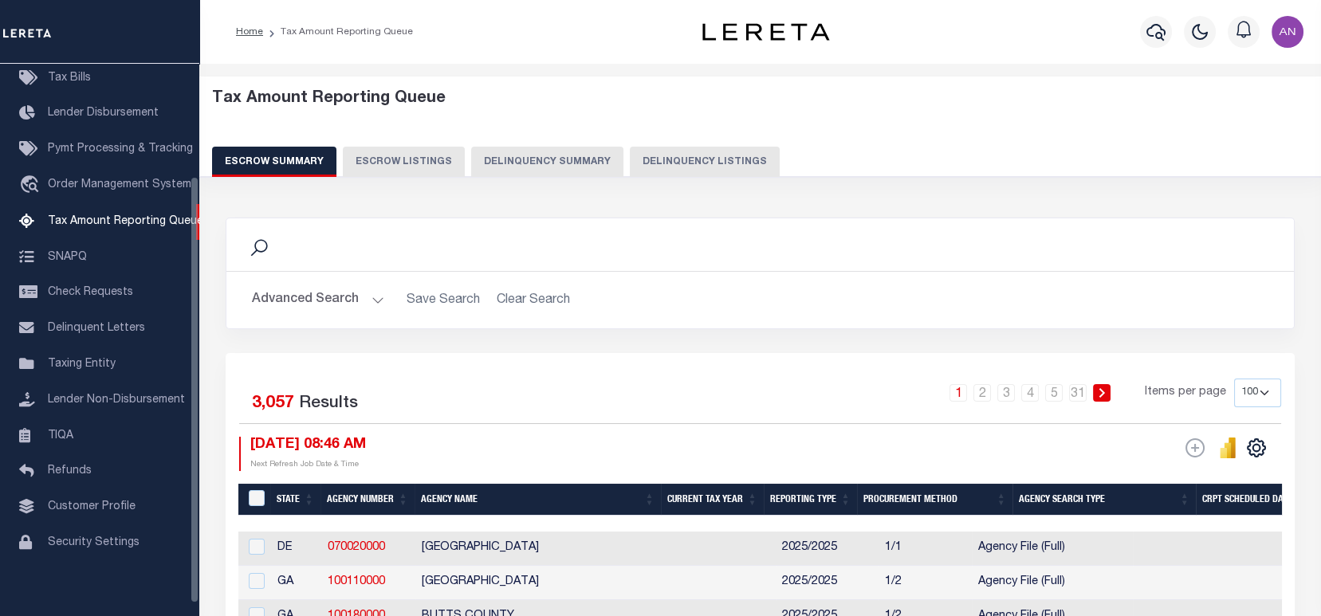
click at [666, 154] on button "Delinquency Listings" at bounding box center [705, 162] width 150 height 30
select select "100"
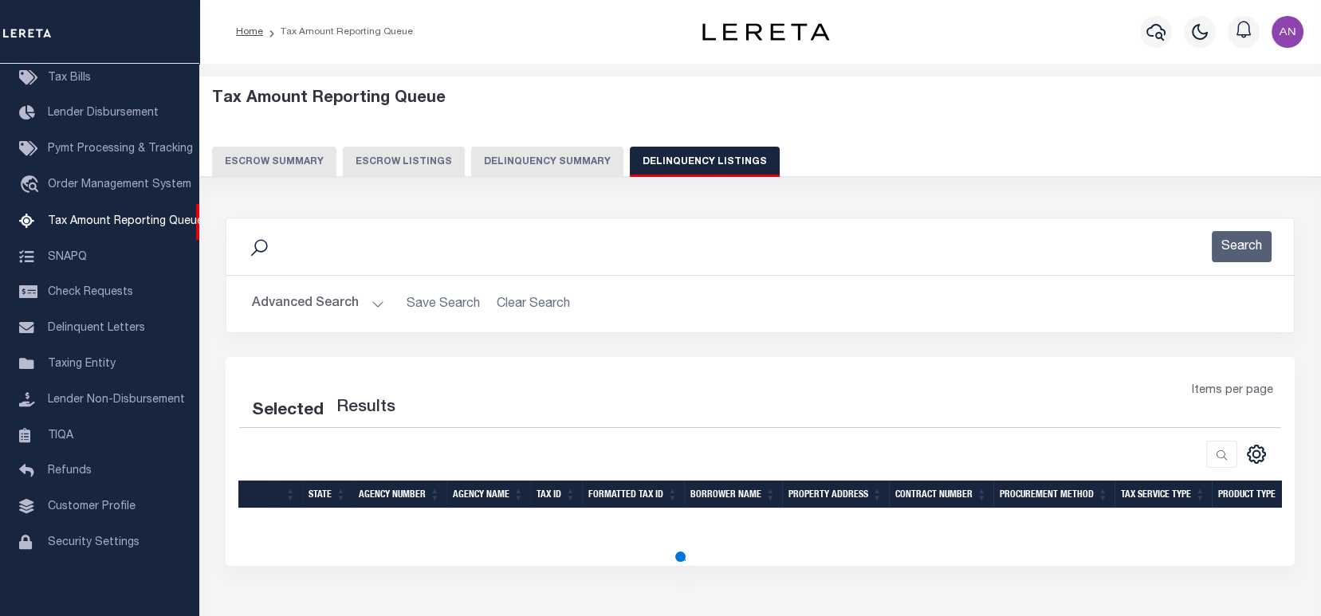
select select "100"
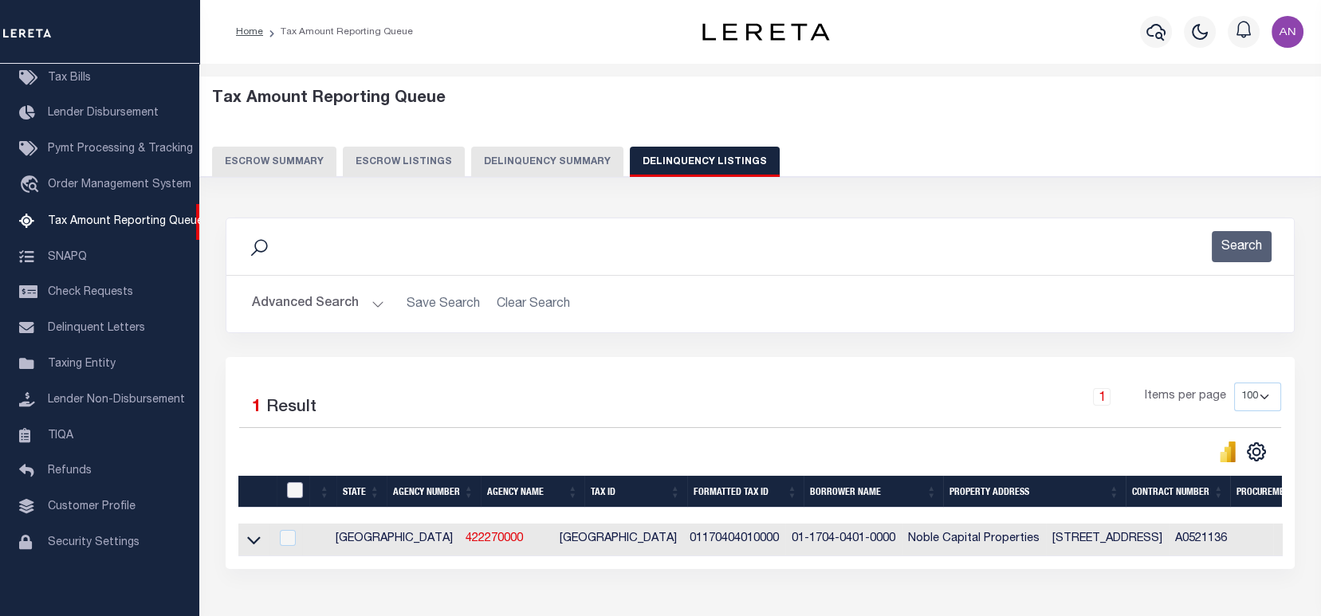
click at [297, 492] on input "checkbox" at bounding box center [295, 490] width 16 height 16
checkbox input "true"
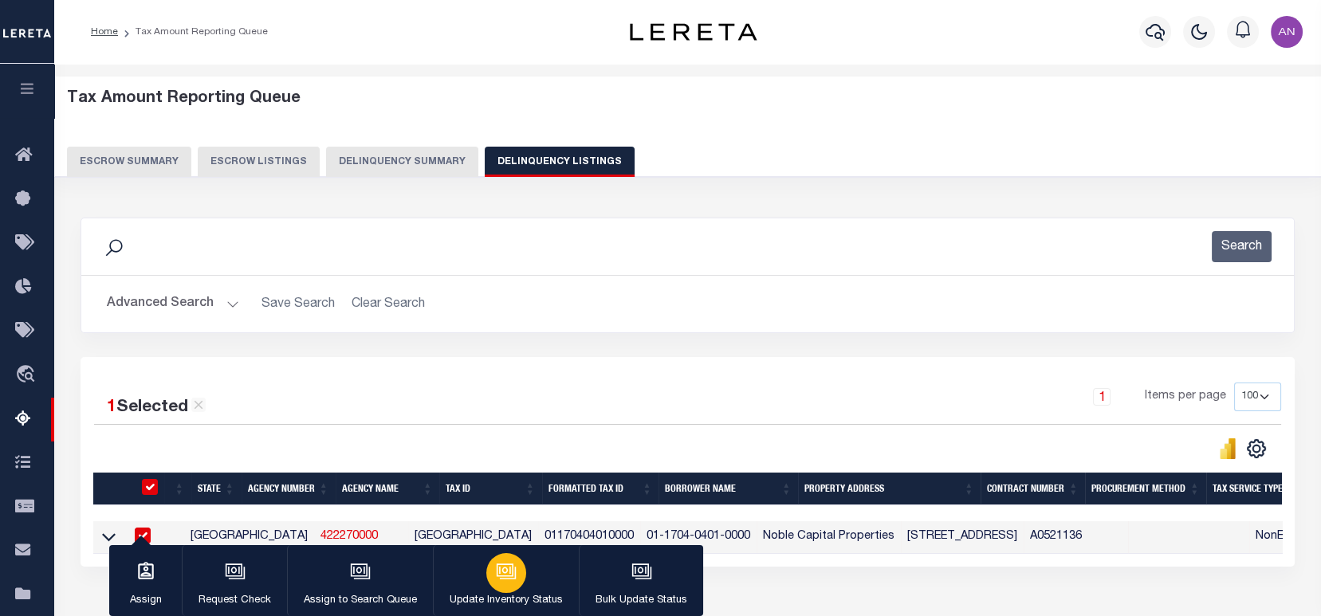
click at [513, 576] on icon "button" at bounding box center [506, 571] width 21 height 21
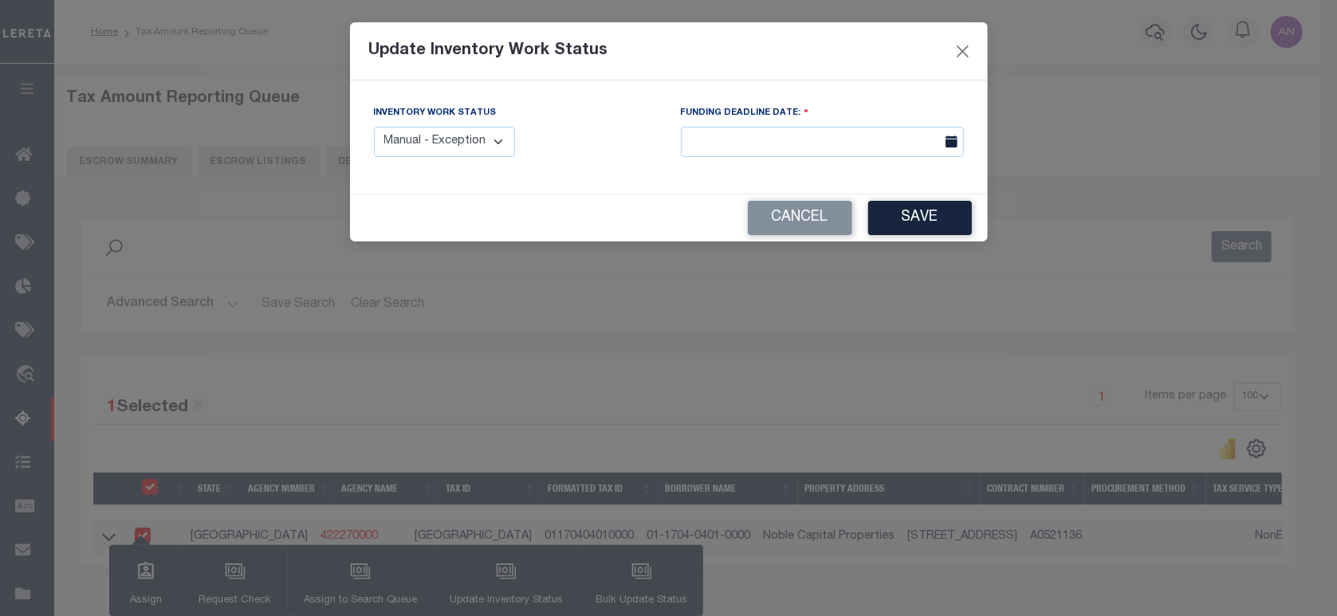
click at [467, 148] on select "Manual - Exception Pended - Awaiting Search Late Add Exception Completed" at bounding box center [445, 142] width 142 height 31
select select "4"
click at [374, 127] on select "Manual - Exception Pended - Awaiting Search Late Add Exception Completed" at bounding box center [445, 142] width 142 height 31
click at [905, 220] on button "Save" at bounding box center [920, 218] width 104 height 34
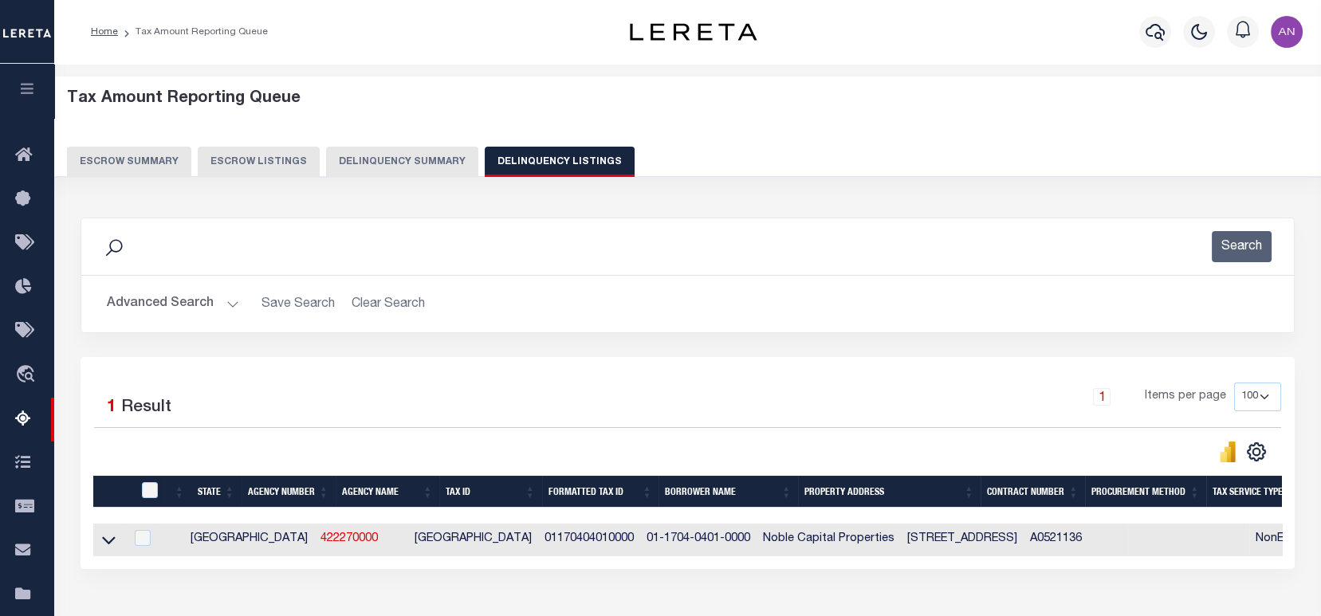
click at [146, 306] on button "Advanced Search" at bounding box center [173, 304] width 132 height 31
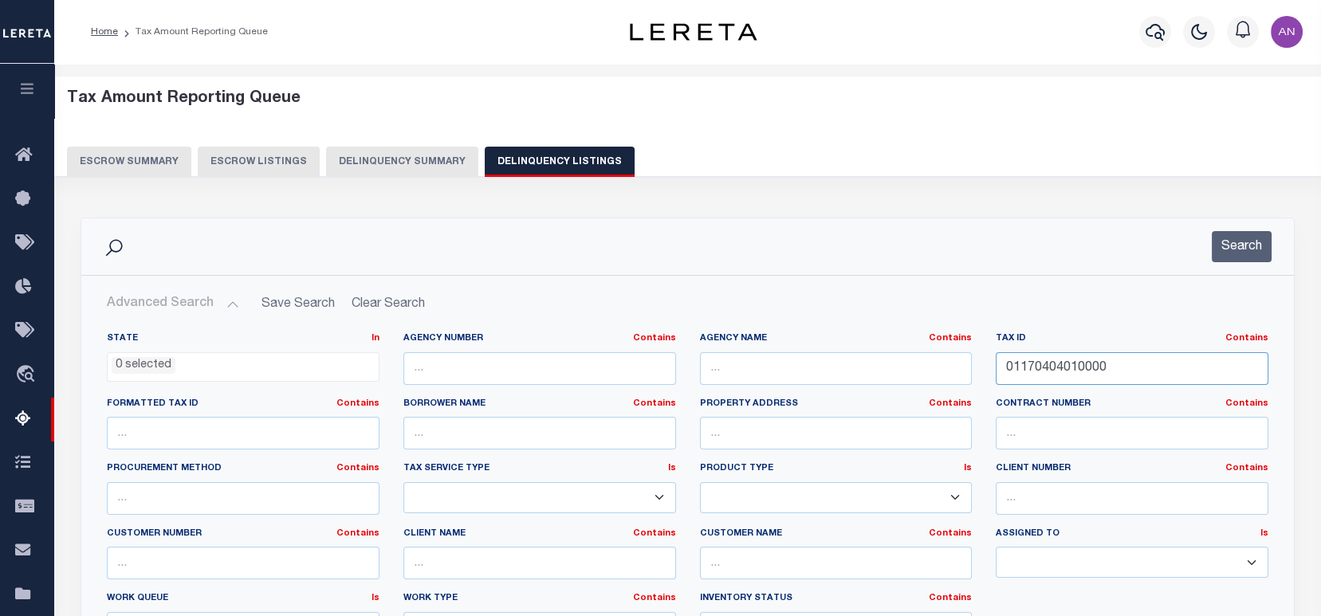
click at [1123, 372] on input "01170404010000" at bounding box center [1132, 368] width 273 height 33
paste input "33091130"
type input "01330911300000"
click at [1250, 252] on button "Search" at bounding box center [1242, 246] width 60 height 31
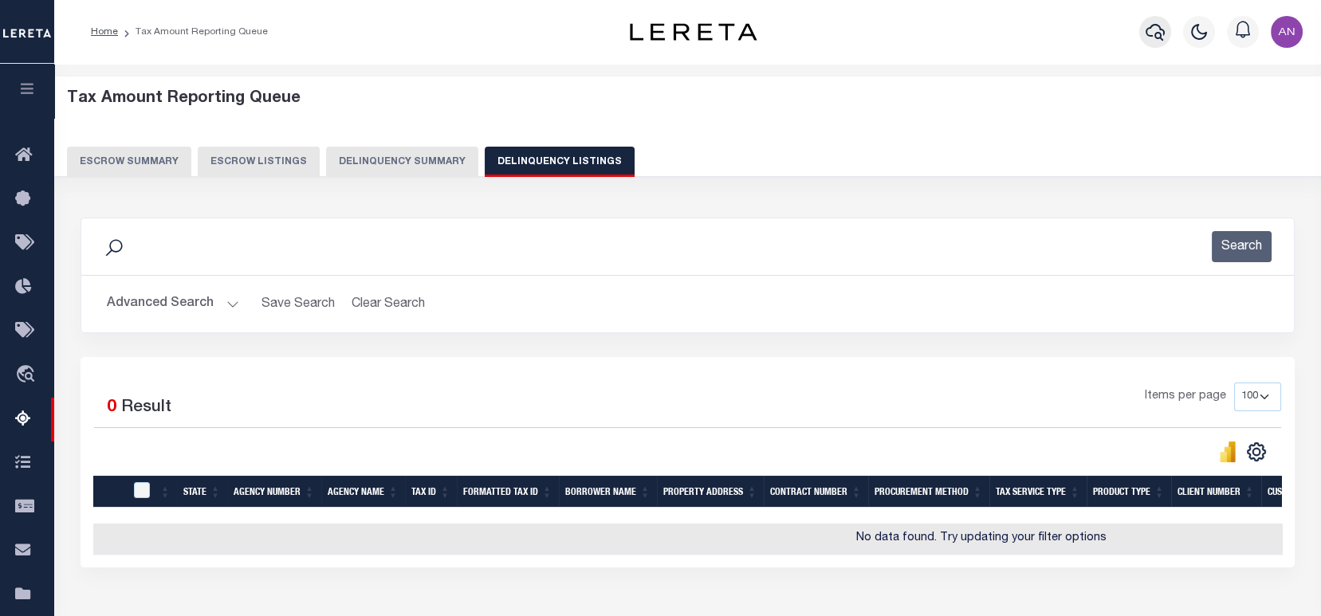
click at [1154, 32] on icon "button" at bounding box center [1155, 31] width 19 height 19
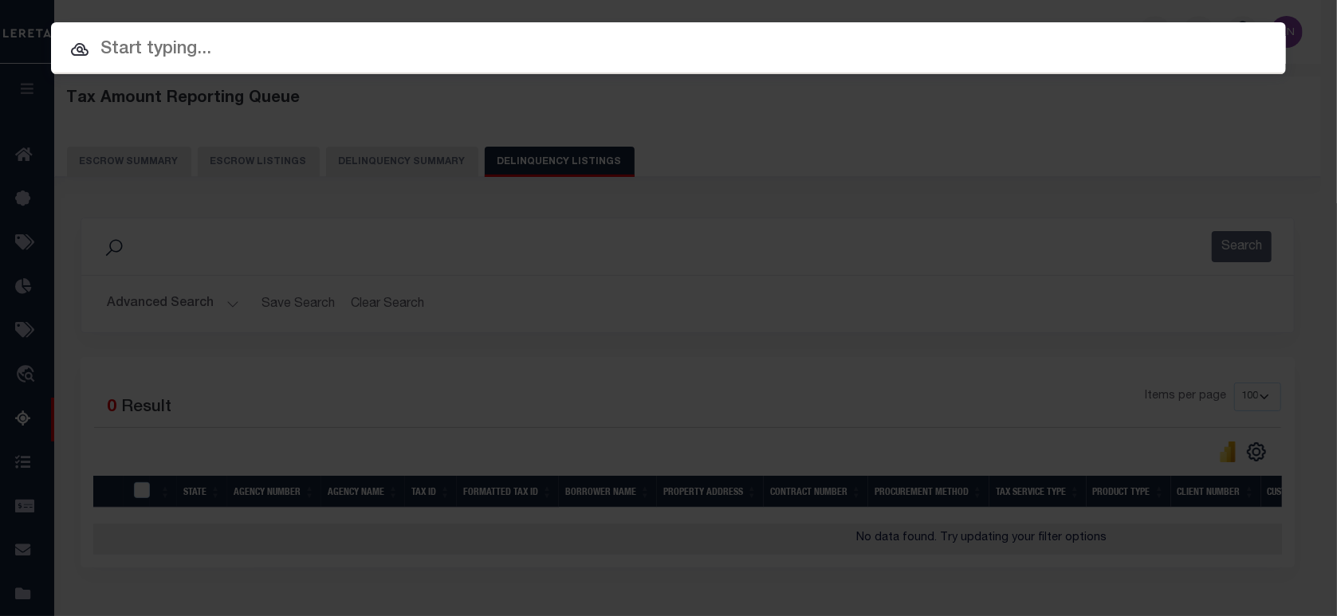
paste input "5503"
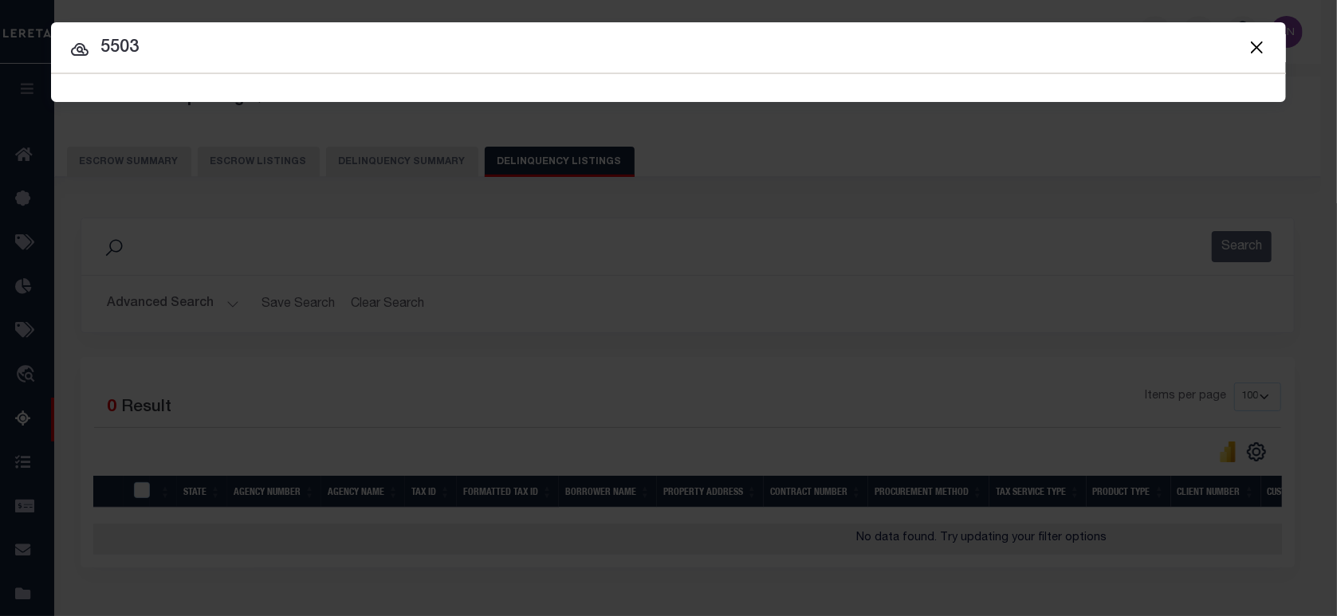
type input "5503"
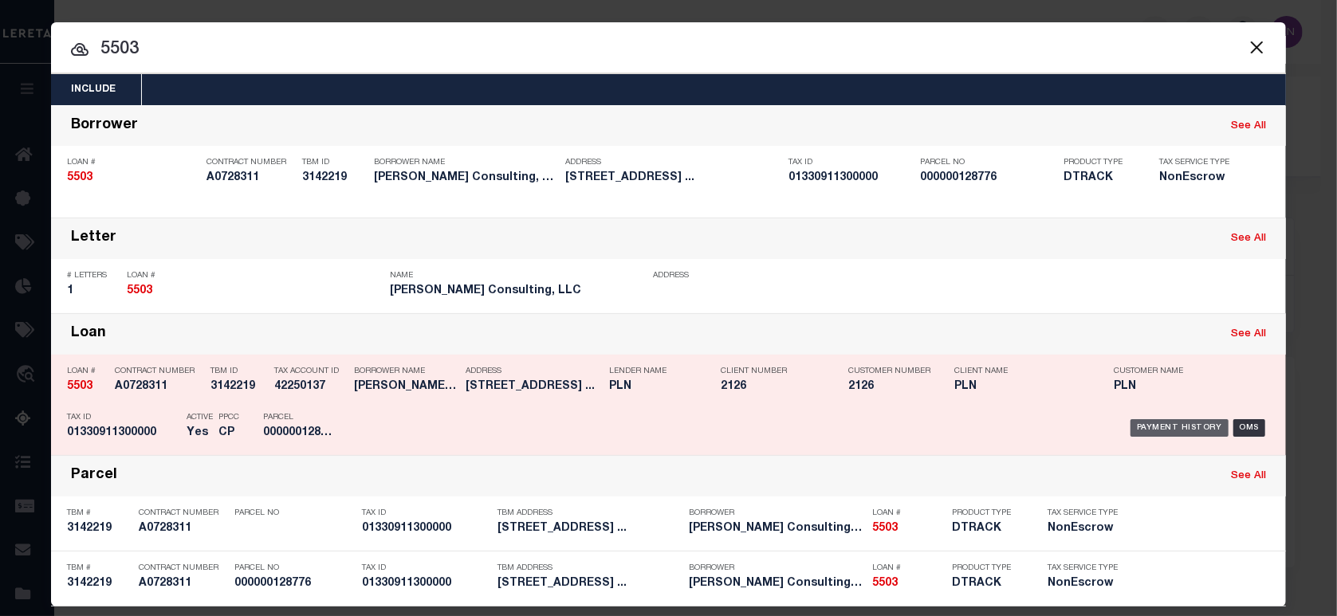
click at [1155, 428] on div "Payment History" at bounding box center [1180, 428] width 98 height 18
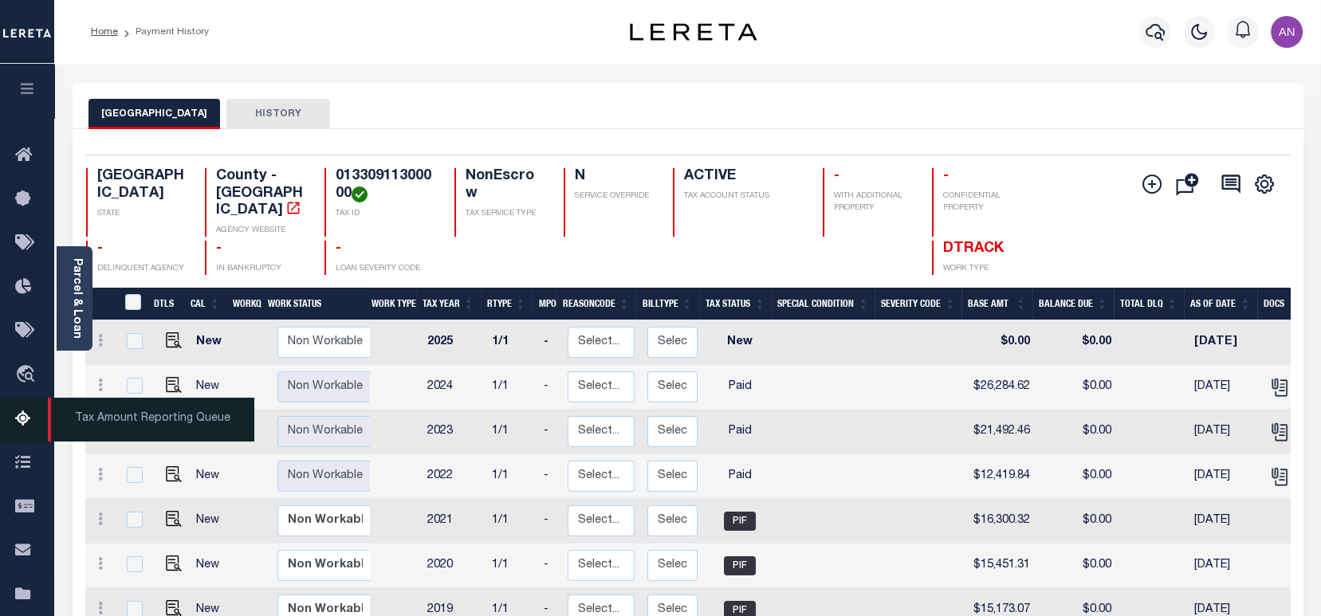
click at [21, 428] on icon at bounding box center [28, 420] width 26 height 20
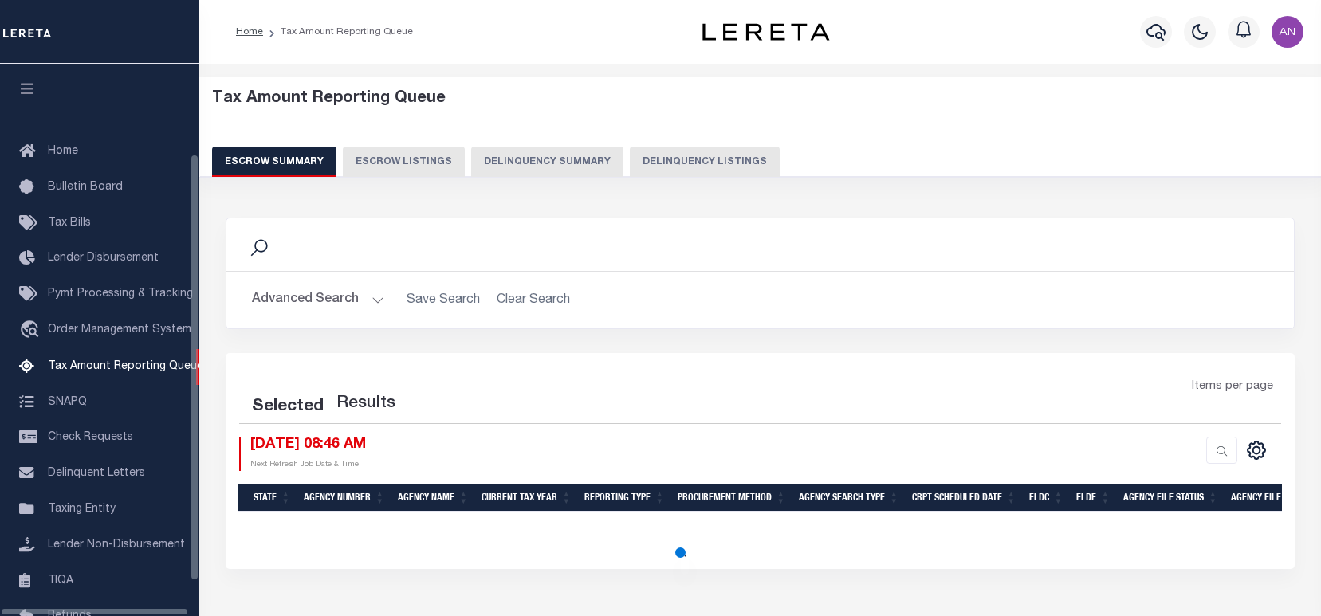
click at [667, 173] on button "Delinquency Listings" at bounding box center [705, 162] width 150 height 30
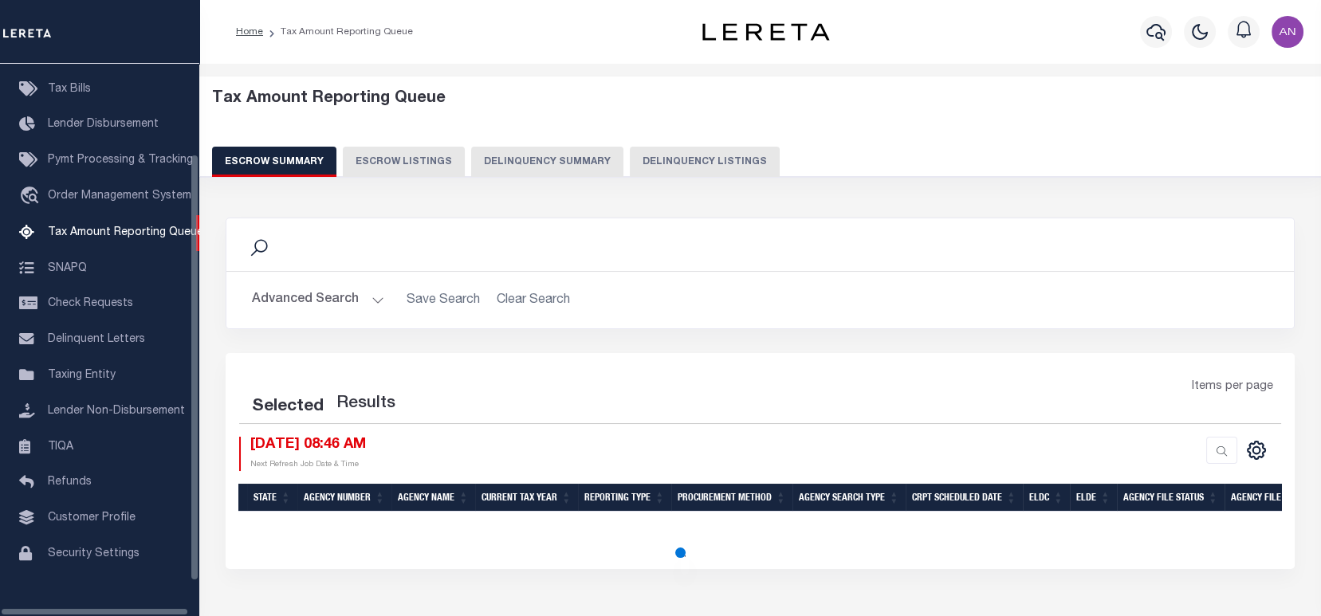
select select "100"
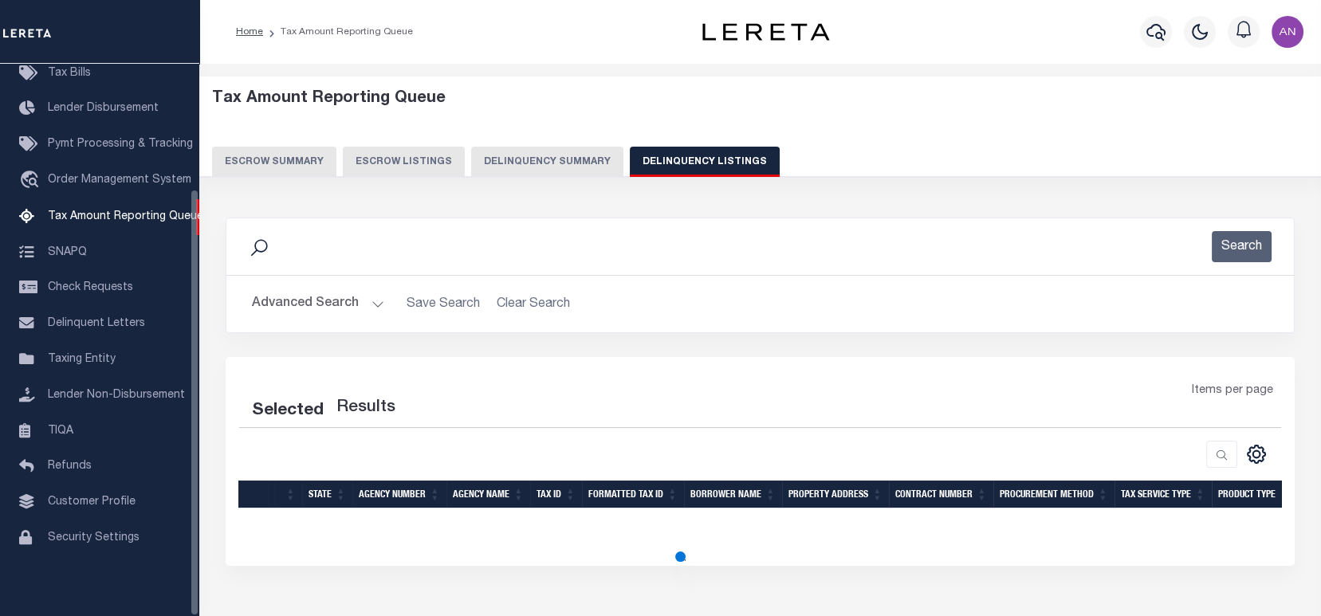
select select "100"
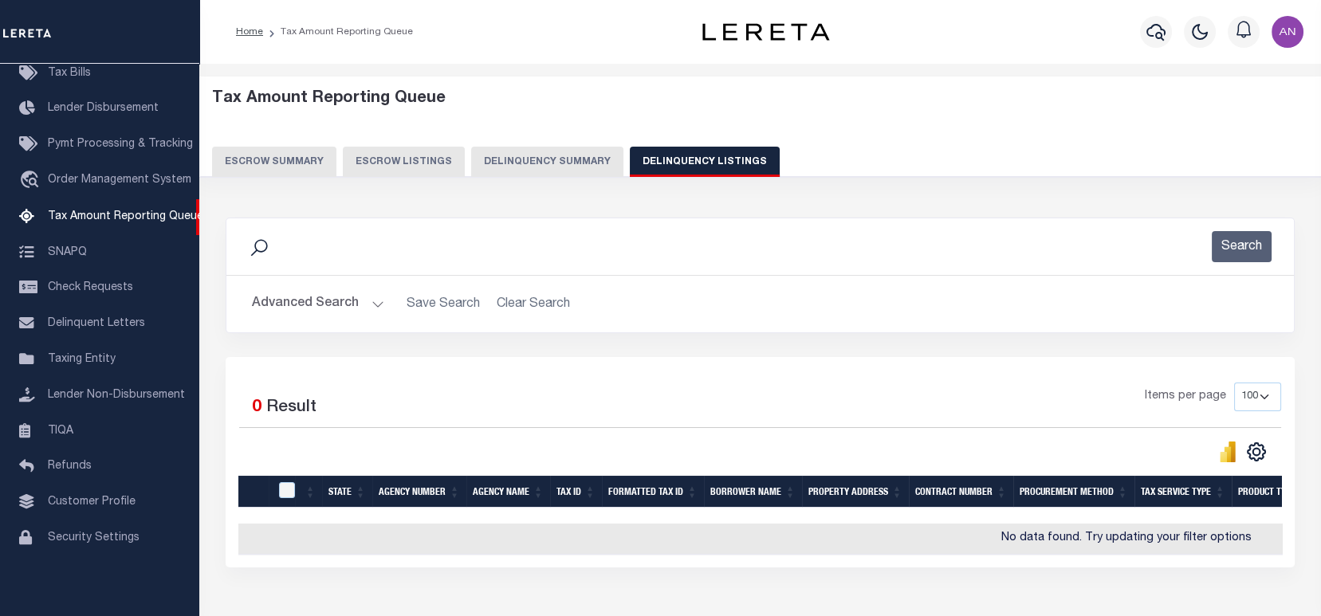
click at [291, 303] on button "Advanced Search" at bounding box center [318, 304] width 132 height 31
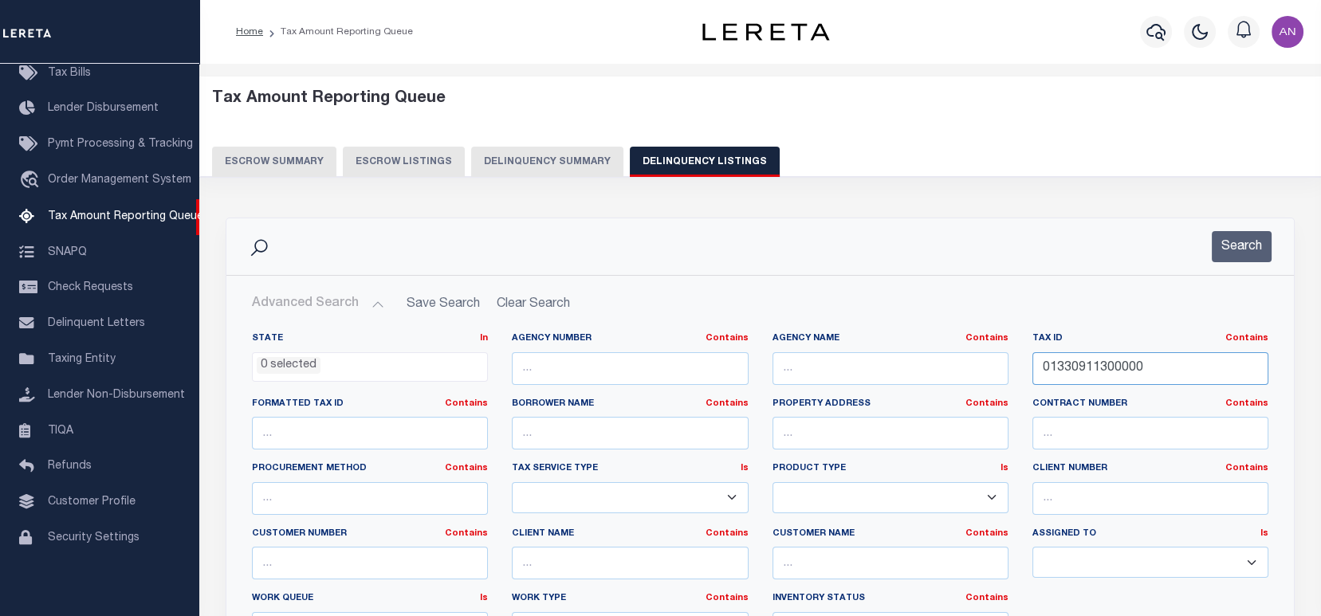
click at [1158, 371] on input "01330911300000" at bounding box center [1150, 368] width 236 height 33
paste input "12232000101013"
type input "1223200010101300"
click at [1225, 262] on button "Search" at bounding box center [1242, 246] width 60 height 31
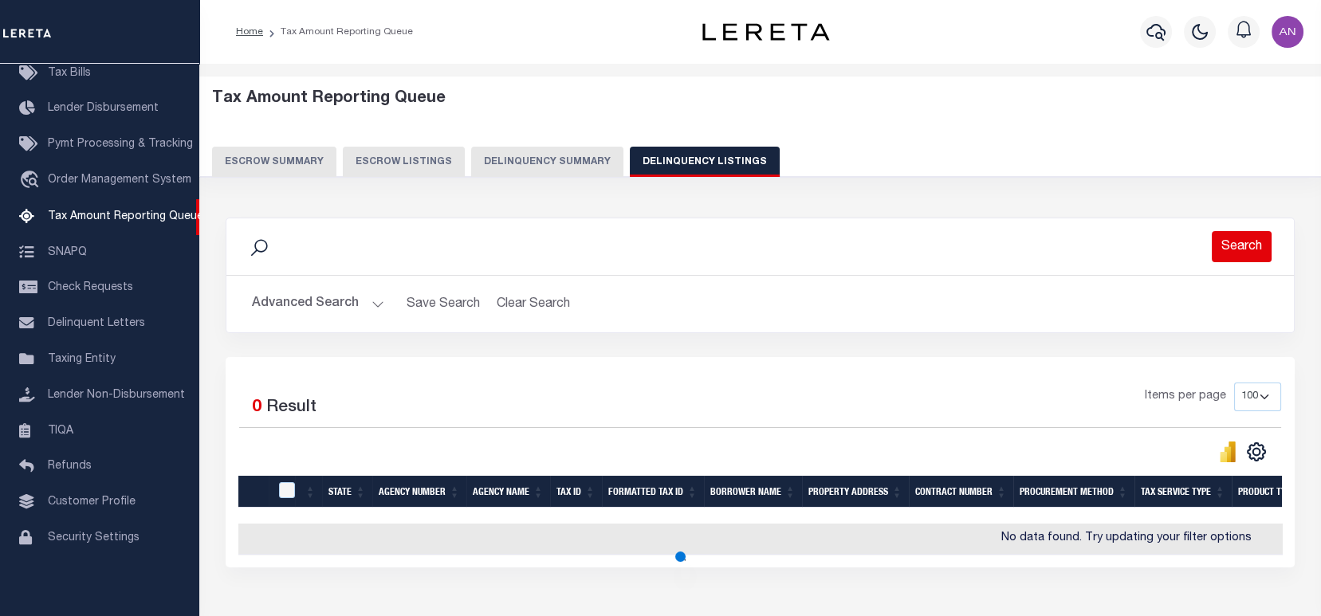
click at [1227, 254] on button "Search" at bounding box center [1242, 246] width 60 height 31
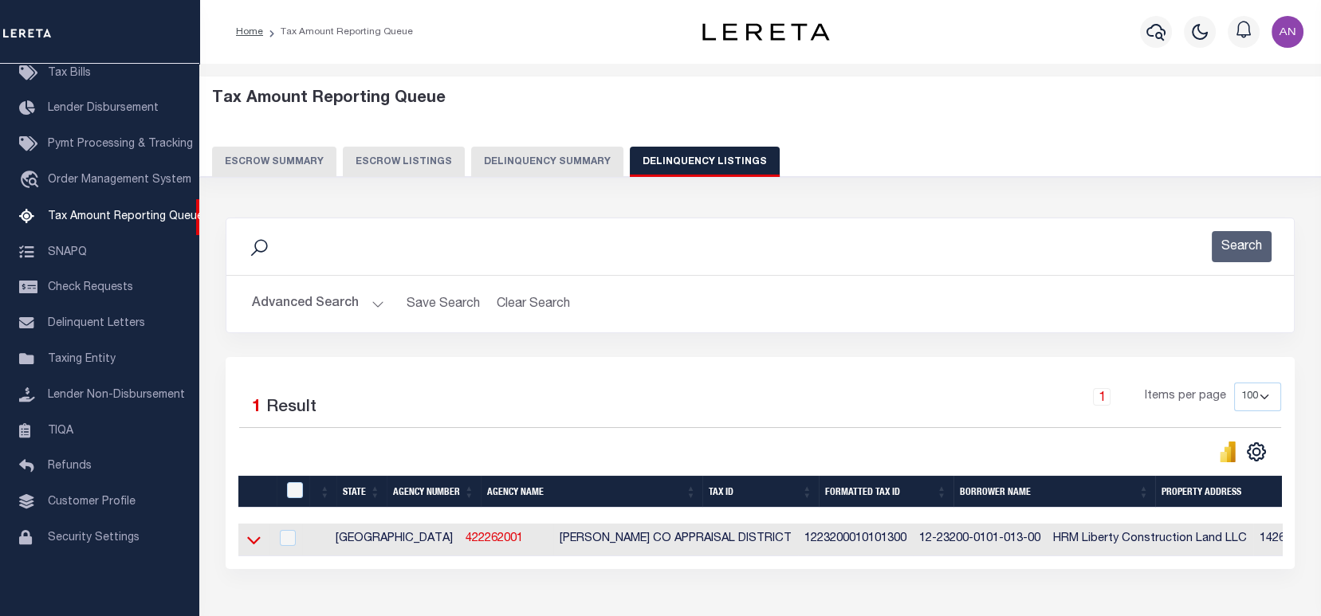
click at [253, 543] on icon at bounding box center [254, 540] width 14 height 17
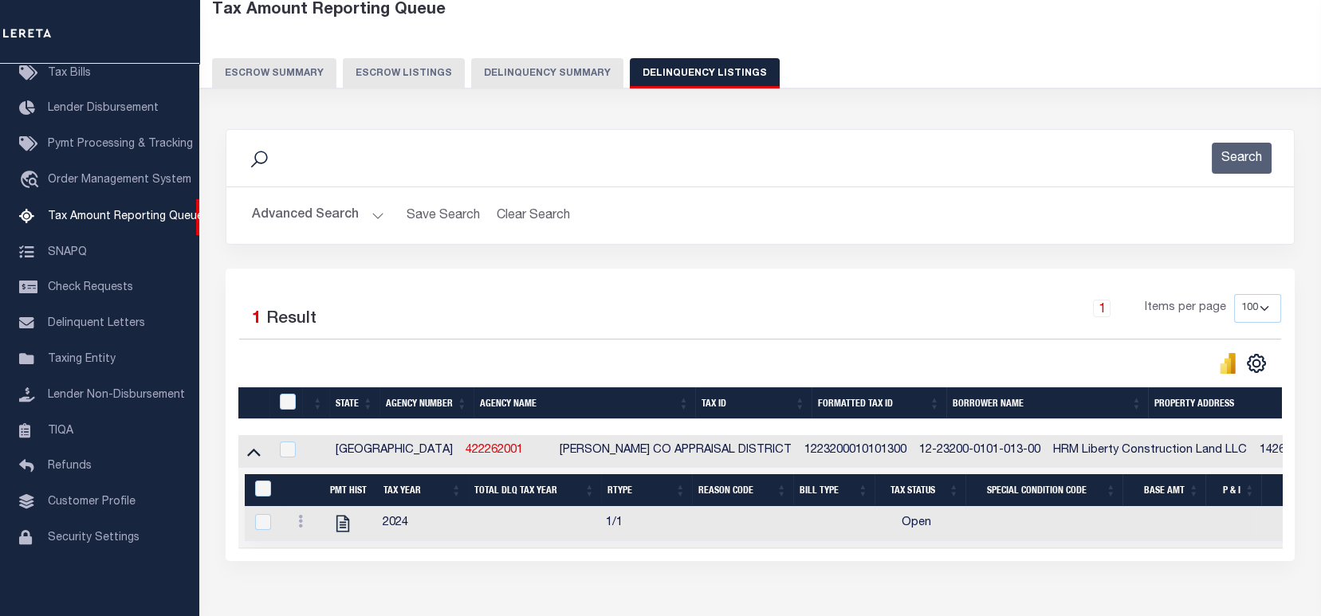
scroll to position [189, 0]
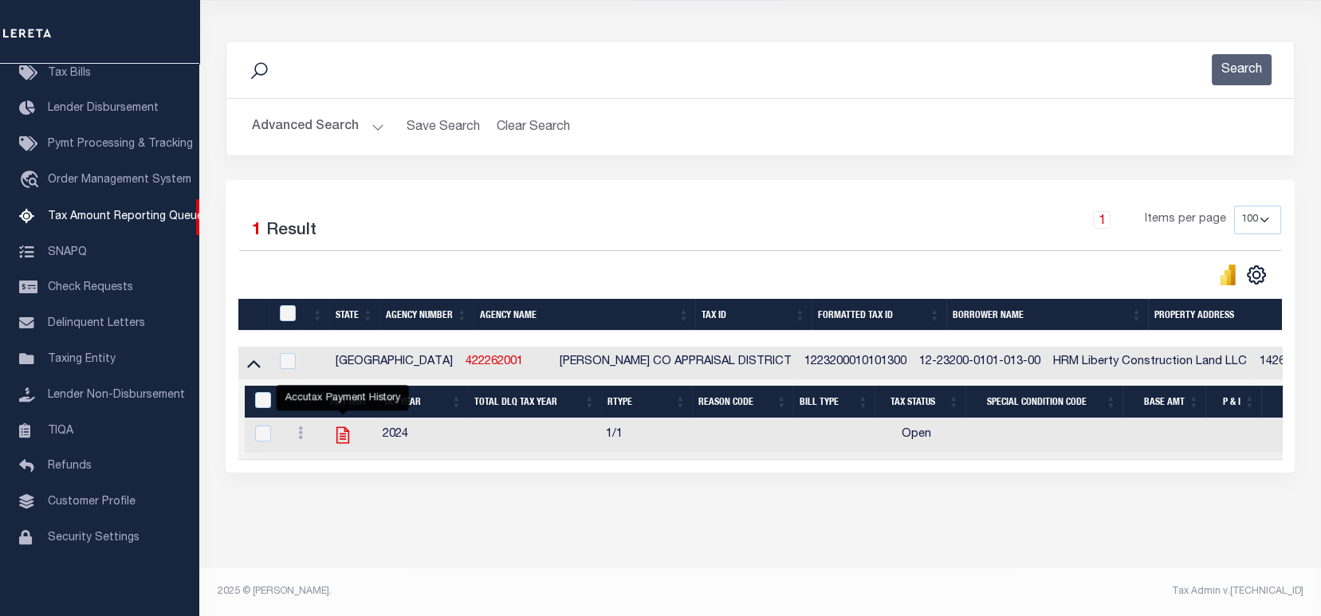
click at [339, 429] on icon "" at bounding box center [342, 435] width 21 height 21
checkbox input "true"
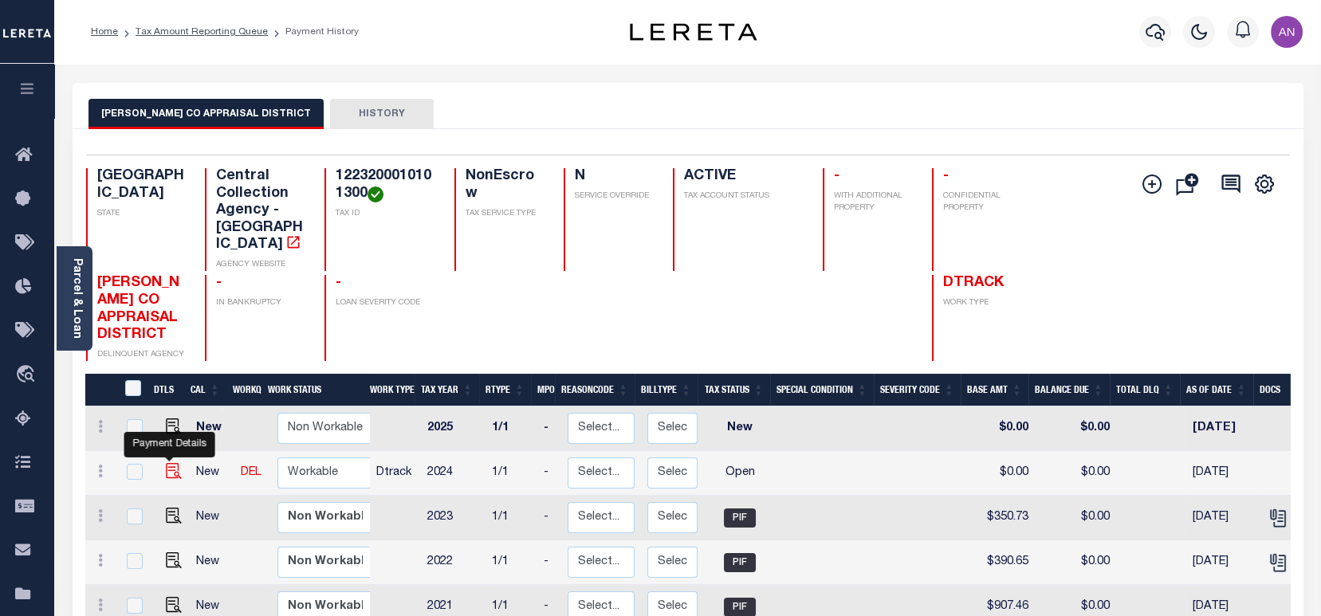
click at [166, 463] on img "" at bounding box center [174, 471] width 16 height 16
checkbox input "true"
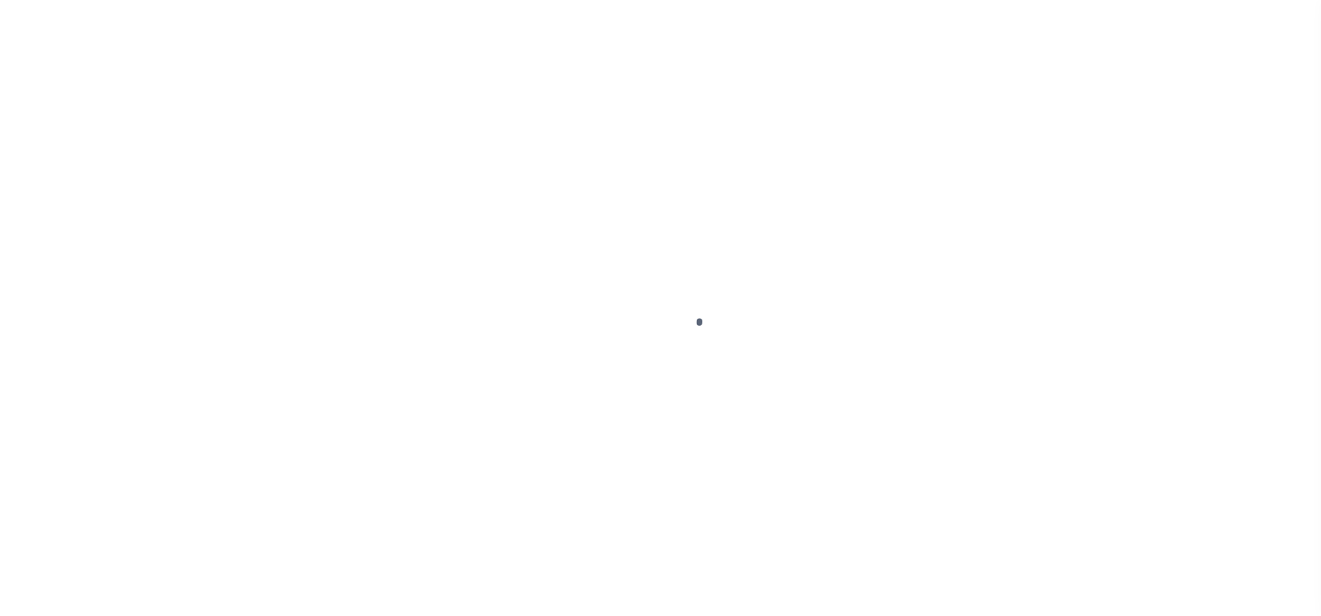
select select "OP2"
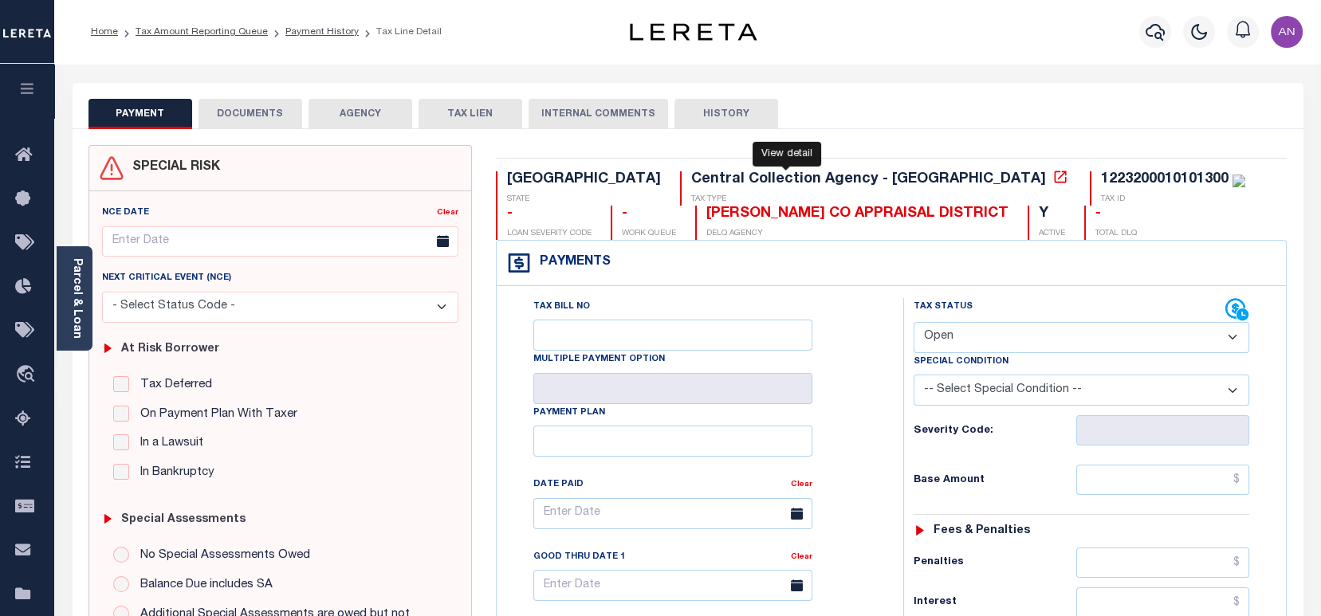
click at [1052, 177] on icon at bounding box center [1060, 177] width 16 height 16
click at [84, 304] on div "Parcel & Loan" at bounding box center [75, 298] width 36 height 104
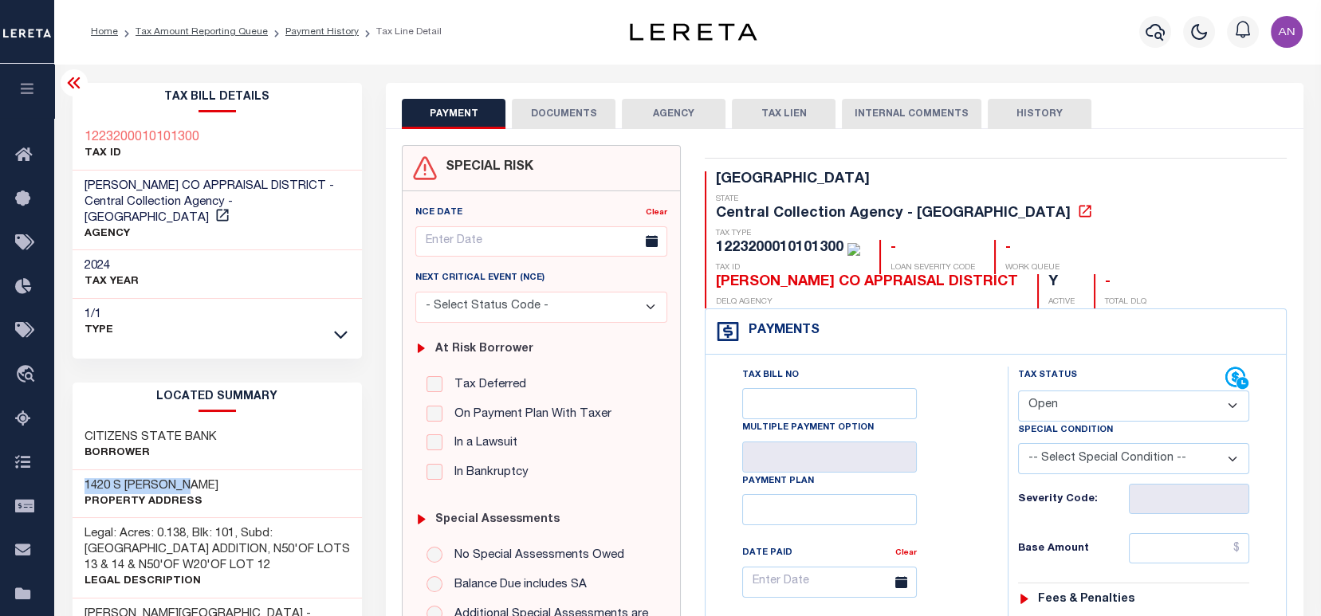
drag, startPoint x: 204, startPoint y: 470, endPoint x: 78, endPoint y: 472, distance: 126.0
click at [78, 472] on div "1420 S [PERSON_NAME] Property Address" at bounding box center [218, 494] width 290 height 49
click at [209, 472] on div "1420 S [PERSON_NAME] Property Address" at bounding box center [218, 494] width 290 height 49
drag, startPoint x: 202, startPoint y: 470, endPoint x: 81, endPoint y: 474, distance: 120.4
click at [81, 474] on div "1420 S [PERSON_NAME] Property Address" at bounding box center [218, 494] width 290 height 49
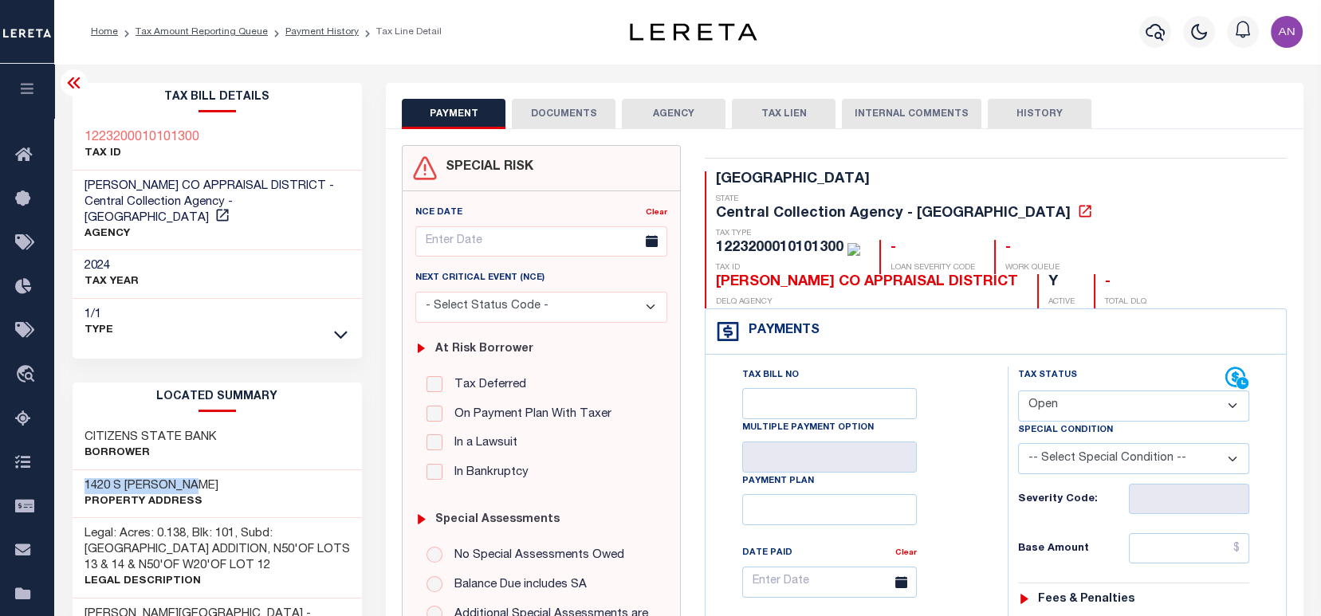
copy h3 "1420 S [PERSON_NAME]"
